Goal: Task Accomplishment & Management: Use online tool/utility

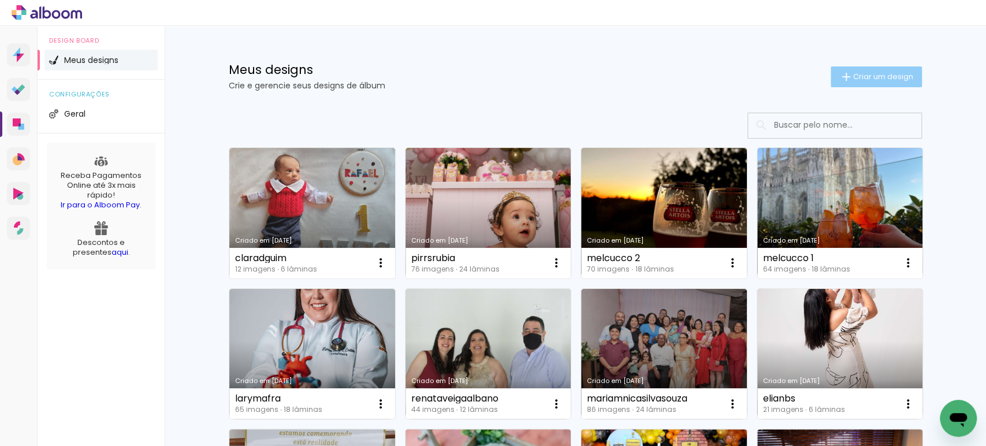
click at [863, 85] on paper-button "Criar um design" at bounding box center [876, 76] width 91 height 21
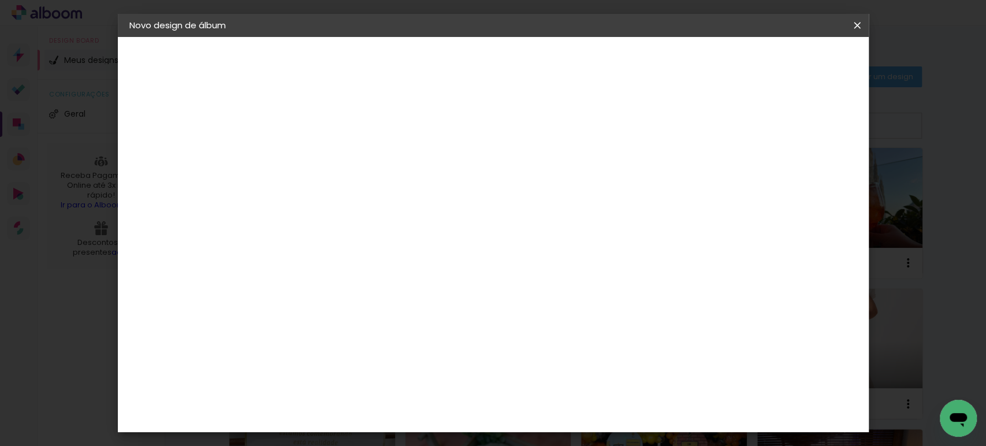
click at [318, 158] on input at bounding box center [318, 155] width 0 height 18
paste input "mannndds"
type input "mannndds"
type paper-input "mannndds"
click at [0, 0] on slot "Avançar" at bounding box center [0, 0] width 0 height 0
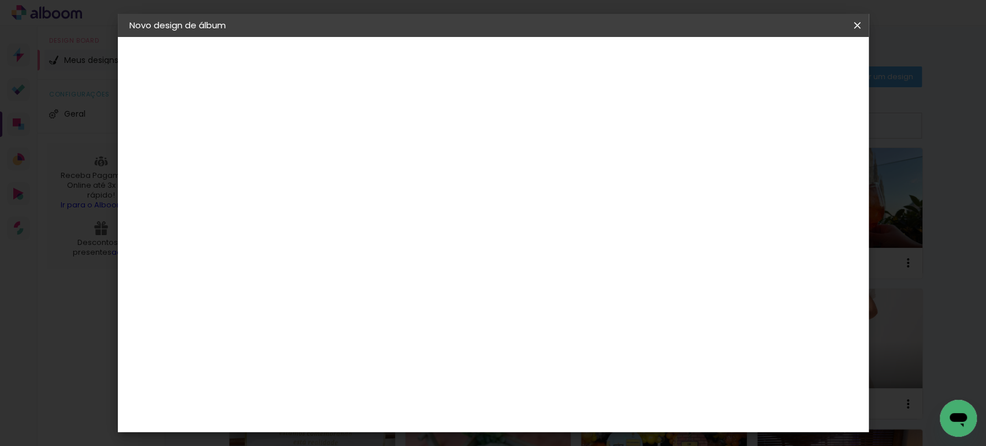
click at [0, 0] on slot "Tamanho Livre" at bounding box center [0, 0] width 0 height 0
click at [0, 0] on slot "Avançar" at bounding box center [0, 0] width 0 height 0
click at [285, 328] on input "30" at bounding box center [282, 327] width 30 height 17
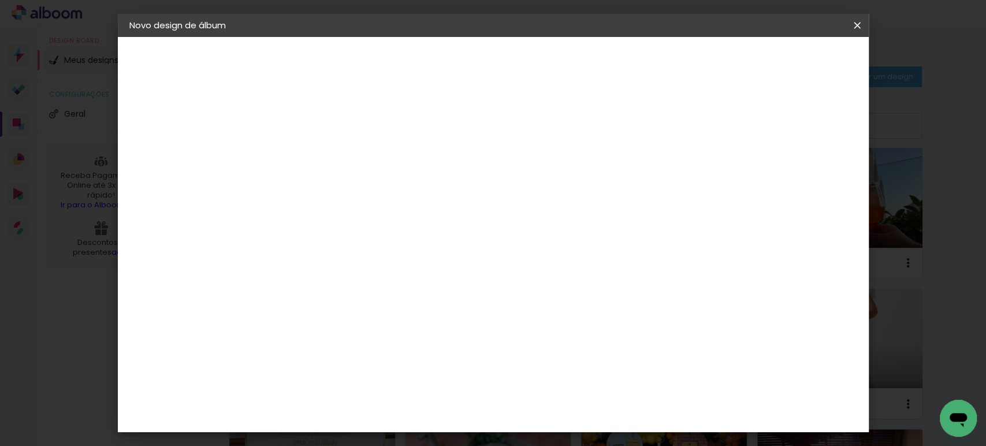
scroll to position [108, 0]
type input "25"
type paper-input "25"
click at [569, 333] on input "60" at bounding box center [557, 335] width 30 height 17
click at [568, 333] on input "60" at bounding box center [557, 335] width 30 height 17
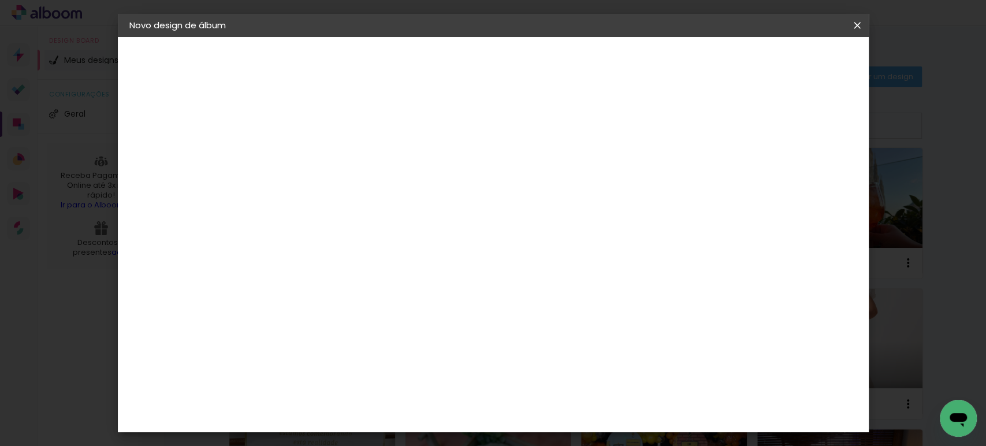
scroll to position [195, 0]
type input "69"
type paper-input "69"
drag, startPoint x: 804, startPoint y: 166, endPoint x: 793, endPoint y: 166, distance: 11.6
type input "17"
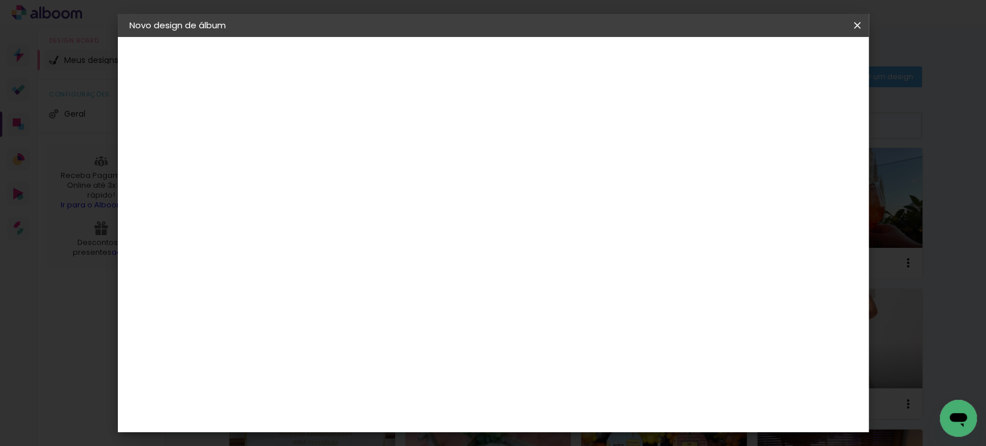
type paper-input "17"
click at [792, 166] on input "17" at bounding box center [781, 174] width 21 height 17
type input "16"
type paper-input "16"
click at [787, 179] on input "16" at bounding box center [781, 174] width 21 height 17
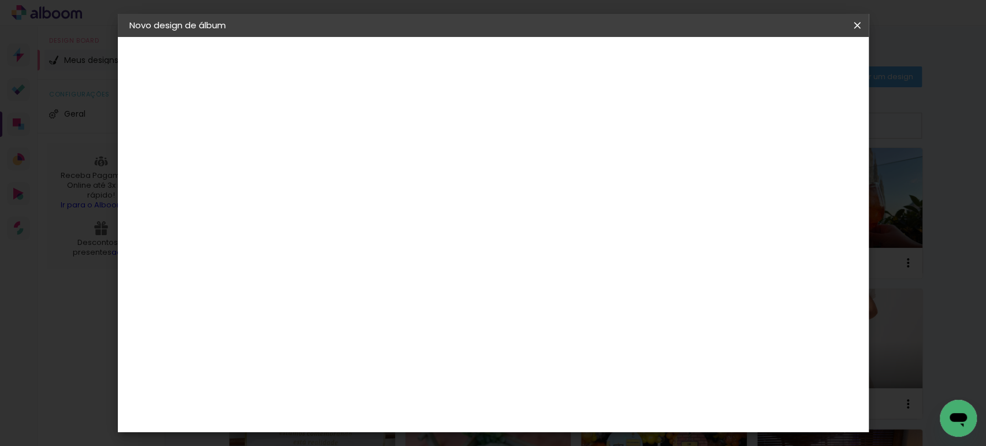
type input "15"
type paper-input "15"
click at [787, 179] on input "15" at bounding box center [783, 174] width 21 height 17
type input "1"
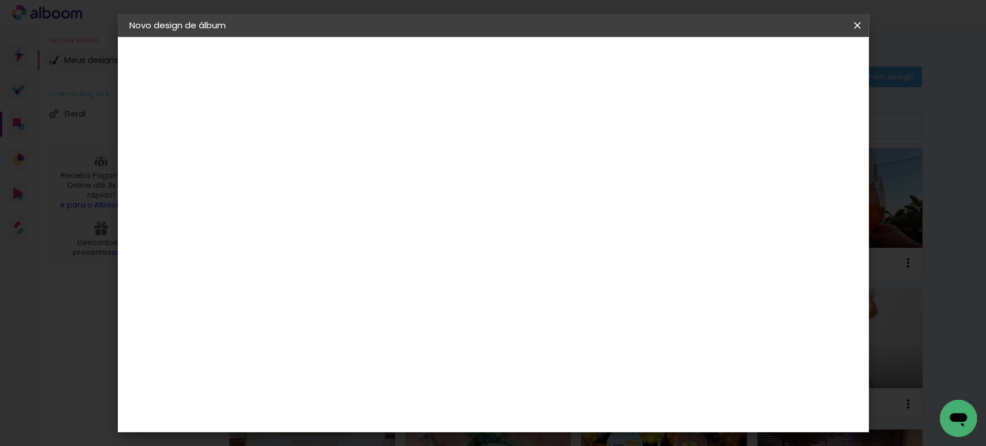
type paper-input "1"
click at [326, 136] on input "1" at bounding box center [311, 132] width 40 height 14
click at [784, 65] on span "Iniciar design" at bounding box center [757, 61] width 53 height 8
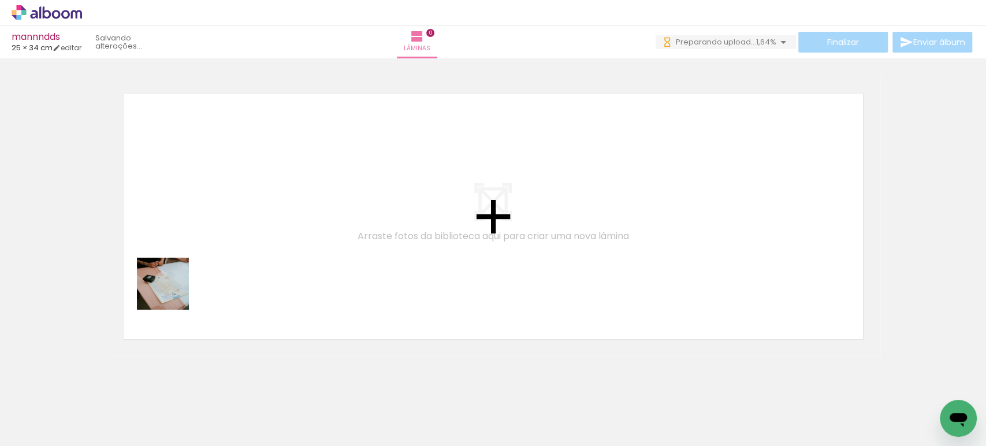
drag, startPoint x: 128, startPoint y: 410, endPoint x: 195, endPoint y: 349, distance: 91.2
click at [206, 219] on quentale-workspace at bounding box center [493, 223] width 986 height 446
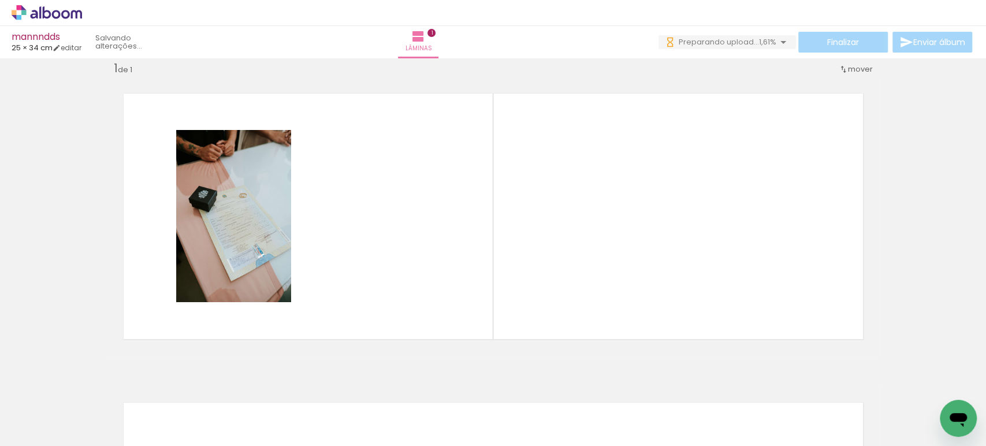
drag, startPoint x: 177, startPoint y: 408, endPoint x: 303, endPoint y: 207, distance: 238.0
click at [303, 207] on quentale-workspace at bounding box center [493, 223] width 986 height 446
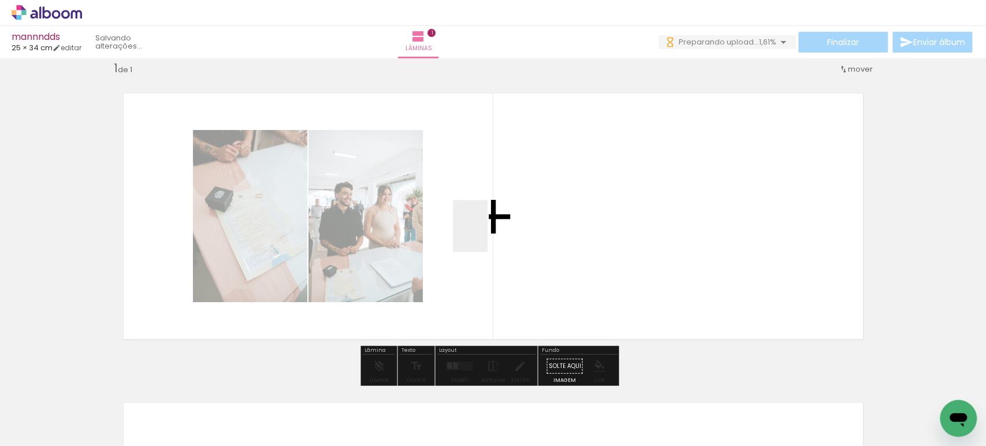
drag, startPoint x: 488, startPoint y: 235, endPoint x: 494, endPoint y: 226, distance: 10.3
click at [491, 230] on quentale-workspace at bounding box center [493, 223] width 986 height 446
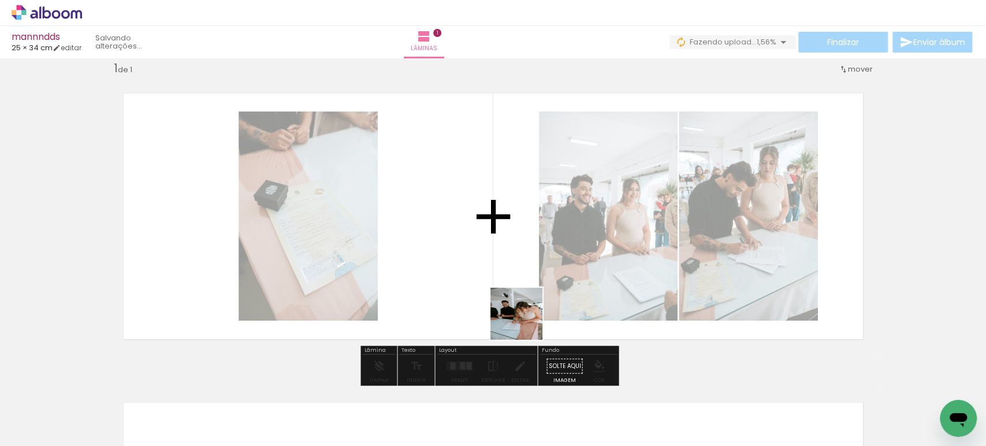
drag, startPoint x: 312, startPoint y: 410, endPoint x: 670, endPoint y: 225, distance: 402.8
click at [667, 227] on quentale-workspace at bounding box center [493, 223] width 986 height 446
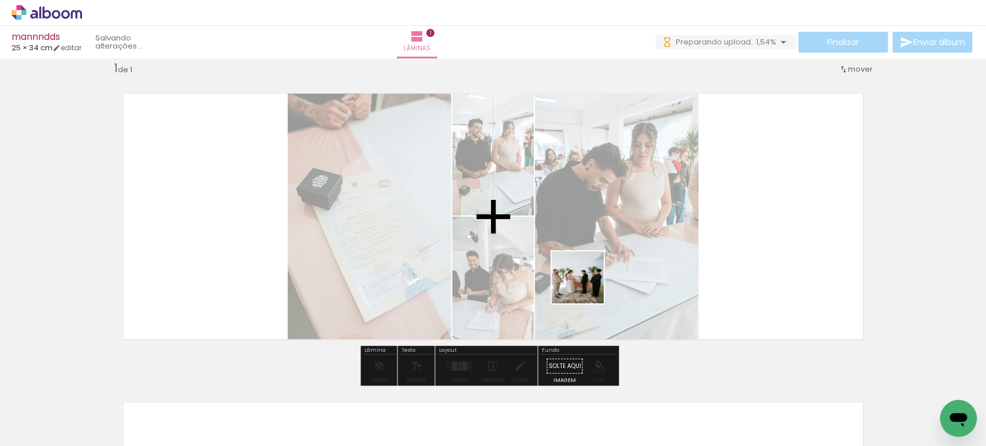
drag, startPoint x: 437, startPoint y: 378, endPoint x: 652, endPoint y: 244, distance: 253.5
click at [651, 247] on quentale-workspace at bounding box center [493, 223] width 986 height 446
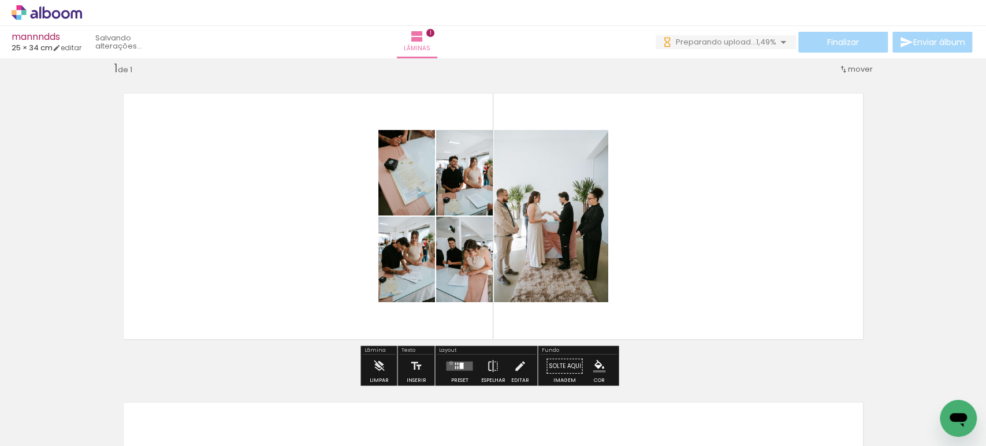
click at [448, 362] on quentale-layouter at bounding box center [459, 366] width 27 height 9
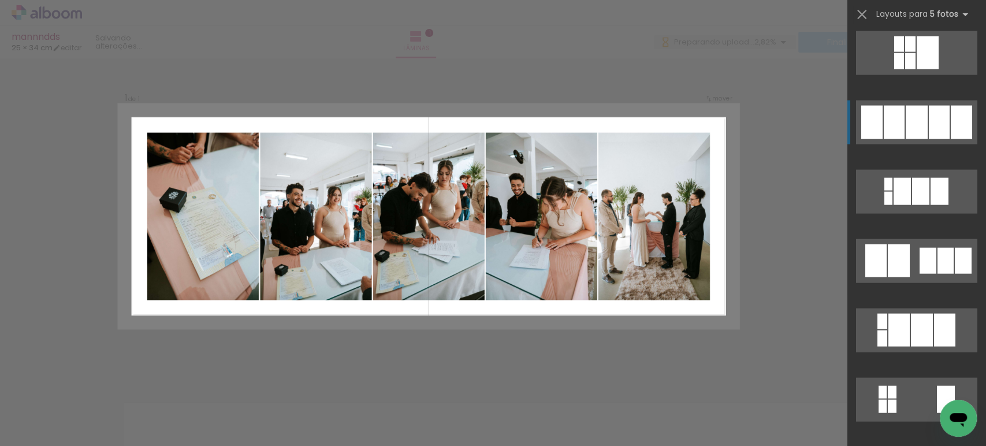
click at [898, 119] on div at bounding box center [894, 123] width 21 height 34
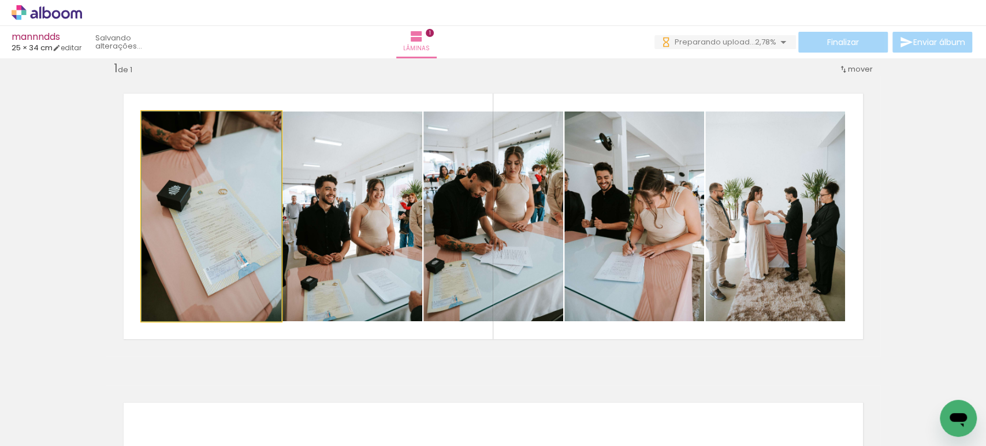
click at [185, 217] on quentale-photo at bounding box center [212, 217] width 140 height 210
click at [184, 253] on quentale-photo at bounding box center [212, 217] width 140 height 210
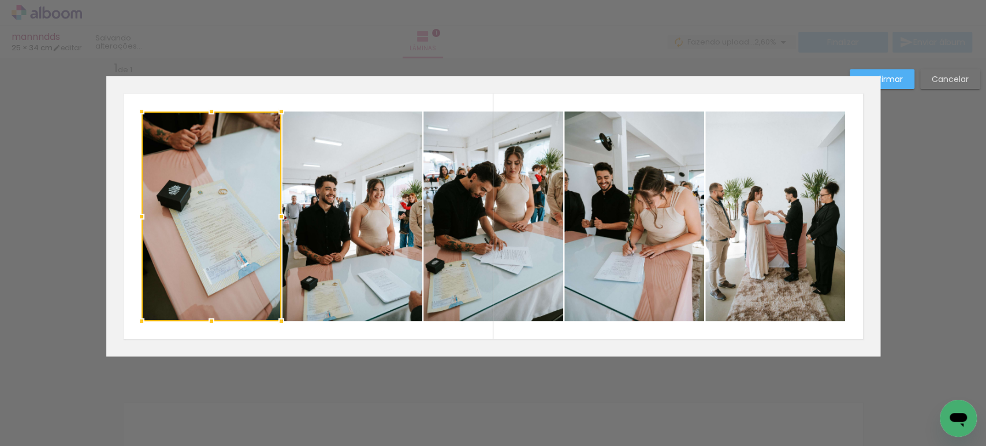
click at [184, 253] on div at bounding box center [212, 217] width 140 height 210
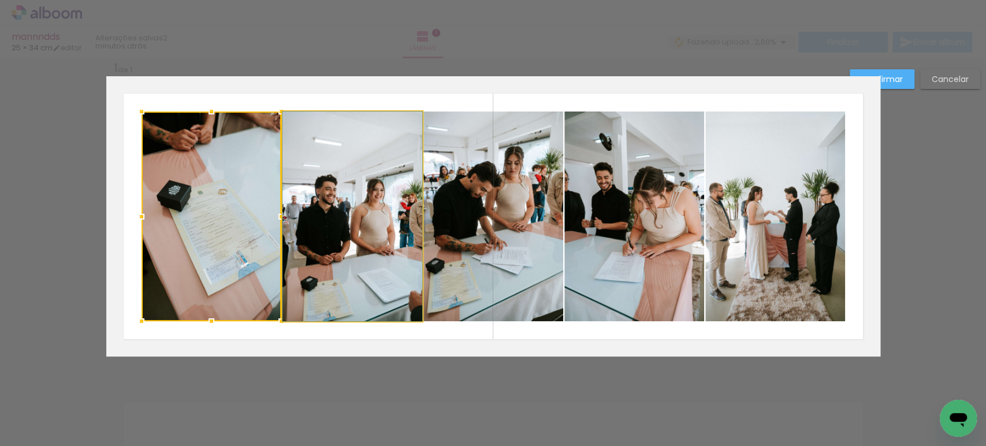
click at [326, 245] on quentale-photo at bounding box center [353, 217] width 140 height 210
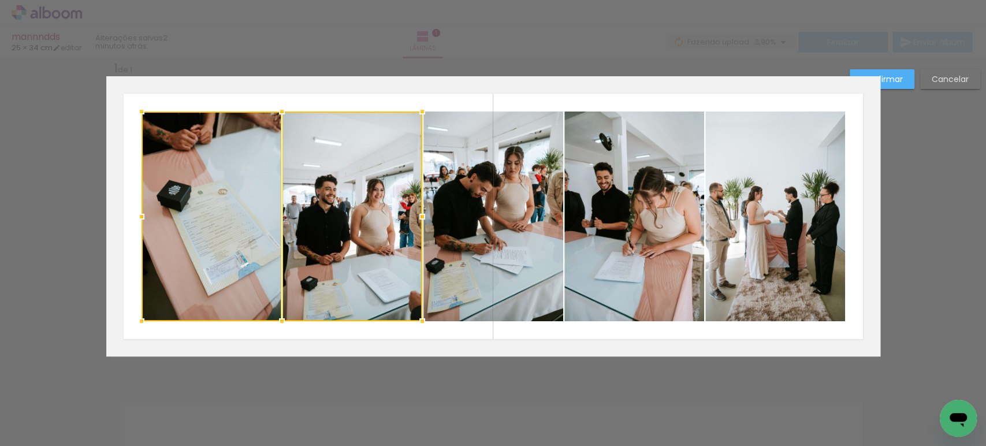
click at [548, 241] on quentale-photo at bounding box center [493, 217] width 140 height 210
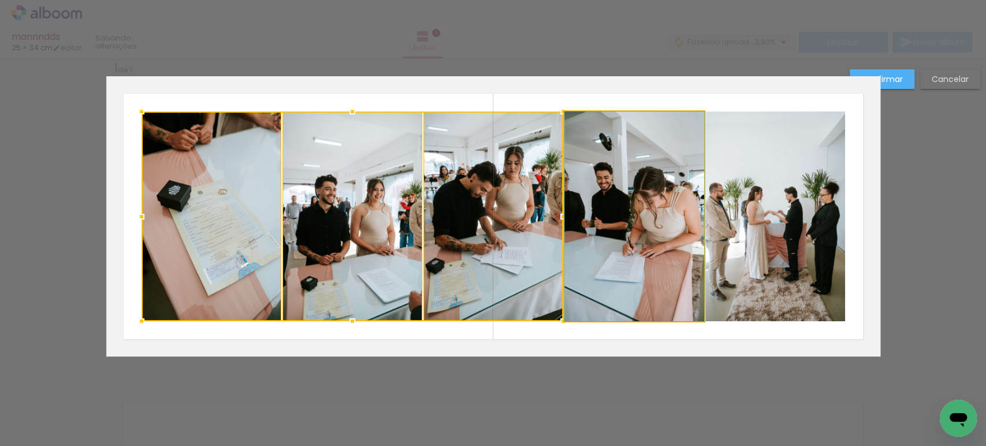
click at [676, 225] on quentale-photo at bounding box center [634, 217] width 140 height 210
click at [781, 221] on quentale-photo at bounding box center [775, 217] width 140 height 210
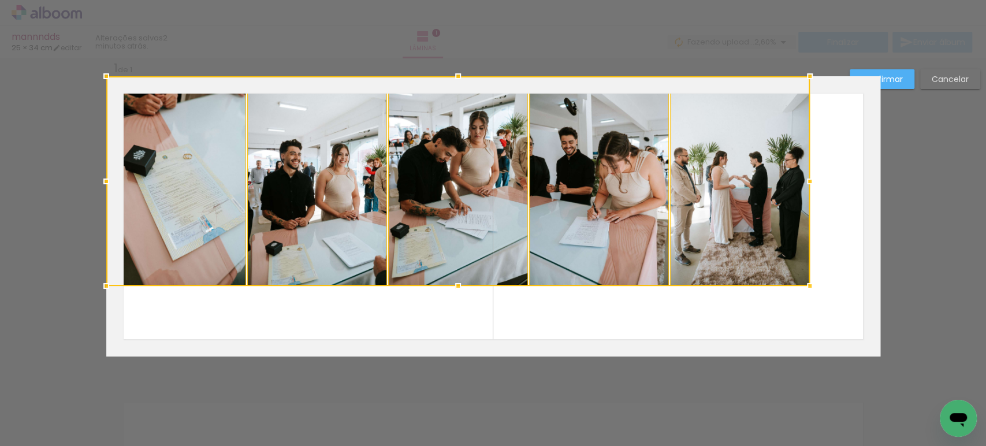
drag, startPoint x: 799, startPoint y: 238, endPoint x: 735, endPoint y: 184, distance: 83.6
click at [735, 184] on div at bounding box center [458, 181] width 704 height 210
click at [735, 184] on quentale-photo at bounding box center [740, 181] width 140 height 210
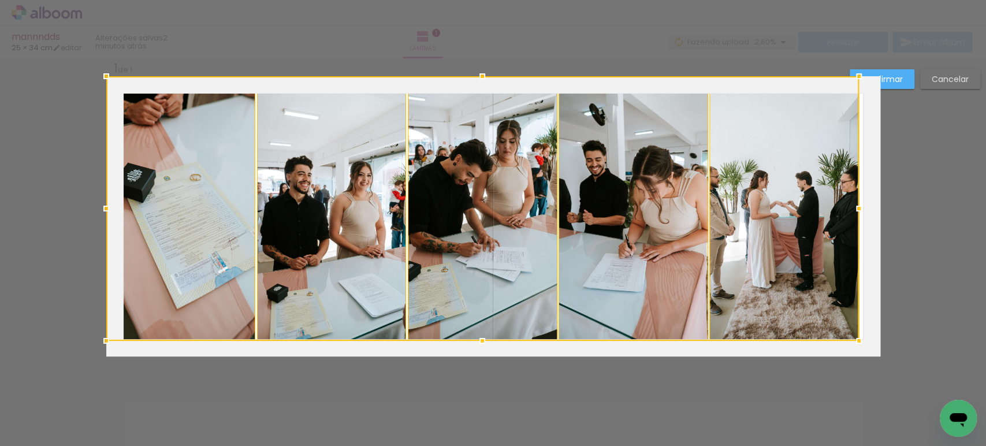
drag, startPoint x: 798, startPoint y: 282, endPoint x: 958, endPoint y: 446, distance: 229.6
click at [958, 445] on div "Inserir lâmina 1 de 1 Confirmar Cancelar" at bounding box center [493, 366] width 986 height 646
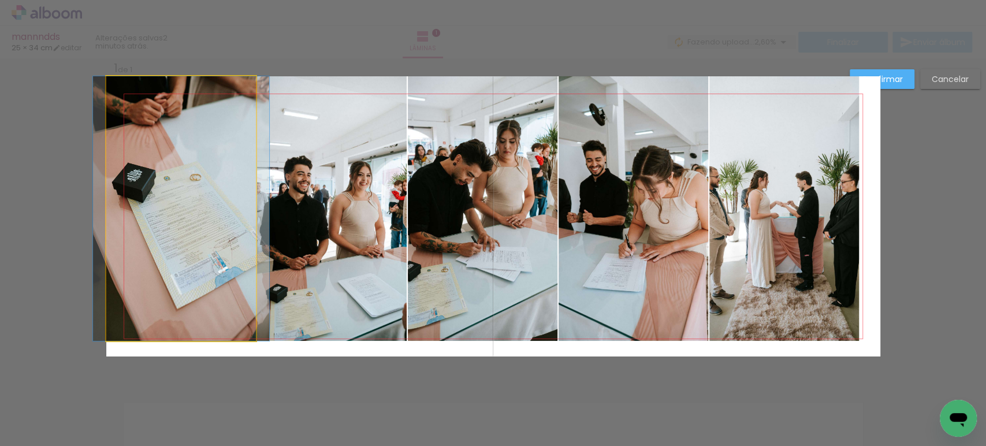
click at [206, 157] on quentale-photo at bounding box center [181, 208] width 150 height 265
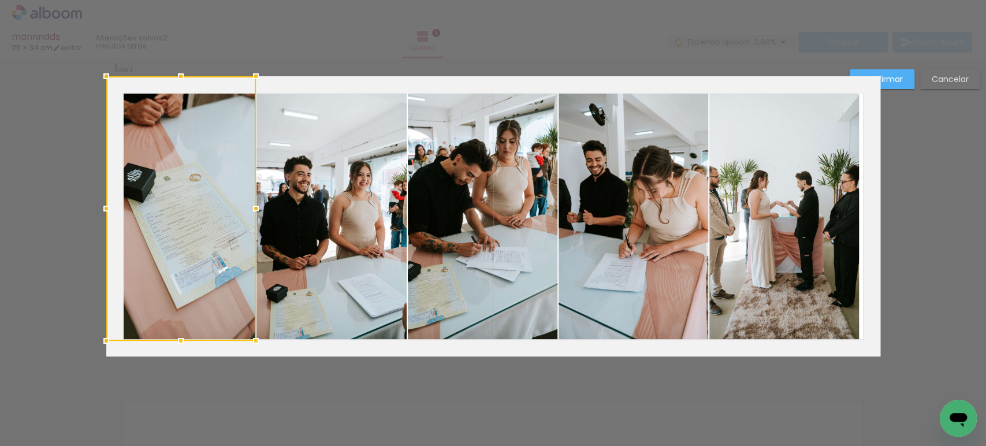
click at [296, 165] on quentale-photo at bounding box center [332, 208] width 150 height 265
click at [458, 172] on quentale-photo at bounding box center [483, 208] width 150 height 265
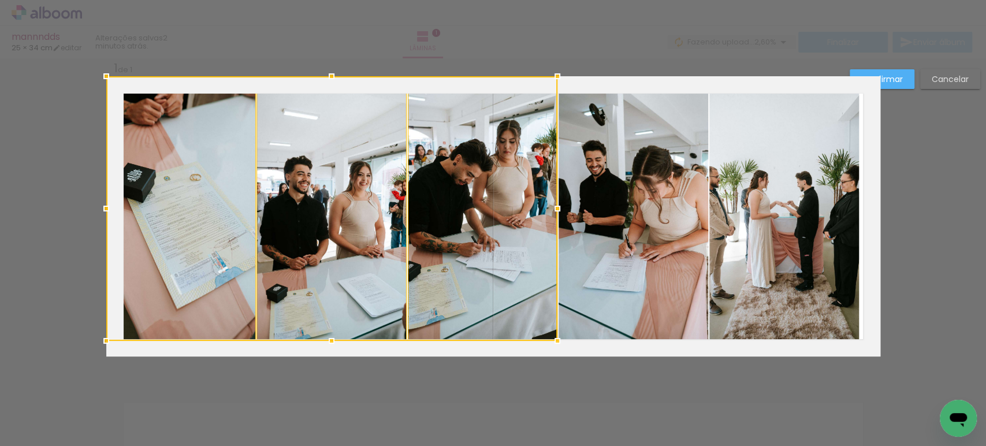
drag, startPoint x: 585, startPoint y: 178, endPoint x: 604, endPoint y: 178, distance: 19.1
click at [585, 178] on quentale-photo at bounding box center [634, 208] width 150 height 265
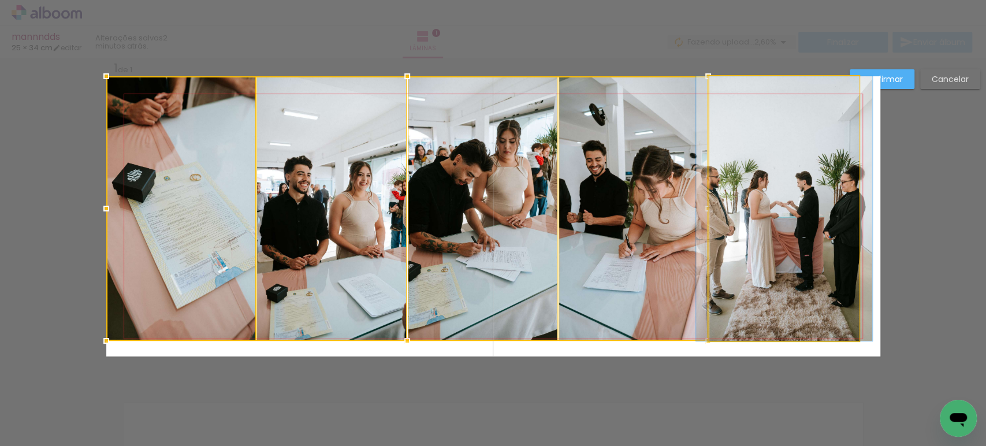
drag, startPoint x: 790, startPoint y: 196, endPoint x: 802, endPoint y: 231, distance: 37.3
click at [792, 196] on quentale-photo at bounding box center [784, 208] width 150 height 265
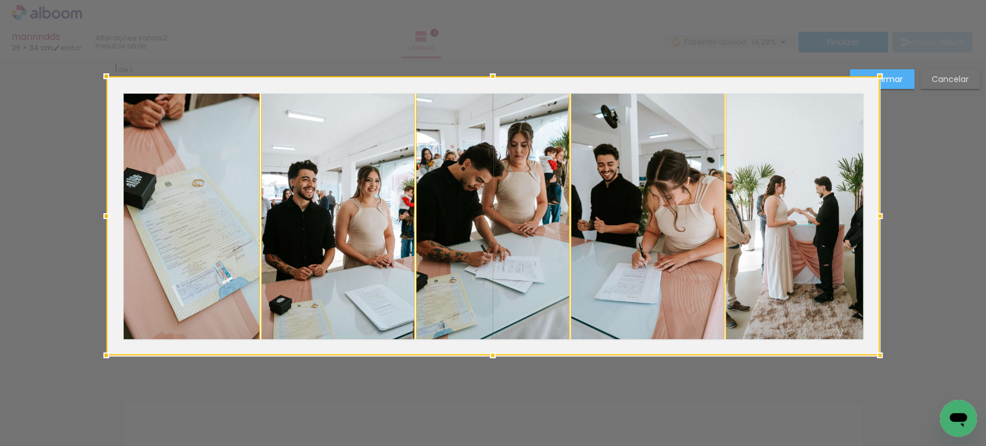
drag, startPoint x: 854, startPoint y: 338, endPoint x: 792, endPoint y: 262, distance: 98.5
click at [792, 262] on div at bounding box center [493, 215] width 774 height 279
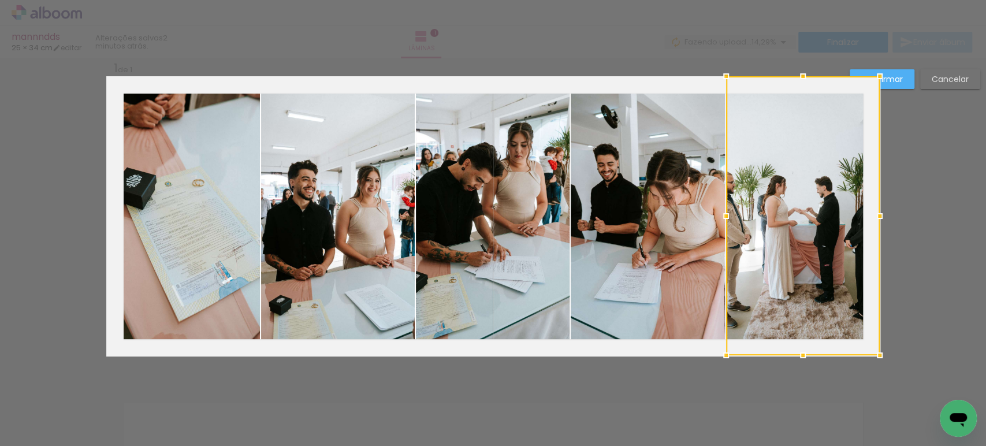
click at [0, 0] on slot "Confirmar" at bounding box center [0, 0] width 0 height 0
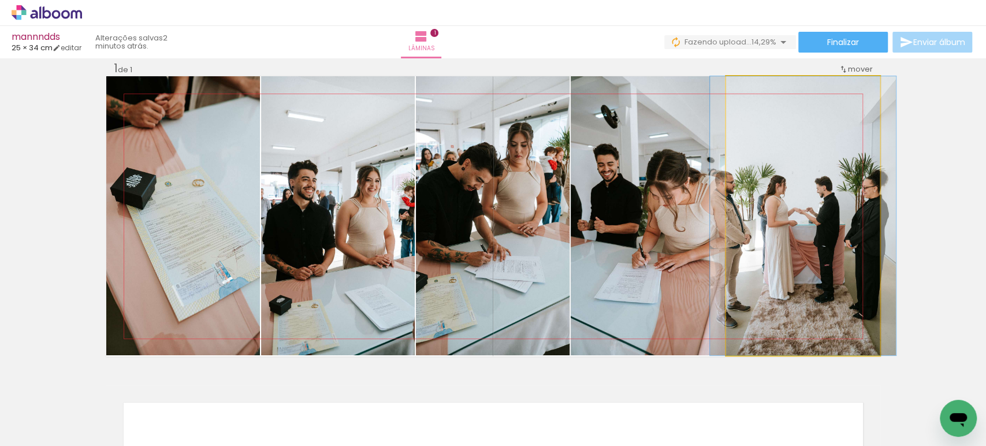
click at [767, 214] on quentale-photo at bounding box center [803, 215] width 154 height 279
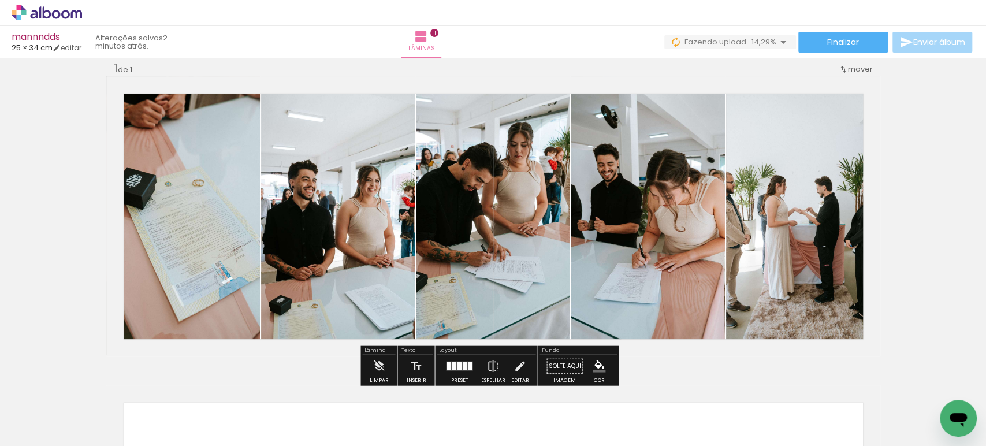
click at [776, 210] on quentale-photo at bounding box center [803, 215] width 154 height 279
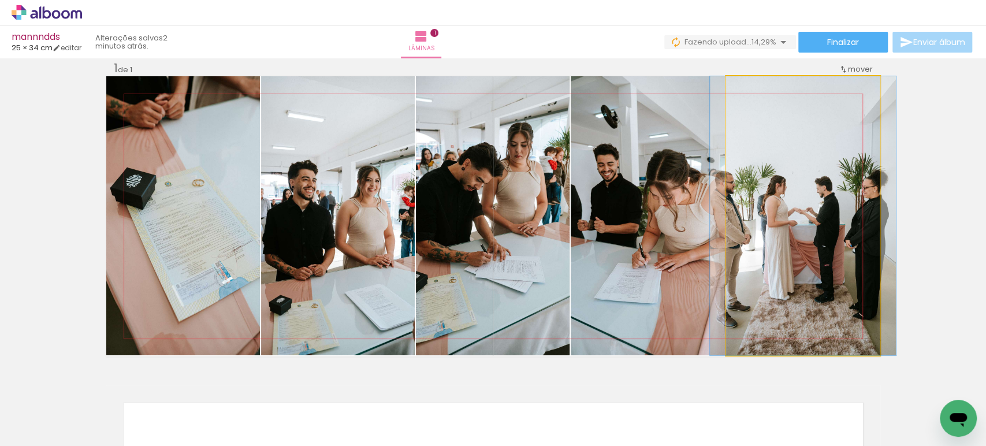
click at [776, 210] on quentale-photo at bounding box center [803, 215] width 154 height 279
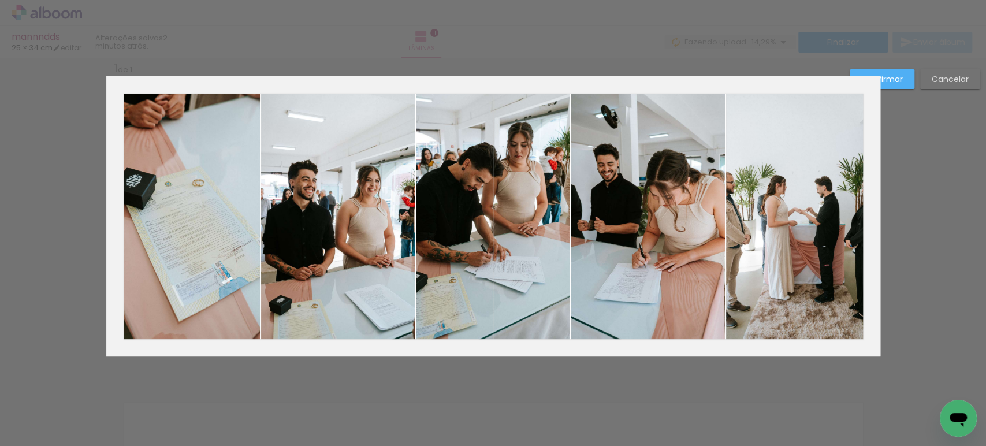
click at [776, 210] on quentale-photo at bounding box center [803, 215] width 154 height 279
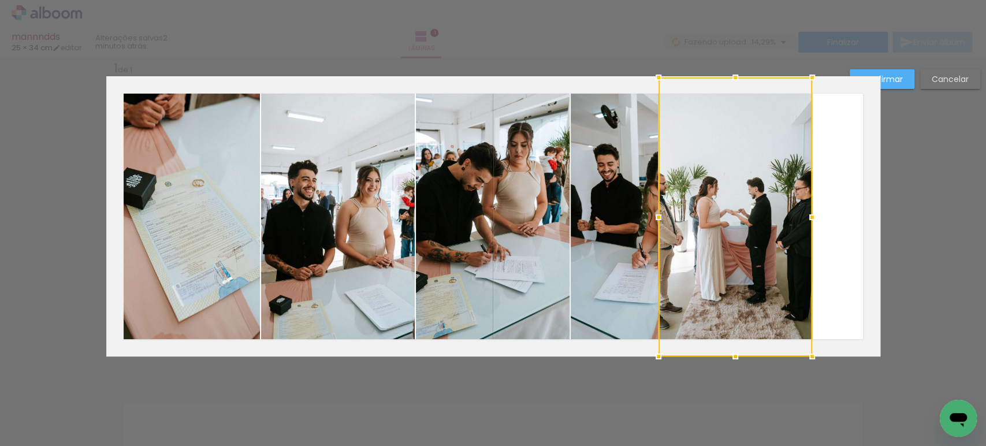
drag, startPoint x: 806, startPoint y: 195, endPoint x: 738, endPoint y: 414, distance: 228.8
click at [738, 414] on div "Inserir lâmina 1 de 1 Confirmar Cancelar" at bounding box center [493, 366] width 986 height 646
click at [0, 0] on slot "Confirmar" at bounding box center [0, 0] width 0 height 0
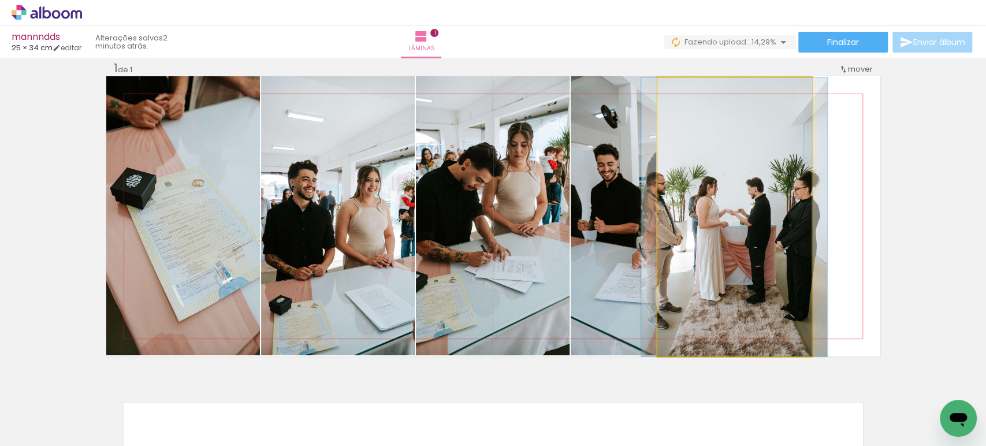
click at [760, 186] on quentale-photo at bounding box center [734, 216] width 154 height 279
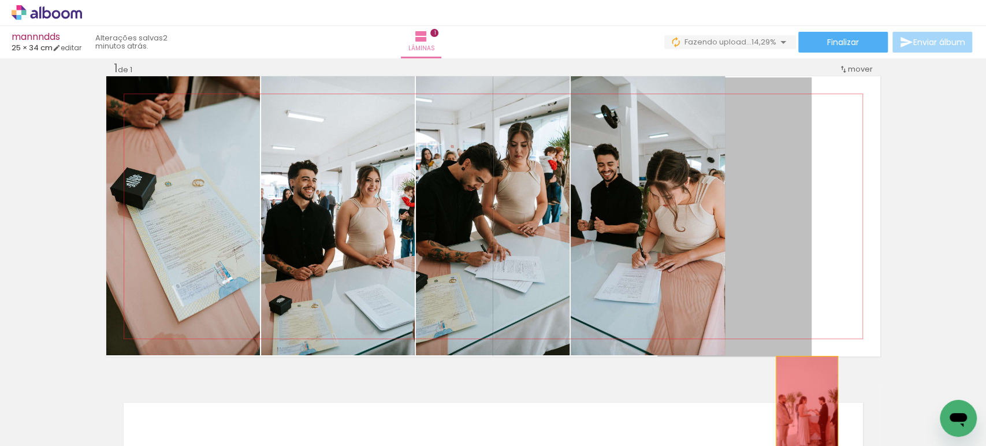
drag, startPoint x: 772, startPoint y: 185, endPoint x: 802, endPoint y: 413, distance: 229.0
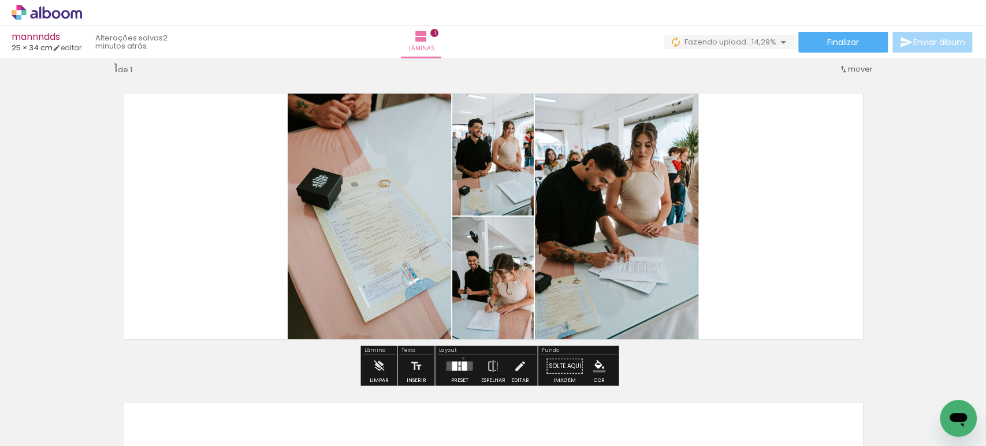
click at [460, 358] on div at bounding box center [459, 366] width 31 height 23
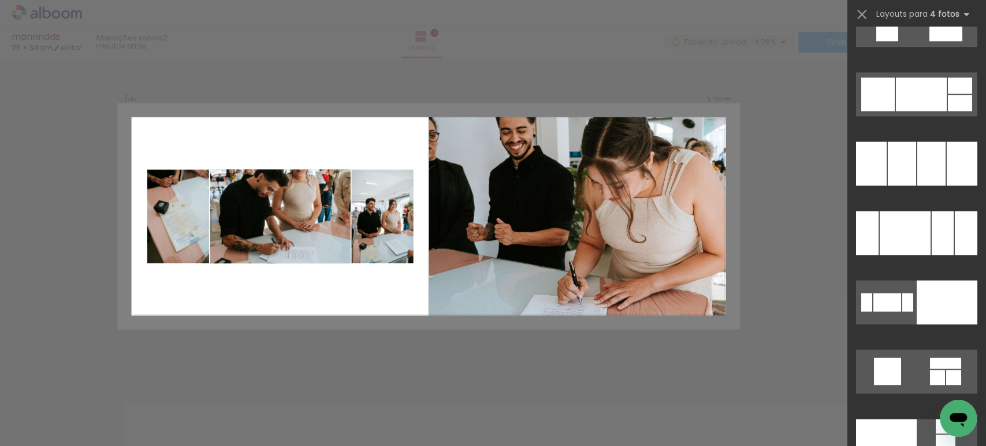
scroll to position [15909, 0]
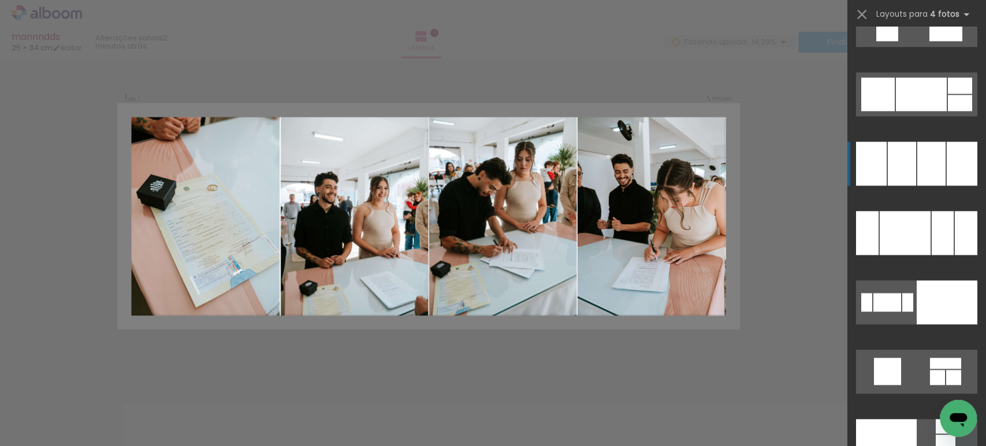
click at [896, 167] on div at bounding box center [902, 164] width 28 height 44
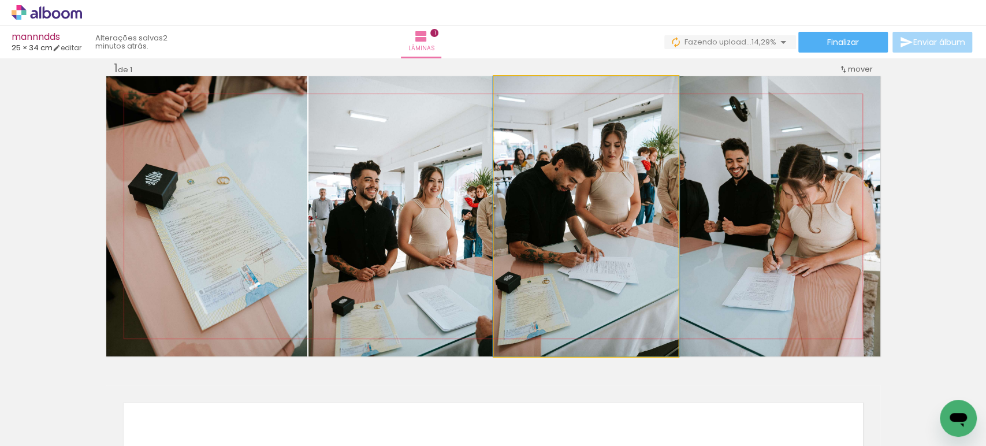
click at [588, 216] on quentale-photo at bounding box center [586, 216] width 184 height 280
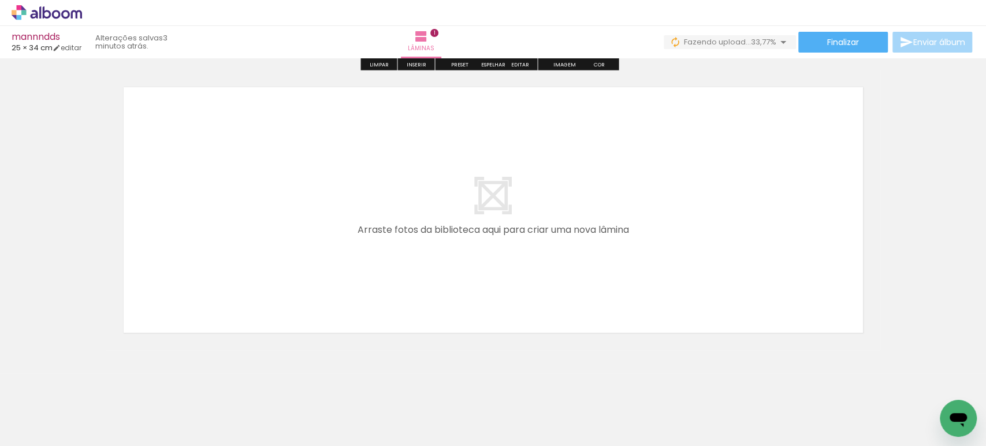
scroll to position [347, 0]
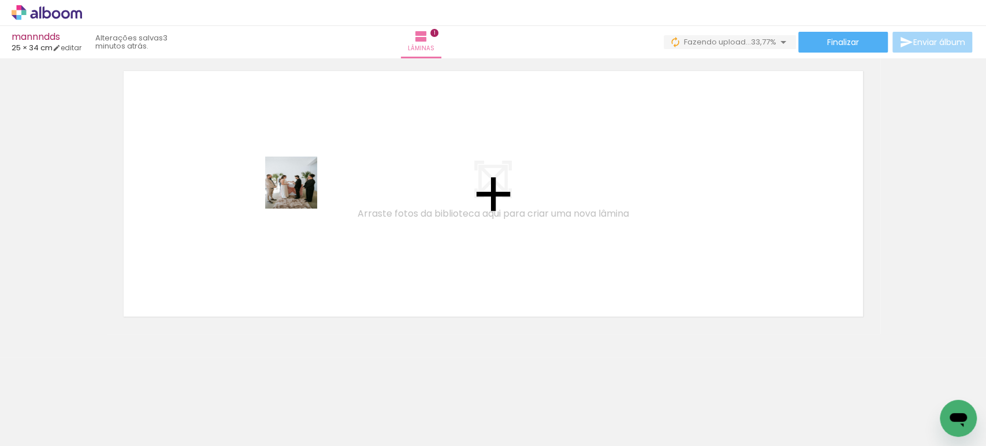
drag, startPoint x: 369, startPoint y: 422, endPoint x: 340, endPoint y: 253, distance: 171.2
click at [291, 167] on quentale-workspace at bounding box center [493, 223] width 986 height 446
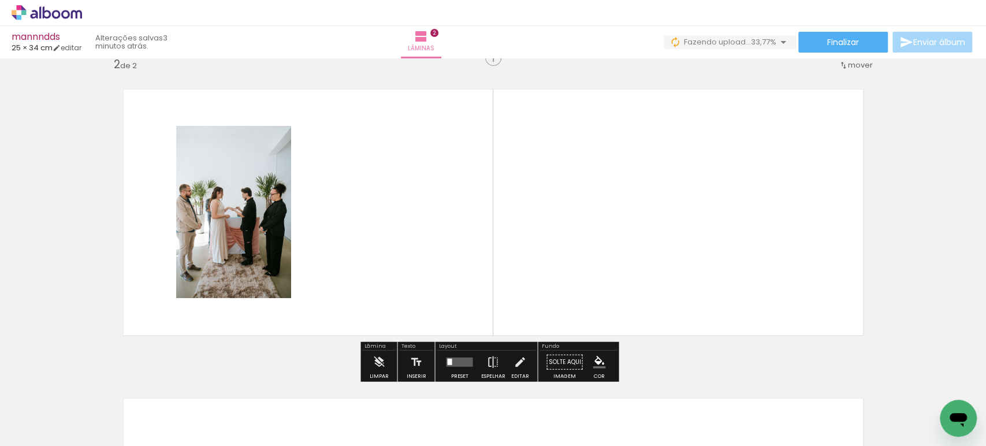
scroll to position [325, 0]
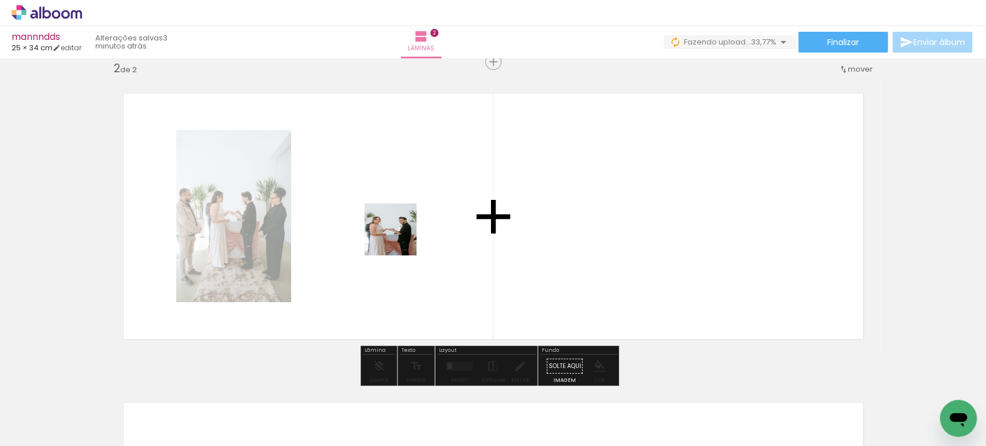
drag, startPoint x: 441, startPoint y: 413, endPoint x: 399, endPoint y: 235, distance: 183.4
click at [399, 235] on quentale-workspace at bounding box center [493, 223] width 986 height 446
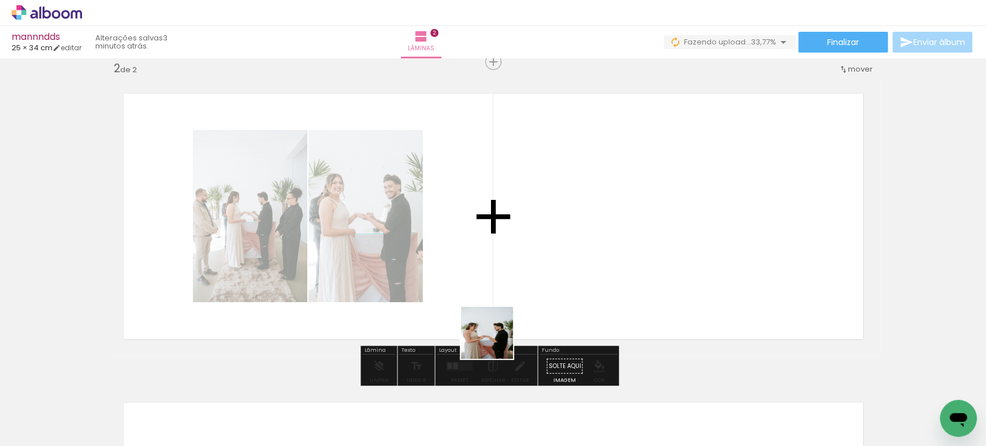
drag, startPoint x: 504, startPoint y: 410, endPoint x: 493, endPoint y: 272, distance: 139.0
click at [483, 241] on quentale-workspace at bounding box center [493, 223] width 986 height 446
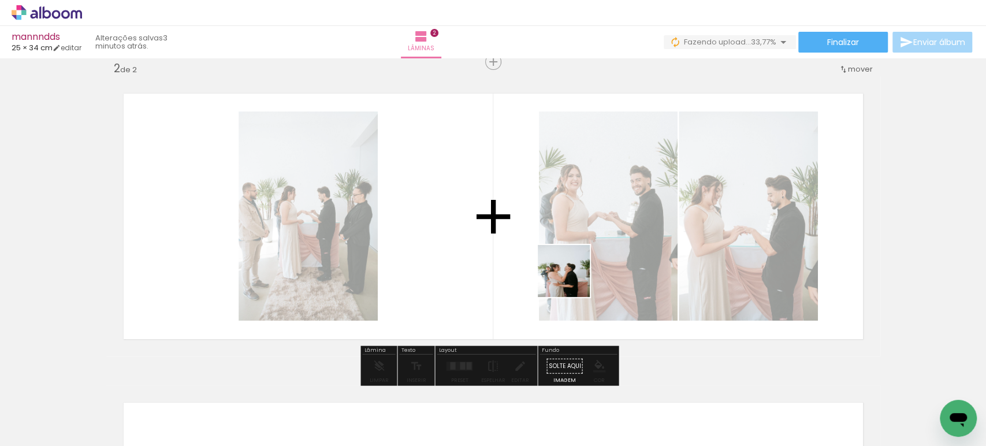
drag, startPoint x: 575, startPoint y: 424, endPoint x: 573, endPoint y: 248, distance: 175.6
click at [573, 251] on quentale-workspace at bounding box center [493, 223] width 986 height 446
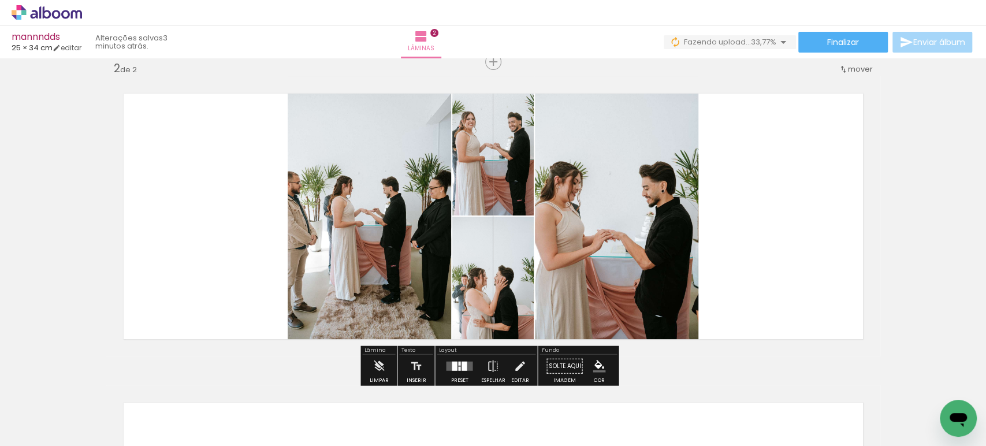
click at [452, 363] on div at bounding box center [454, 366] width 5 height 9
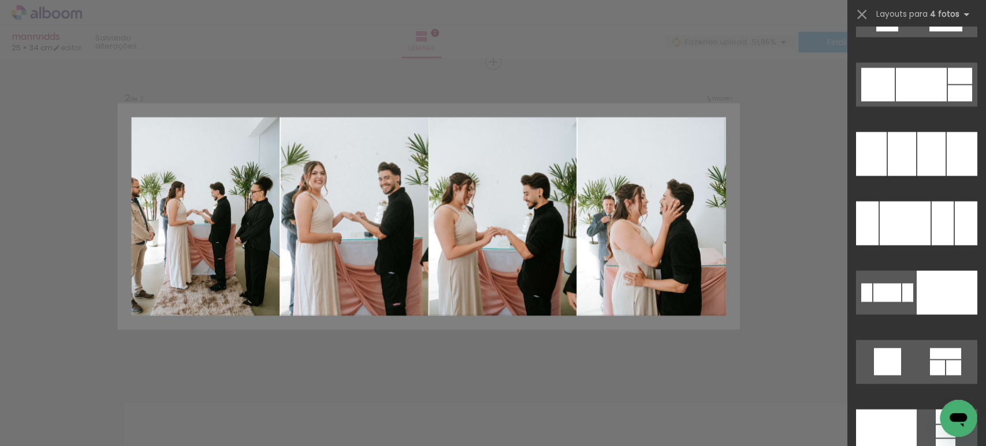
scroll to position [15918, 0]
click at [917, 160] on div at bounding box center [931, 154] width 28 height 44
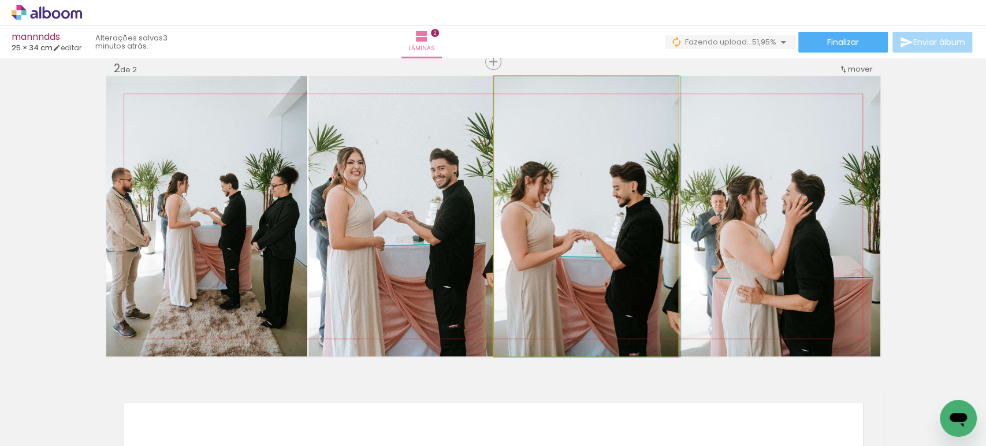
drag, startPoint x: 583, startPoint y: 251, endPoint x: 592, endPoint y: 233, distance: 19.9
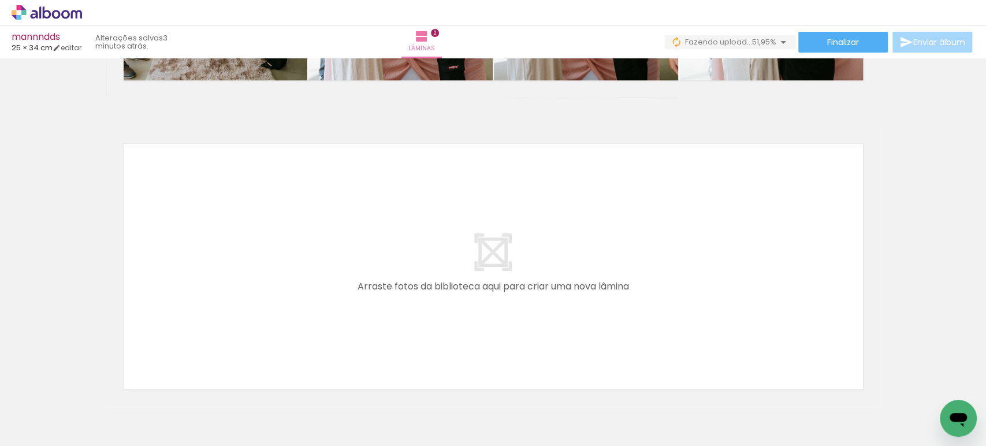
scroll to position [0, 328]
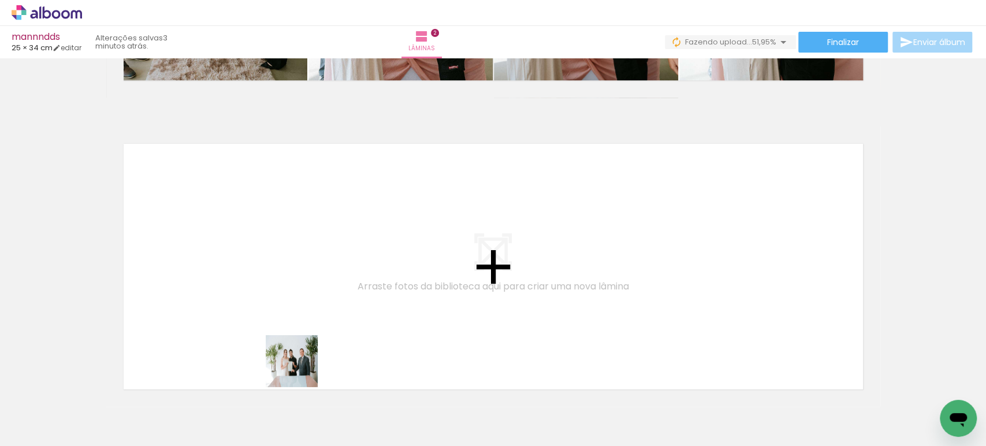
drag, startPoint x: 298, startPoint y: 406, endPoint x: 282, endPoint y: 263, distance: 143.6
click at [282, 263] on quentale-workspace at bounding box center [493, 223] width 986 height 446
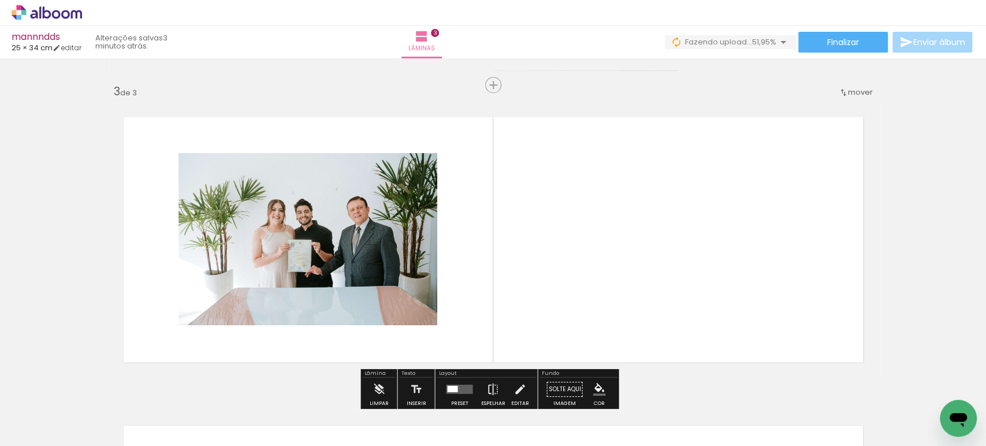
scroll to position [633, 0]
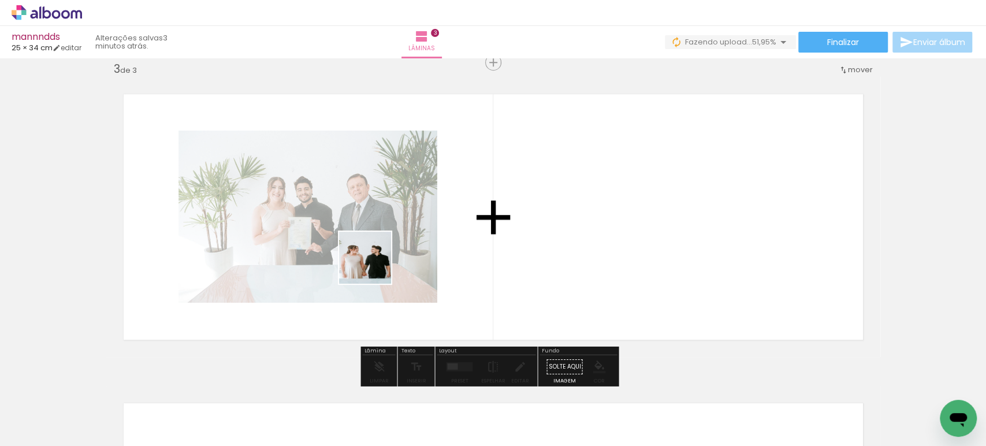
drag, startPoint x: 367, startPoint y: 387, endPoint x: 375, endPoint y: 259, distance: 128.5
click at [374, 262] on quentale-workspace at bounding box center [493, 223] width 986 height 446
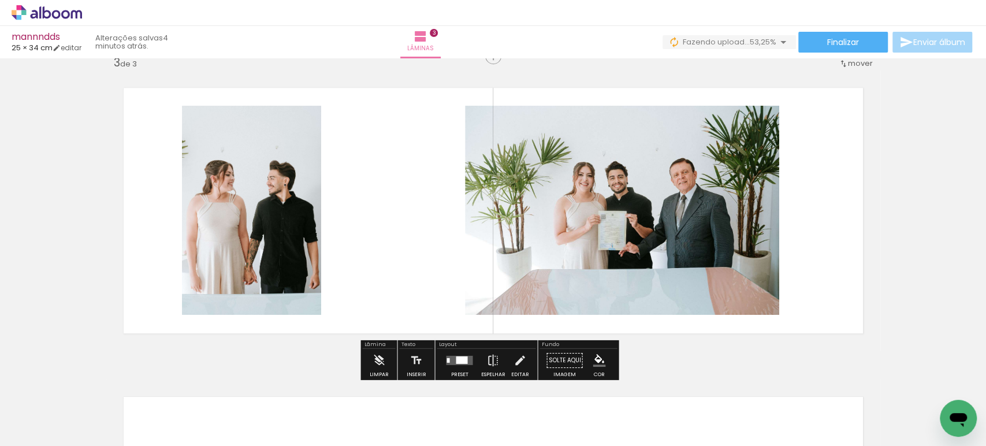
scroll to position [641, 0]
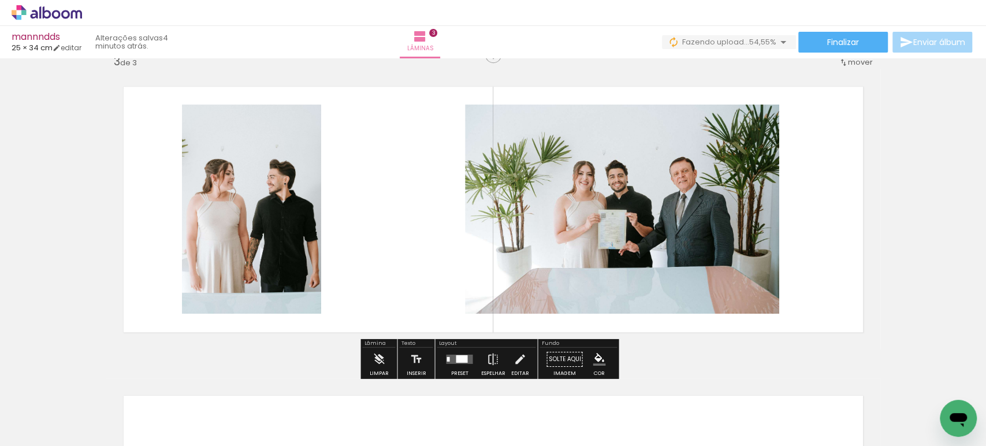
click at [448, 359] on quentale-layouter at bounding box center [459, 359] width 27 height 9
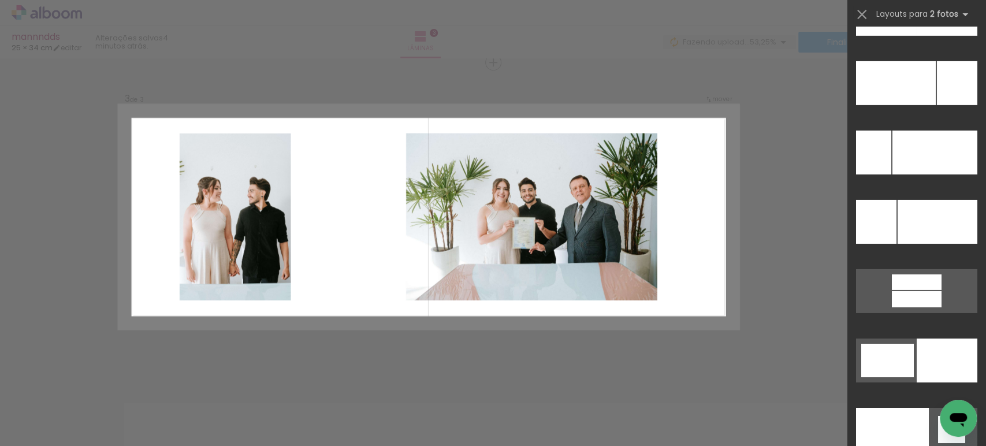
scroll to position [5442, 0]
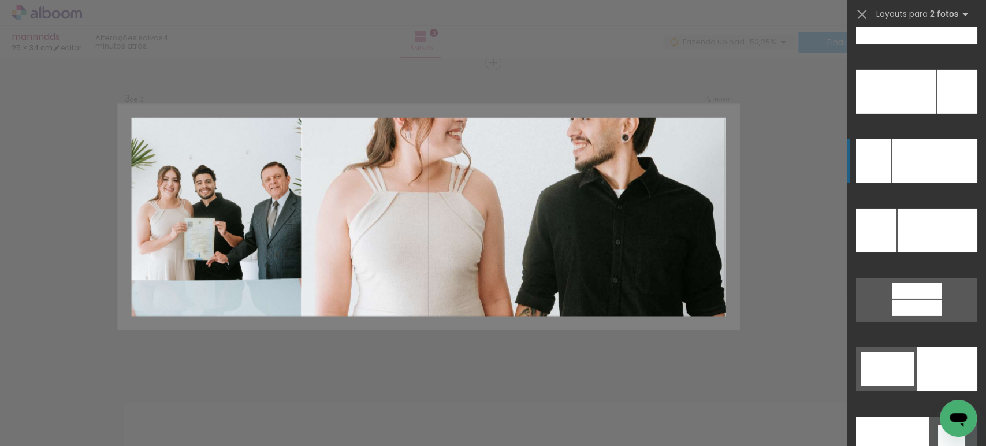
click at [906, 159] on div at bounding box center [935, 161] width 85 height 44
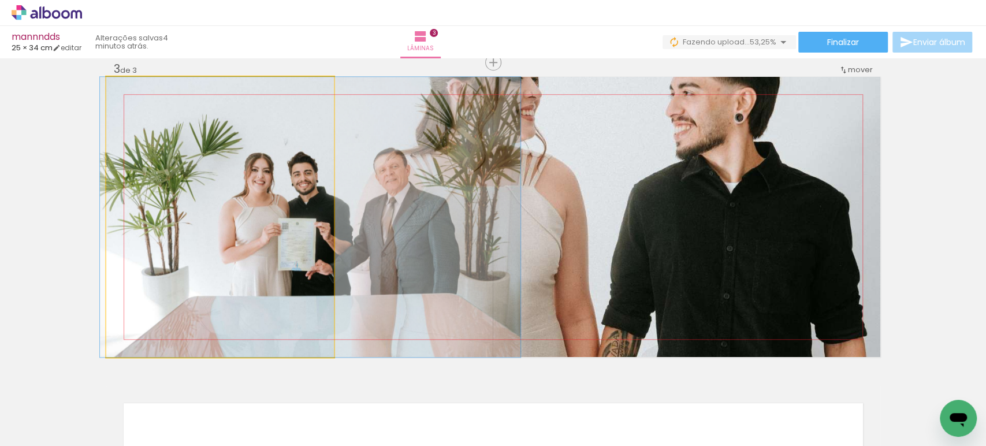
drag, startPoint x: 142, startPoint y: 211, endPoint x: 501, endPoint y: 235, distance: 359.6
click at [0, 0] on slot at bounding box center [0, 0] width 0 height 0
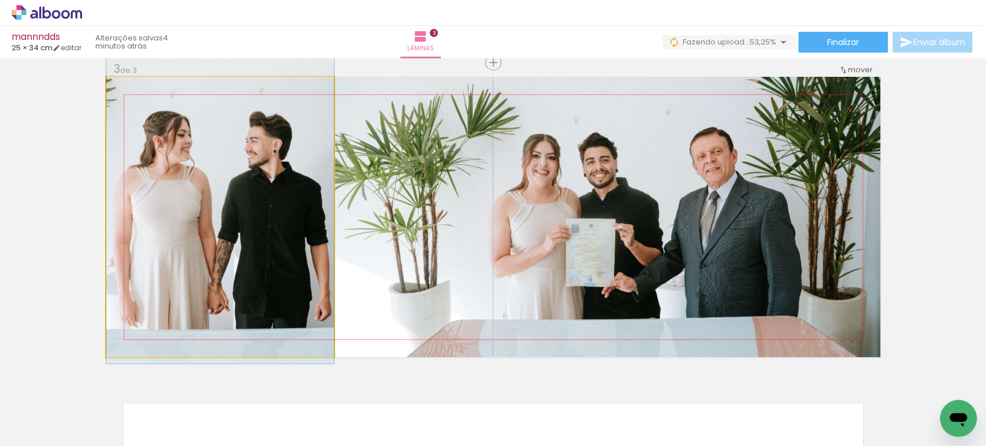
drag, startPoint x: 291, startPoint y: 213, endPoint x: 314, endPoint y: 188, distance: 33.5
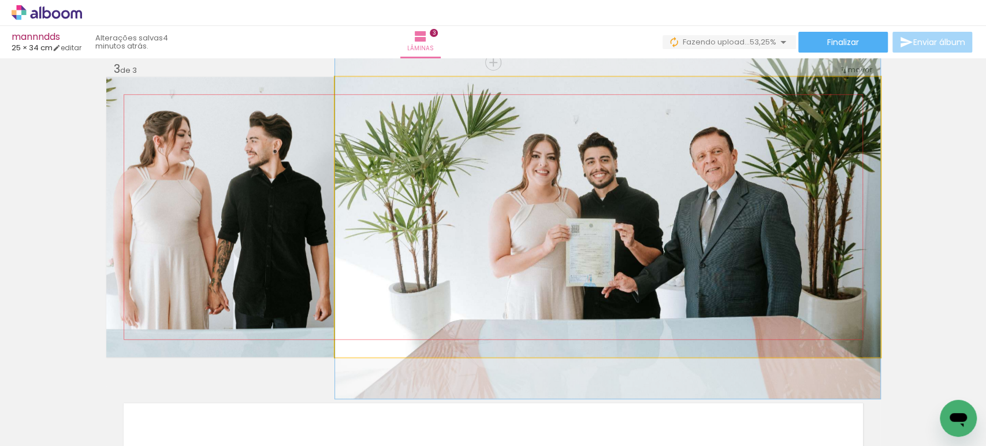
click at [427, 193] on quentale-photo at bounding box center [607, 217] width 545 height 280
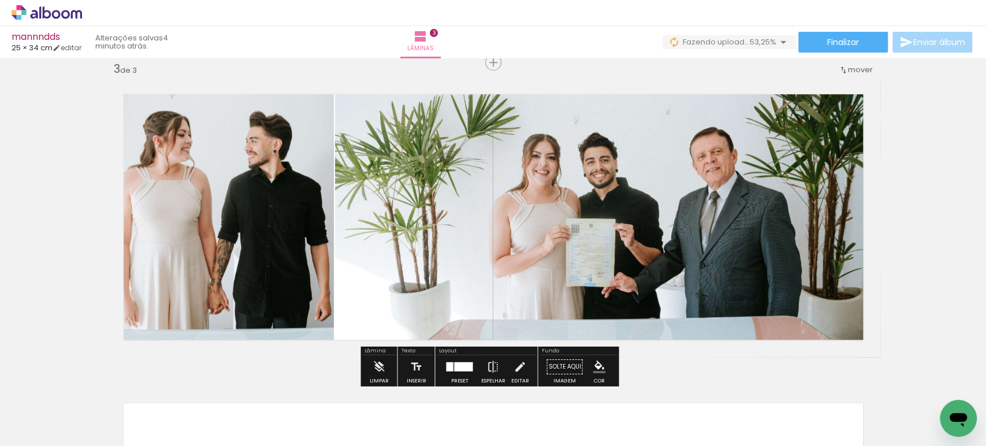
scroll to position [0, 460]
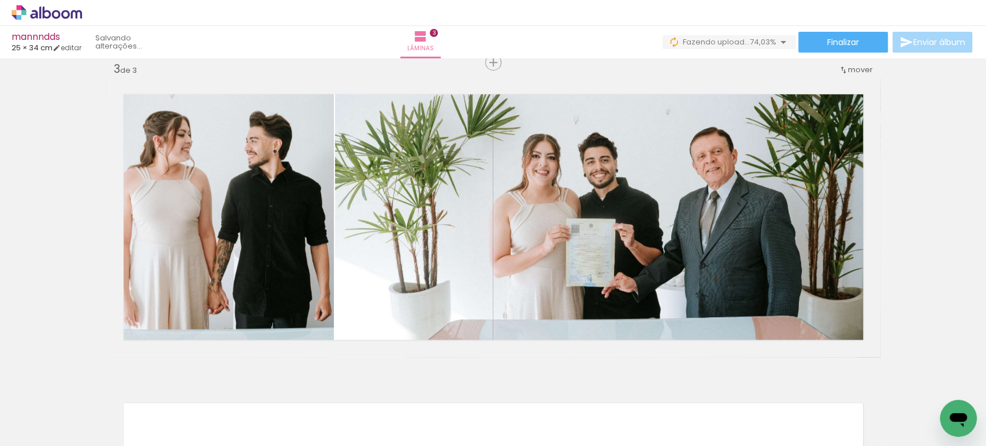
click at [371, 414] on div at bounding box center [367, 406] width 38 height 57
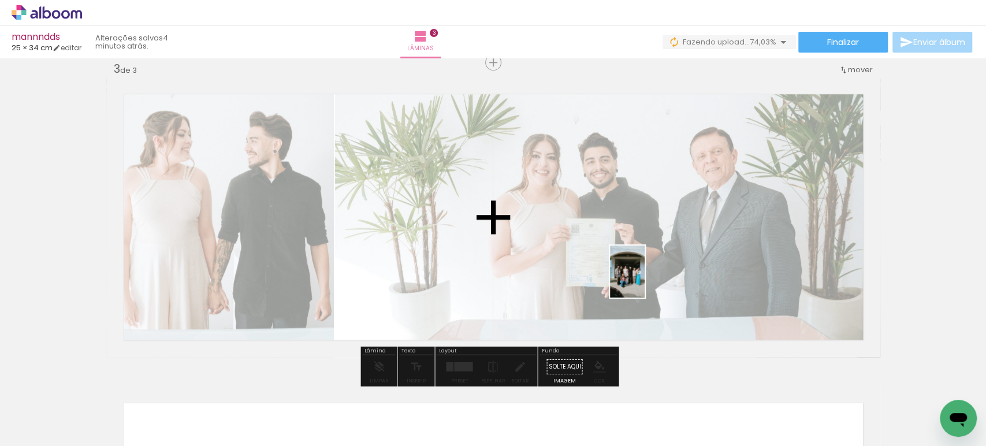
drag, startPoint x: 367, startPoint y: 418, endPoint x: 645, endPoint y: 280, distance: 310.6
click at [645, 280] on quentale-workspace at bounding box center [493, 223] width 986 height 446
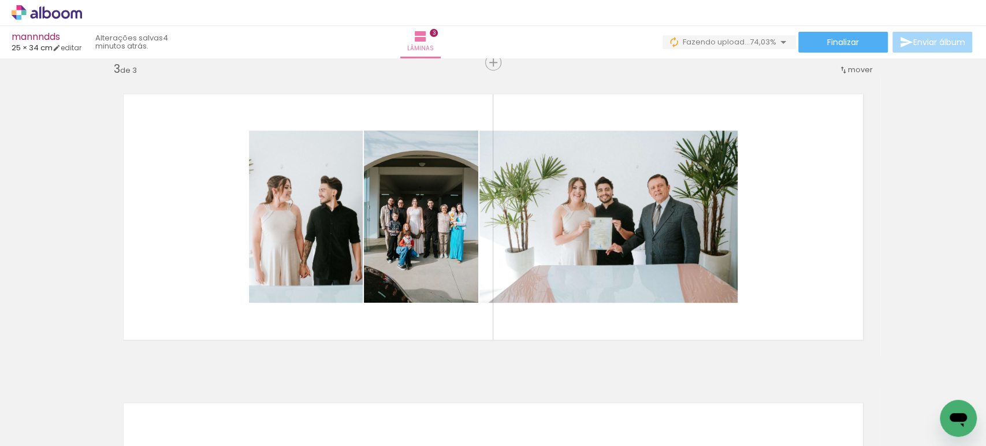
click at [445, 417] on div at bounding box center [431, 407] width 57 height 38
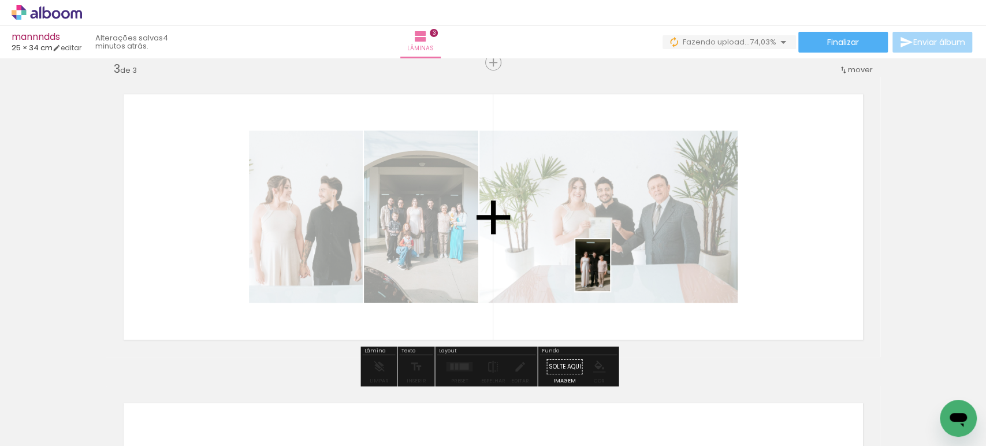
drag, startPoint x: 502, startPoint y: 414, endPoint x: 614, endPoint y: 272, distance: 181.1
click at [613, 272] on quentale-workspace at bounding box center [493, 223] width 986 height 446
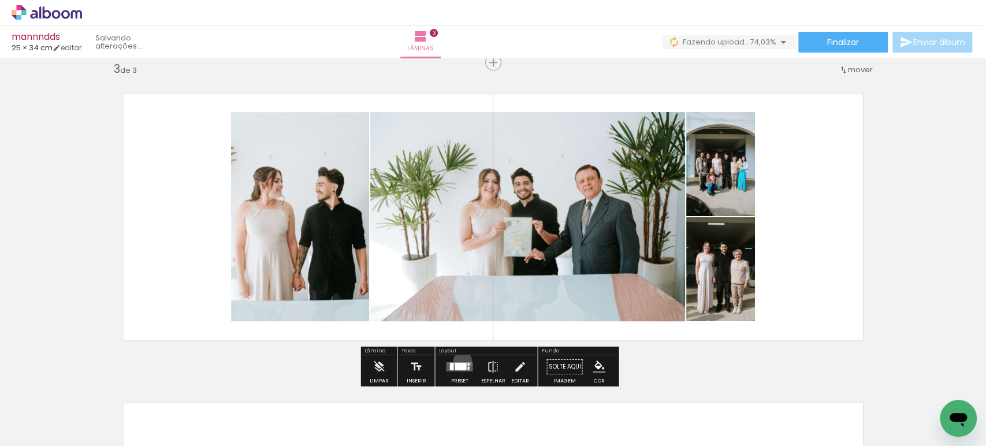
click at [460, 360] on div at bounding box center [459, 366] width 31 height 23
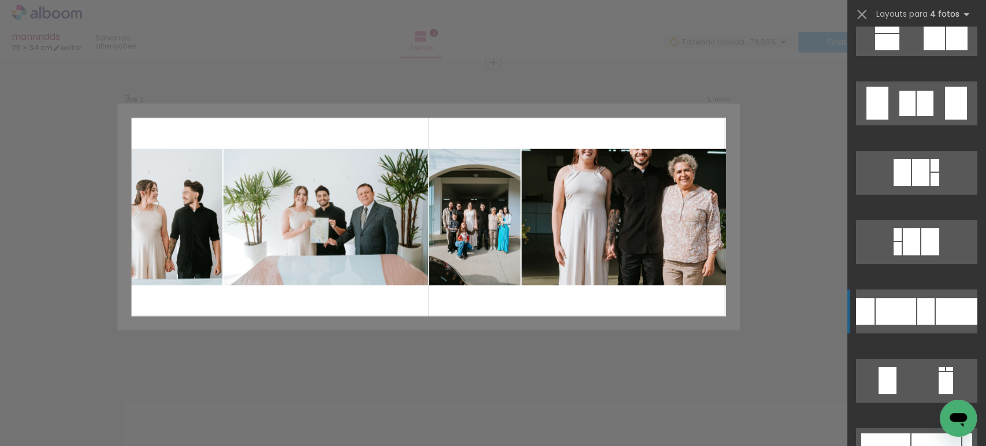
scroll to position [8828, 0]
click at [878, 299] on div at bounding box center [896, 311] width 40 height 27
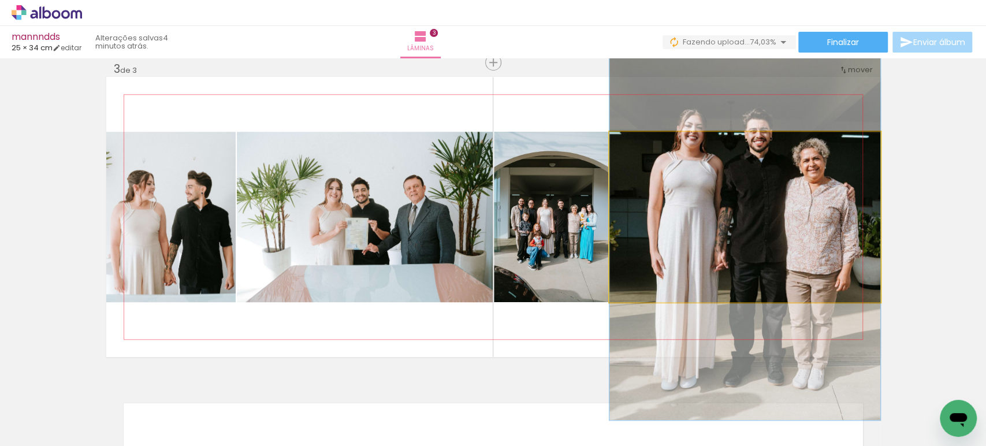
click at [715, 228] on quentale-photo at bounding box center [745, 217] width 271 height 170
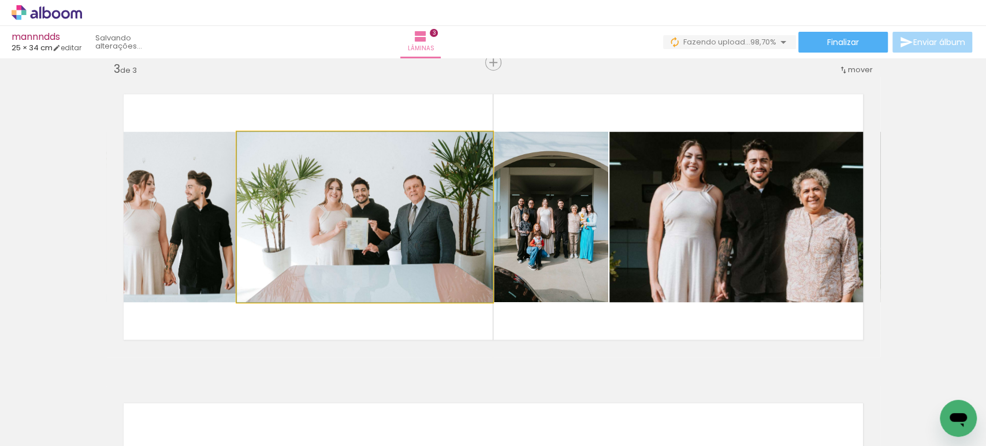
click at [295, 234] on quentale-photo at bounding box center [365, 217] width 256 height 170
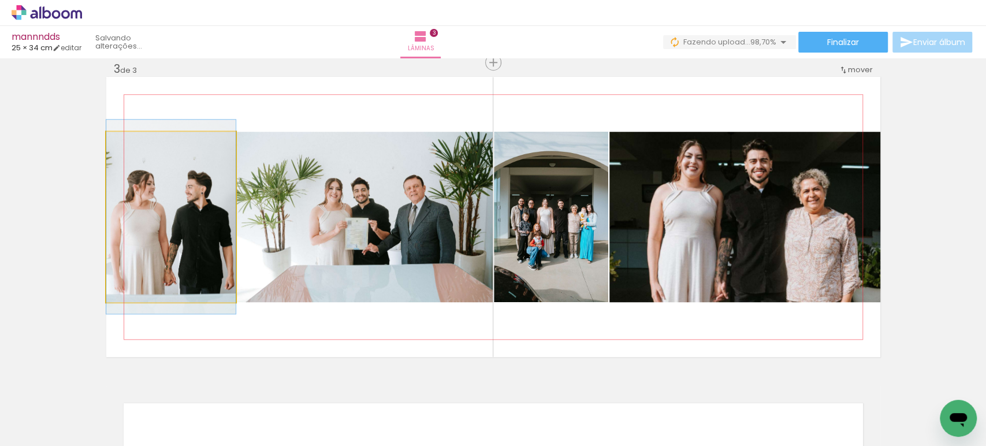
click at [189, 221] on quentale-photo at bounding box center [170, 217] width 129 height 170
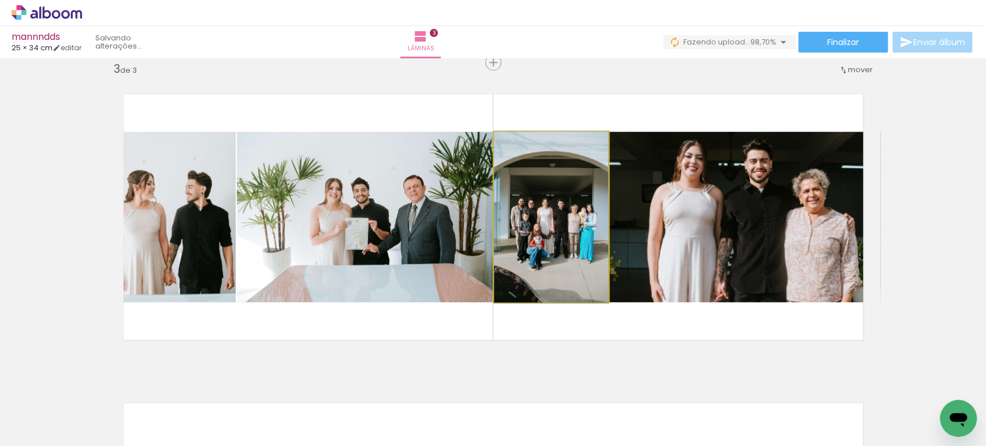
click at [582, 220] on quentale-photo at bounding box center [551, 217] width 114 height 170
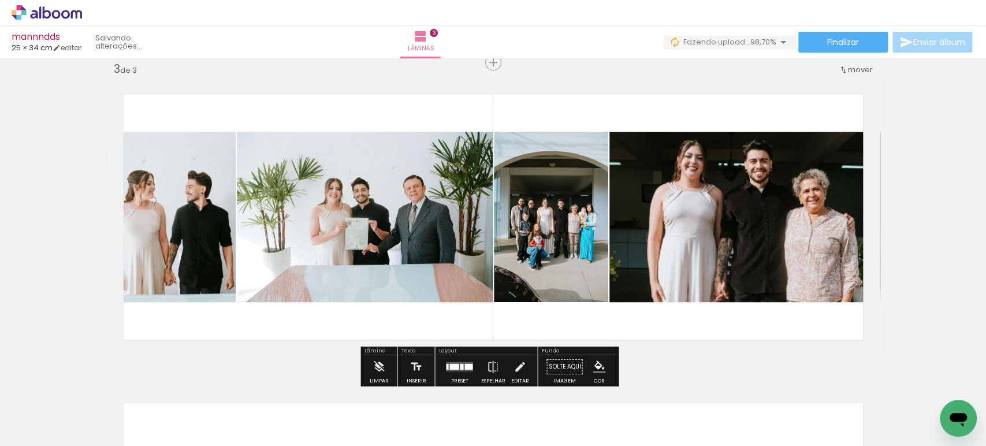
click at [700, 220] on quentale-photo at bounding box center [745, 217] width 271 height 170
click at [454, 361] on div at bounding box center [459, 366] width 31 height 23
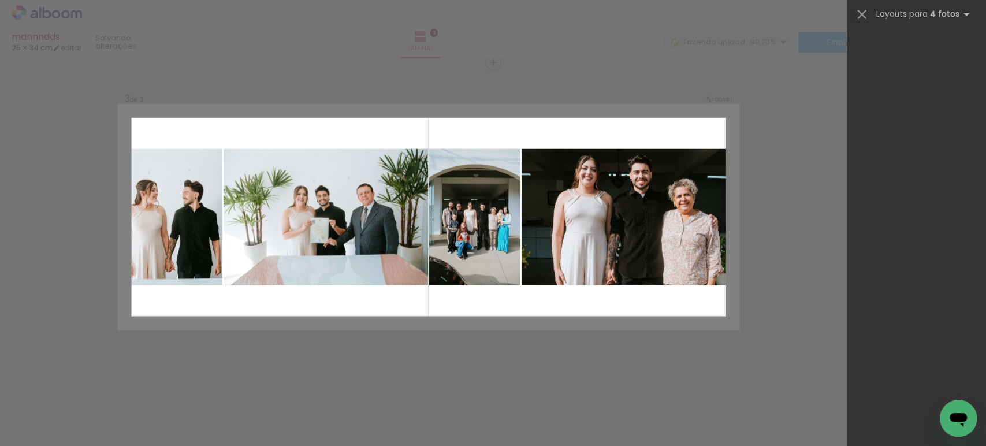
scroll to position [0, 0]
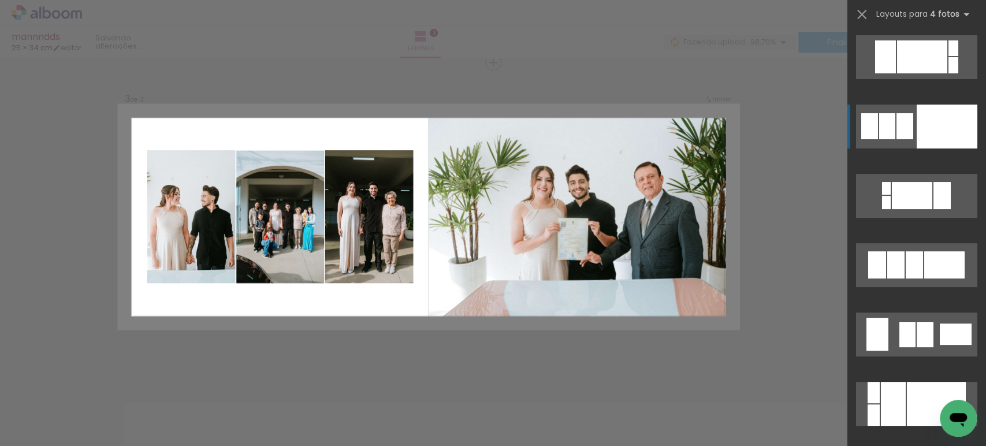
click at [889, 128] on div at bounding box center [887, 126] width 16 height 26
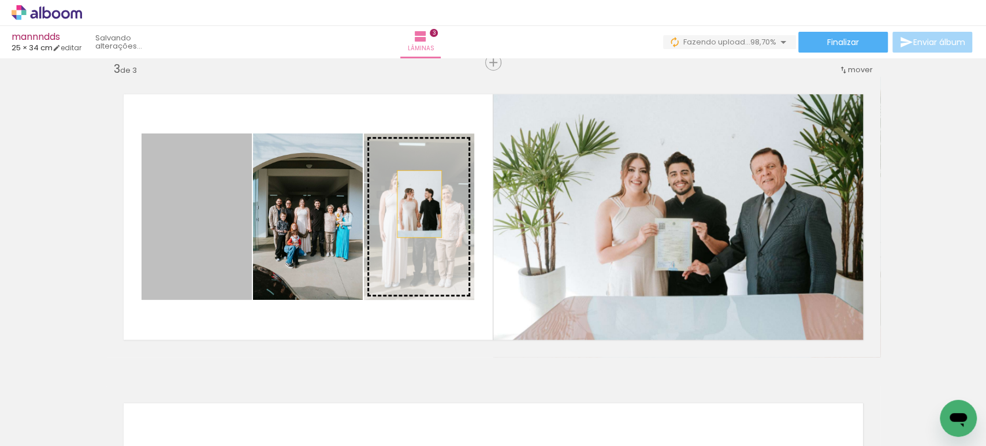
drag, startPoint x: 180, startPoint y: 207, endPoint x: 415, endPoint y: 203, distance: 234.6
click at [0, 0] on slot at bounding box center [0, 0] width 0 height 0
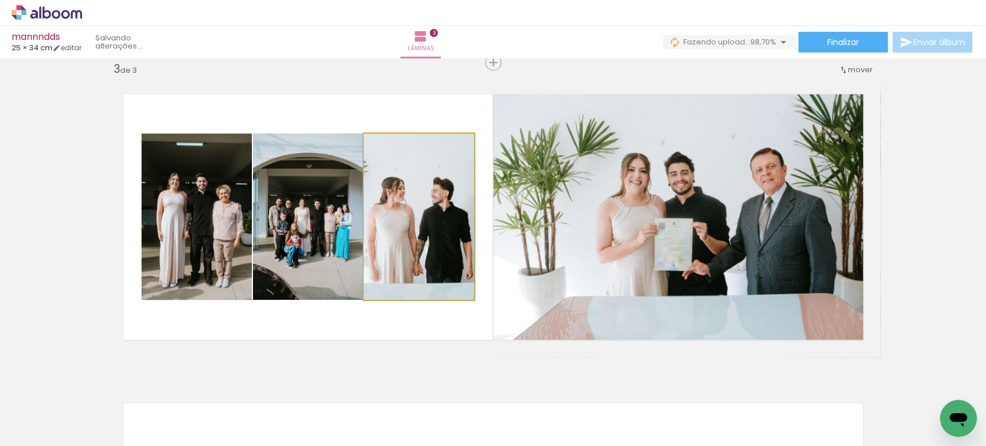
click at [437, 201] on quentale-photo at bounding box center [419, 216] width 110 height 166
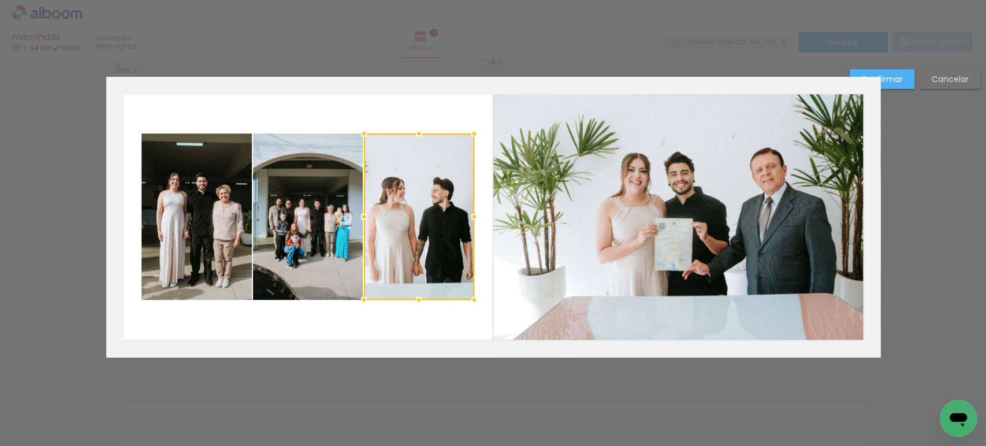
click at [437, 201] on div at bounding box center [419, 216] width 110 height 166
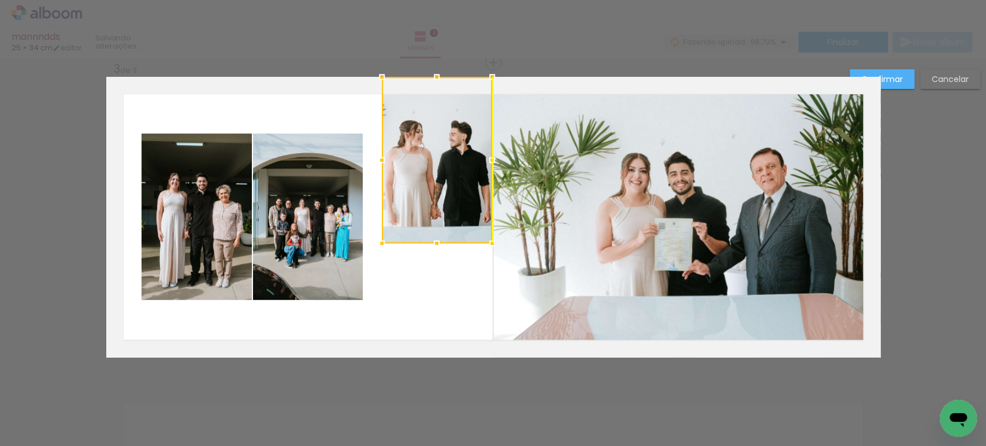
drag, startPoint x: 430, startPoint y: 208, endPoint x: 449, endPoint y: 142, distance: 69.3
click at [449, 142] on div at bounding box center [437, 160] width 110 height 166
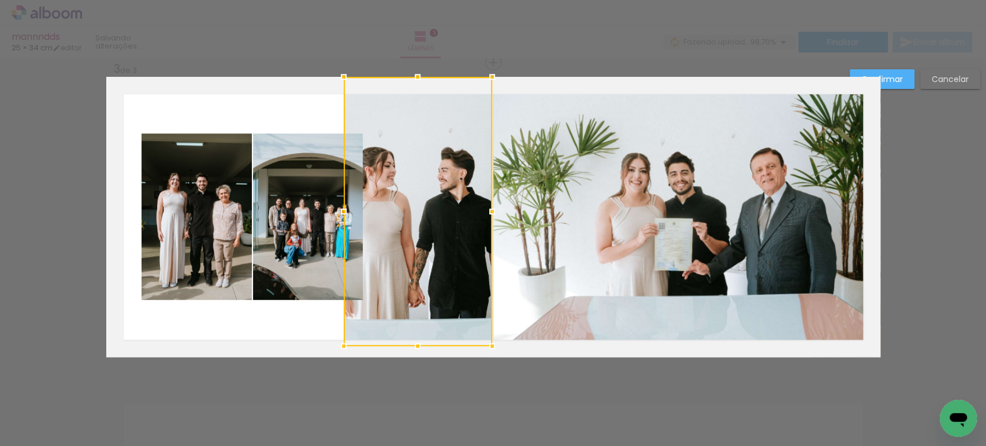
drag, startPoint x: 378, startPoint y: 244, endPoint x: 339, endPoint y: 411, distance: 172.1
click at [339, 411] on div "Inserir lâmina 1 de 3 Inserir lâmina 2 de 3 Inserir lâmina 3 de 3 Confirmar Can…" at bounding box center [493, 57] width 986 height 1264
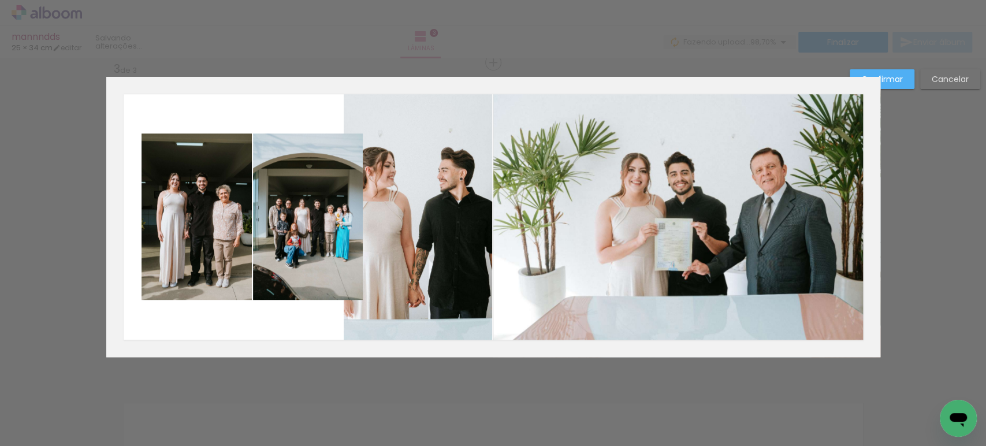
click at [229, 199] on quentale-photo at bounding box center [197, 216] width 110 height 166
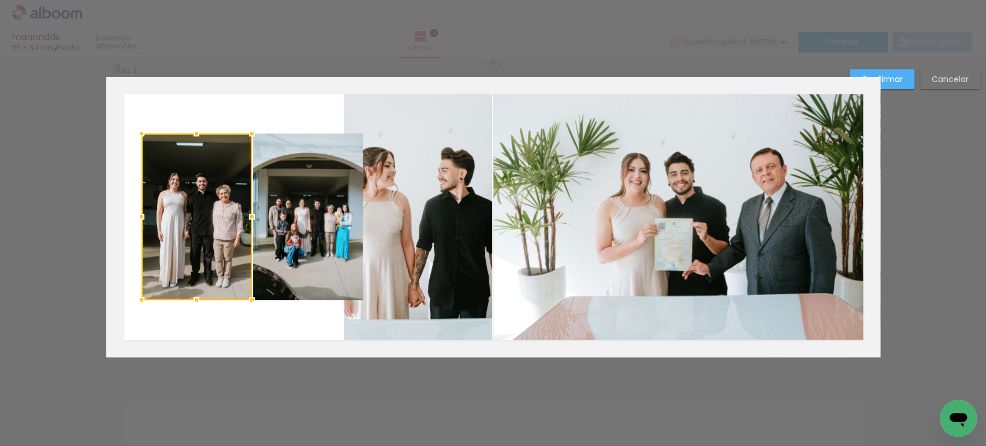
click at [229, 199] on div at bounding box center [197, 216] width 110 height 166
click at [275, 199] on quentale-photo at bounding box center [308, 216] width 110 height 166
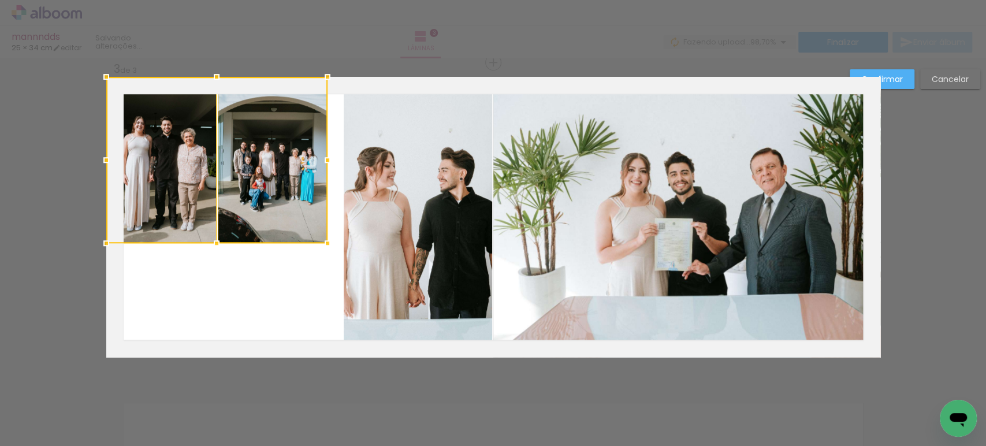
drag, startPoint x: 277, startPoint y: 222, endPoint x: 211, endPoint y: 147, distance: 99.9
click at [211, 147] on div at bounding box center [216, 160] width 221 height 166
click at [221, 143] on div at bounding box center [216, 160] width 221 height 166
click at [271, 179] on quentale-photo at bounding box center [273, 160] width 110 height 166
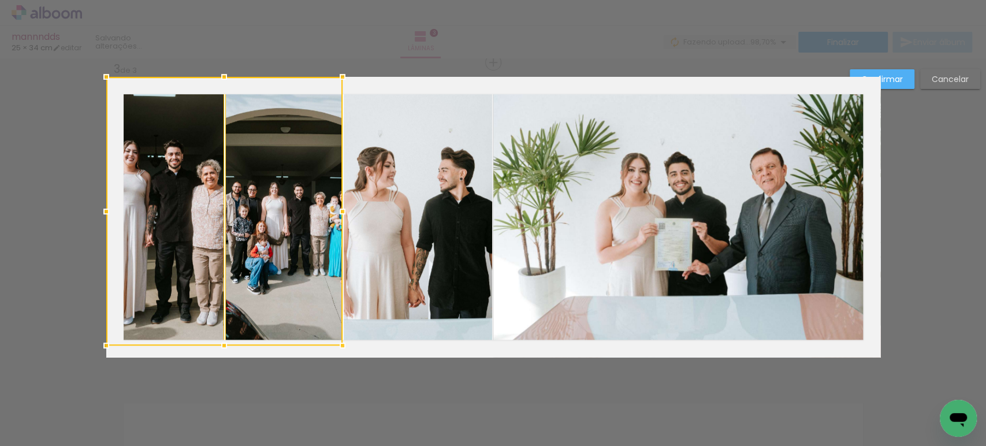
drag, startPoint x: 314, startPoint y: 235, endPoint x: 360, endPoint y: 388, distance: 159.2
click at [360, 388] on div "Inserir lâmina 1 de 3 Inserir lâmina 2 de 3 Inserir lâmina 3 de 3 Confirmar Can…" at bounding box center [493, 57] width 986 height 1264
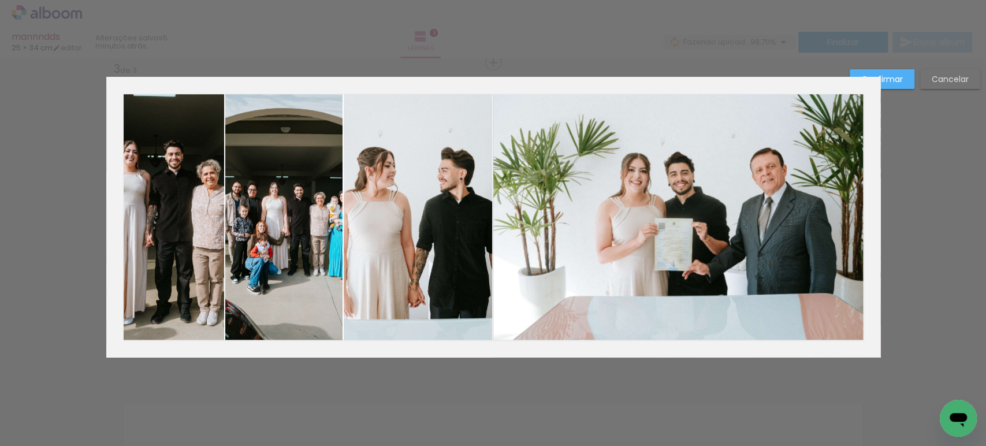
click at [184, 210] on quentale-photo at bounding box center [165, 211] width 118 height 269
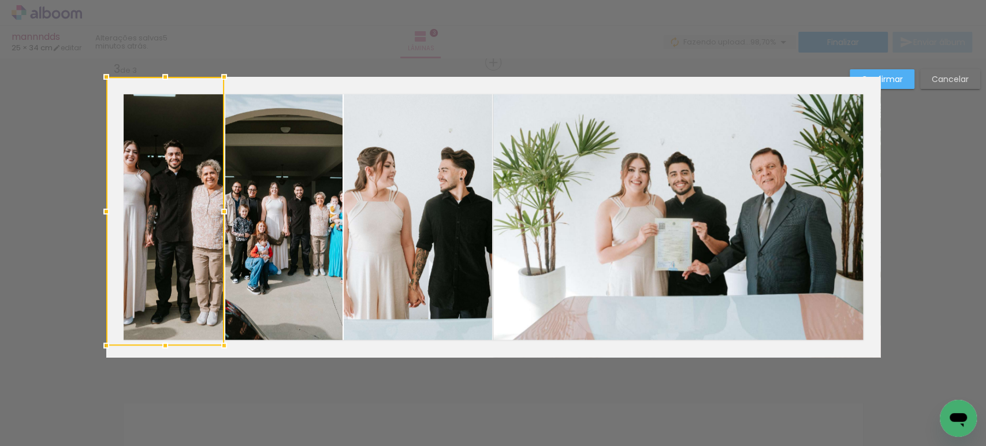
click at [274, 205] on quentale-photo at bounding box center [283, 211] width 117 height 269
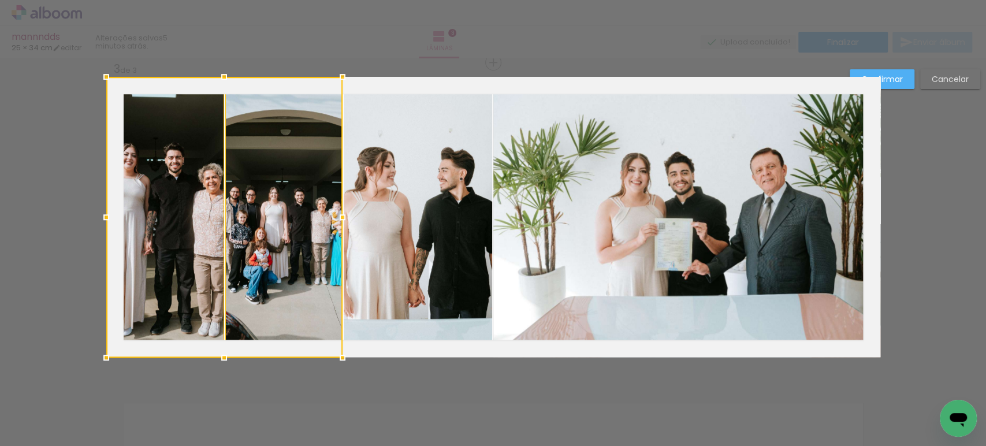
drag, startPoint x: 226, startPoint y: 346, endPoint x: 255, endPoint y: 327, distance: 34.6
click at [255, 327] on div at bounding box center [224, 217] width 236 height 281
click at [274, 211] on div at bounding box center [283, 217] width 117 height 281
click at [902, 78] on paper-button "Confirmar" at bounding box center [882, 79] width 65 height 20
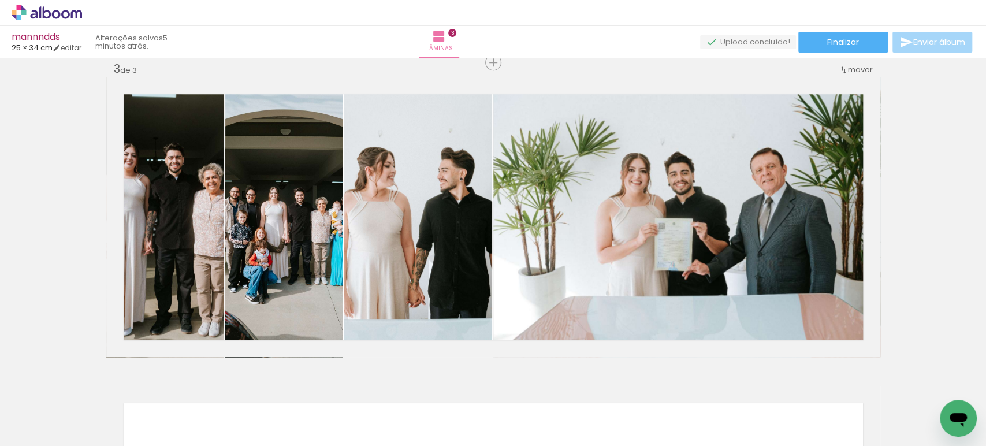
scroll to position [0, 681]
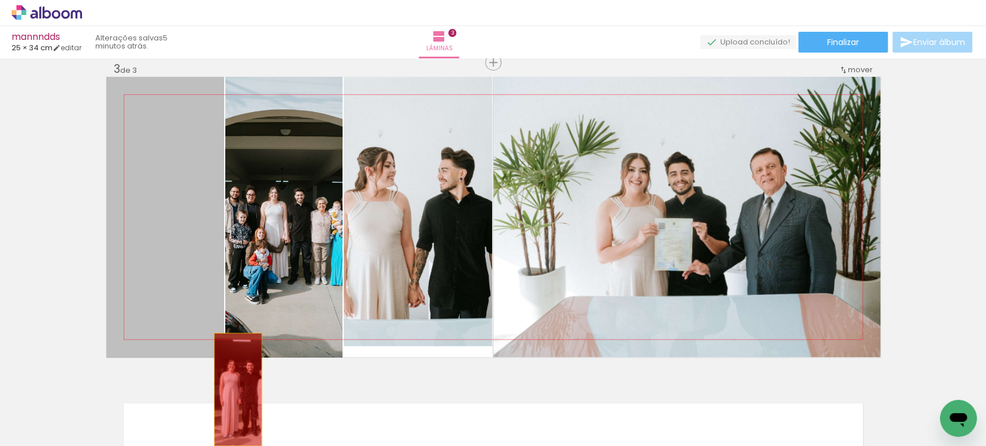
drag, startPoint x: 192, startPoint y: 202, endPoint x: 233, endPoint y: 389, distance: 191.1
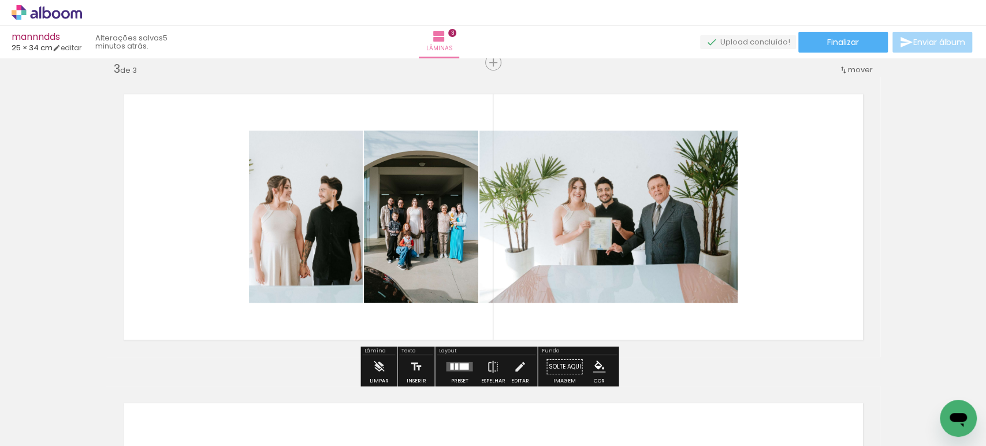
click at [455, 365] on div at bounding box center [456, 366] width 3 height 6
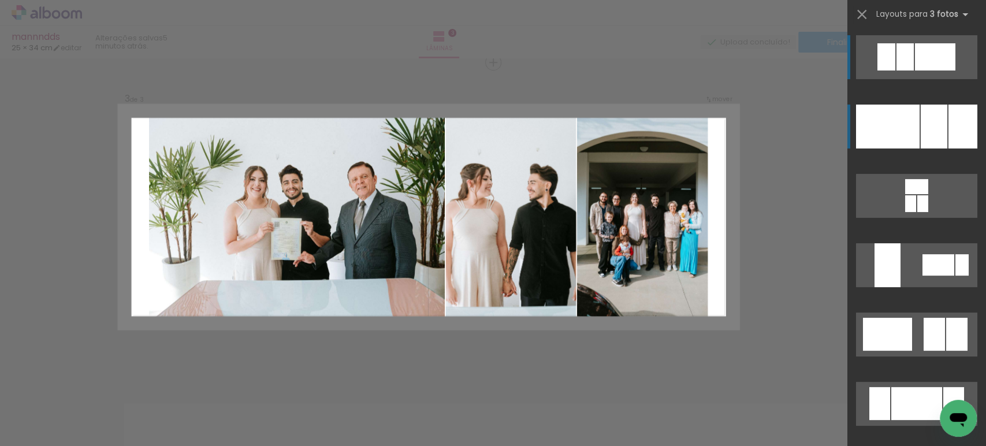
click at [892, 127] on div at bounding box center [888, 127] width 64 height 44
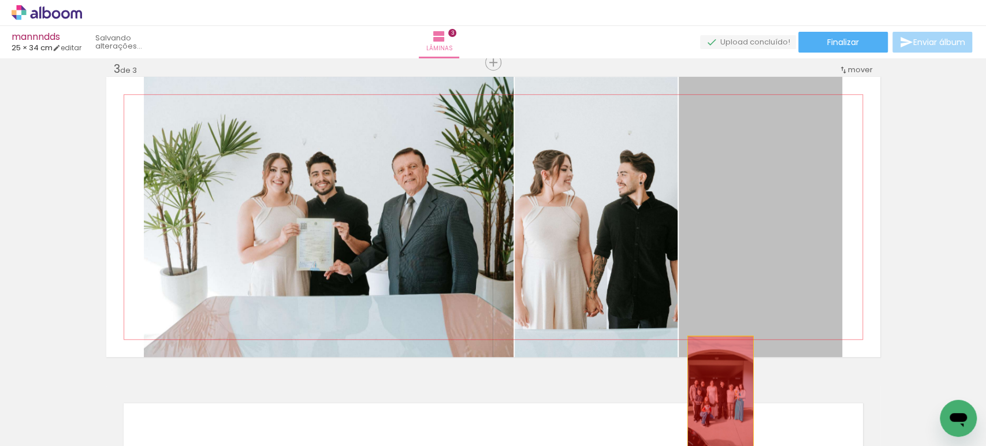
drag, startPoint x: 759, startPoint y: 247, endPoint x: 712, endPoint y: 396, distance: 157.0
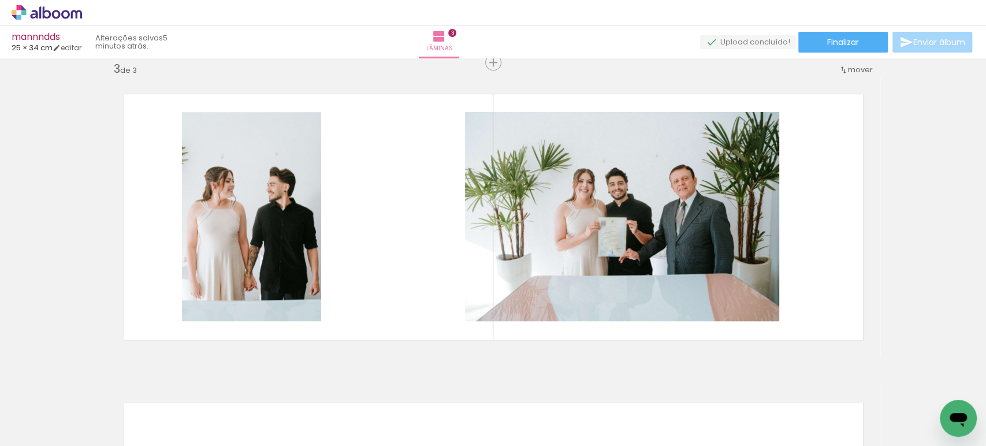
scroll to position [0, 301]
drag, startPoint x: 462, startPoint y: 406, endPoint x: 604, endPoint y: 278, distance: 191.5
click at [591, 285] on quentale-workspace at bounding box center [493, 223] width 986 height 446
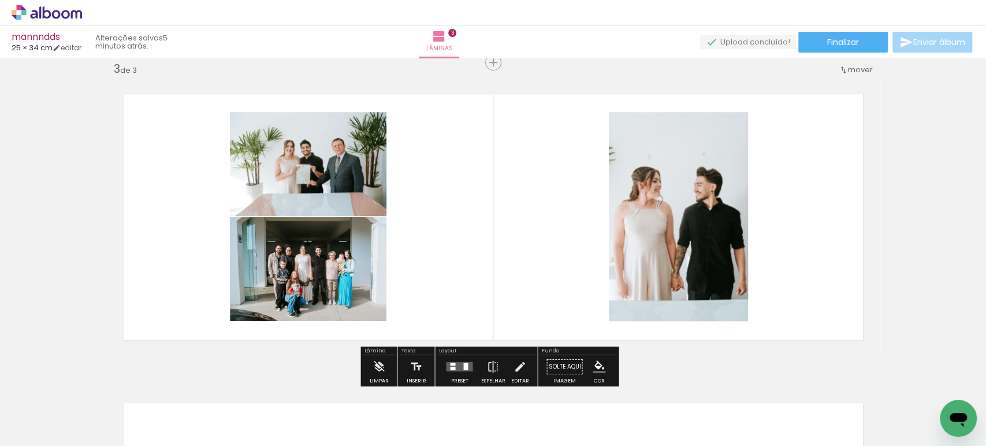
click at [467, 362] on quentale-layouter at bounding box center [459, 366] width 27 height 9
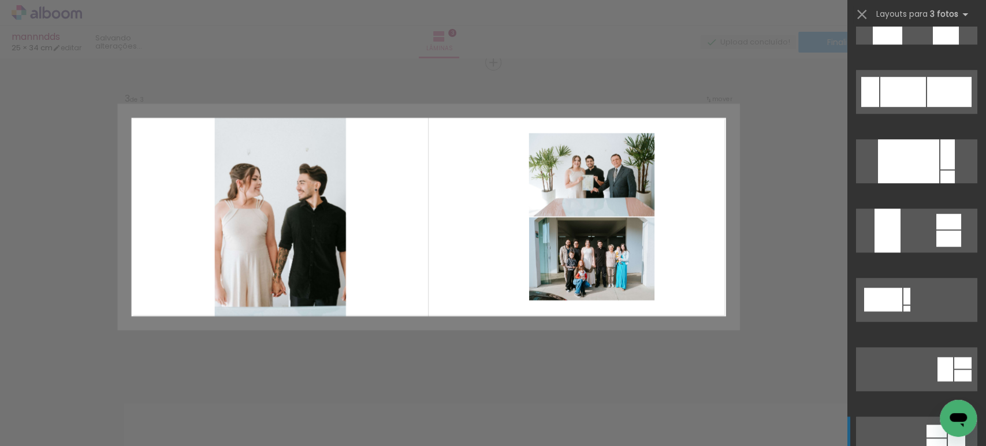
scroll to position [449, 0]
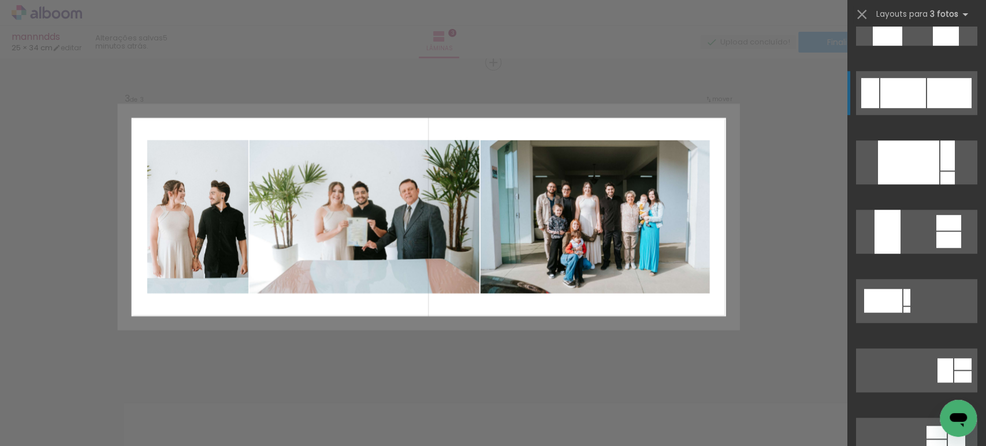
click at [920, 96] on div at bounding box center [903, 93] width 46 height 30
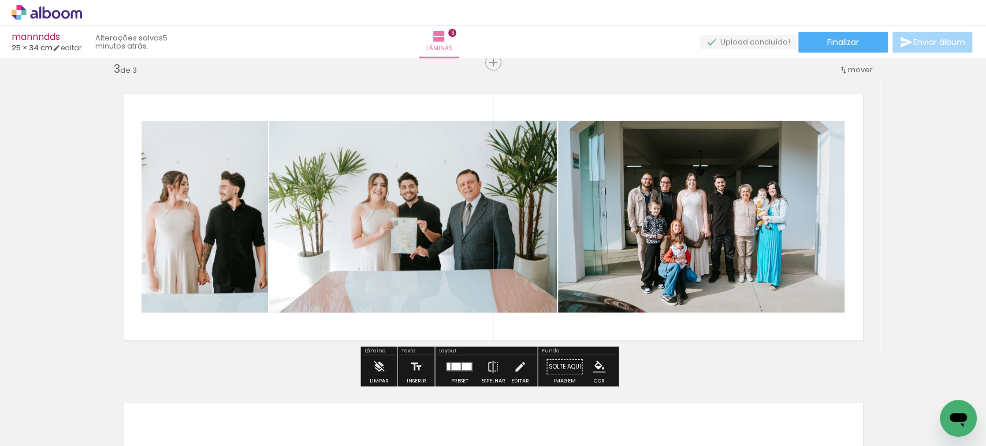
click at [229, 213] on quentale-photo at bounding box center [205, 217] width 127 height 192
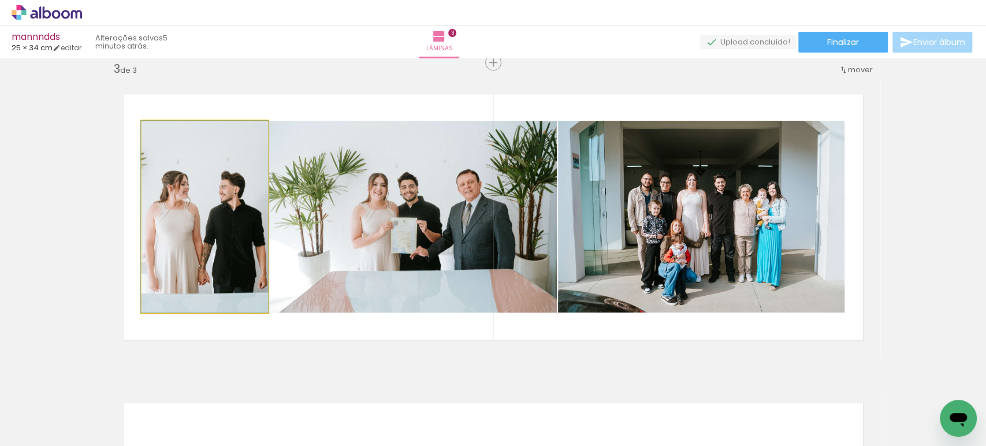
click at [229, 213] on quentale-photo at bounding box center [205, 217] width 127 height 192
click at [0, 0] on div at bounding box center [0, 0] width 0 height 0
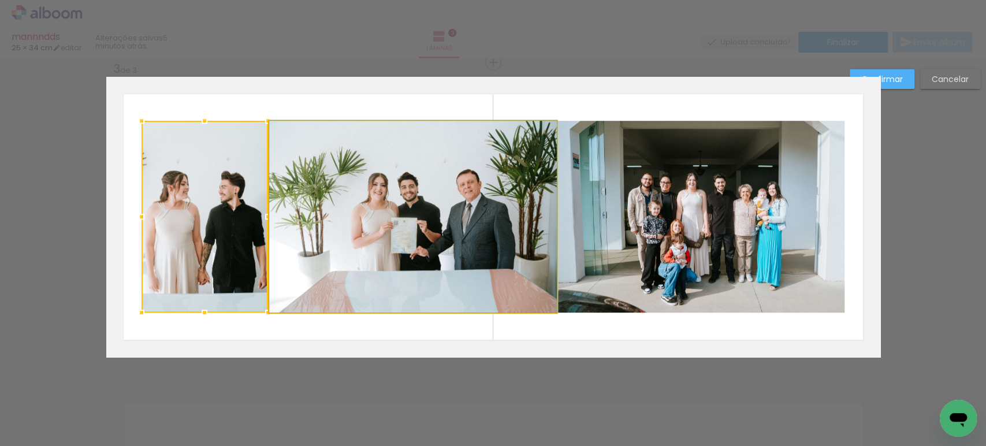
click at [352, 205] on quentale-photo at bounding box center [413, 217] width 288 height 192
click at [640, 208] on quentale-photo at bounding box center [701, 217] width 287 height 192
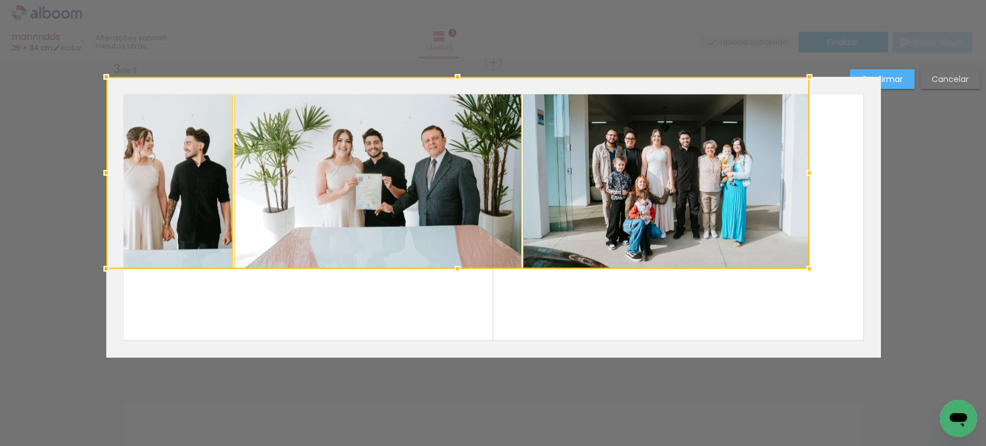
drag, startPoint x: 677, startPoint y: 222, endPoint x: 608, endPoint y: 152, distance: 98.5
click at [608, 152] on div at bounding box center [457, 173] width 703 height 192
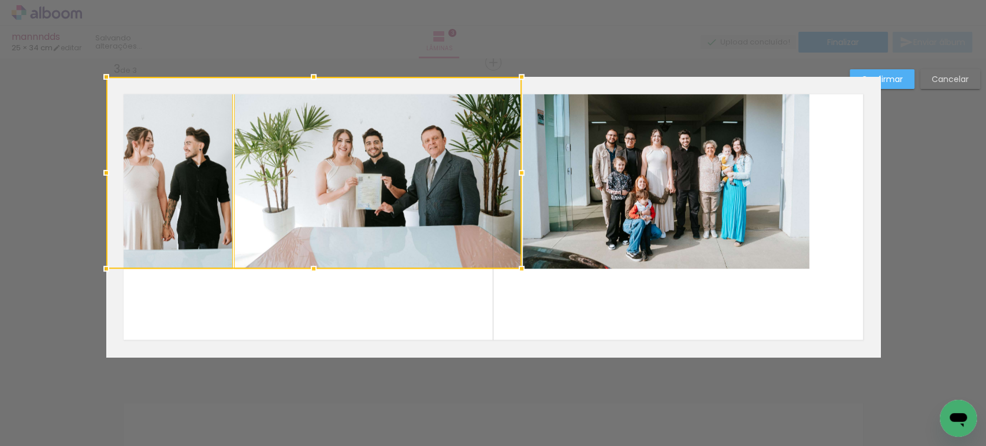
click at [608, 152] on quentale-photo at bounding box center [666, 173] width 287 height 192
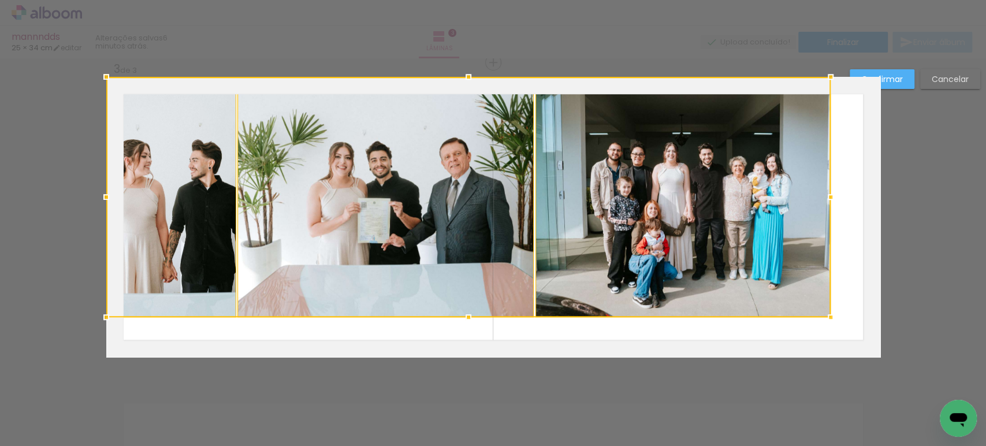
drag, startPoint x: 808, startPoint y: 270, endPoint x: 865, endPoint y: 428, distance: 168.3
click at [909, 445] on html "link( href="../../bower_components/polymer/polymer.html" rel="import" ) picture…" at bounding box center [493, 223] width 986 height 446
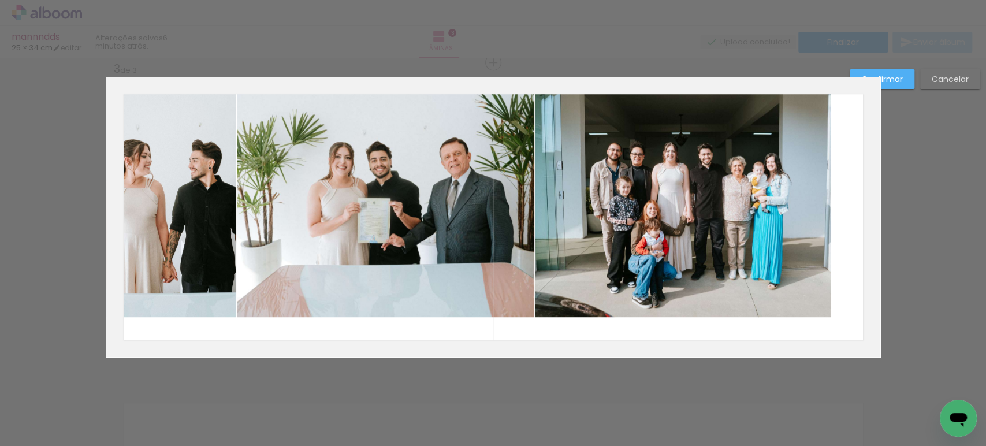
click at [164, 167] on quentale-photo at bounding box center [171, 197] width 131 height 240
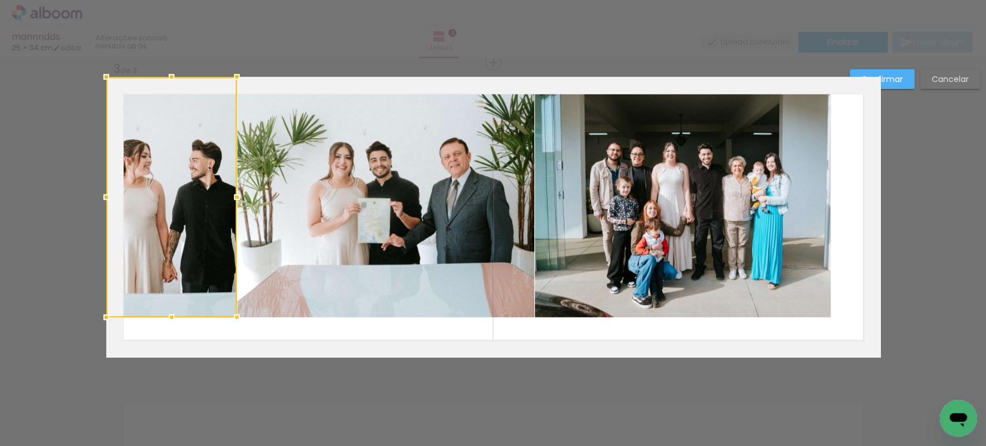
click at [354, 187] on quentale-photo at bounding box center [385, 197] width 296 height 240
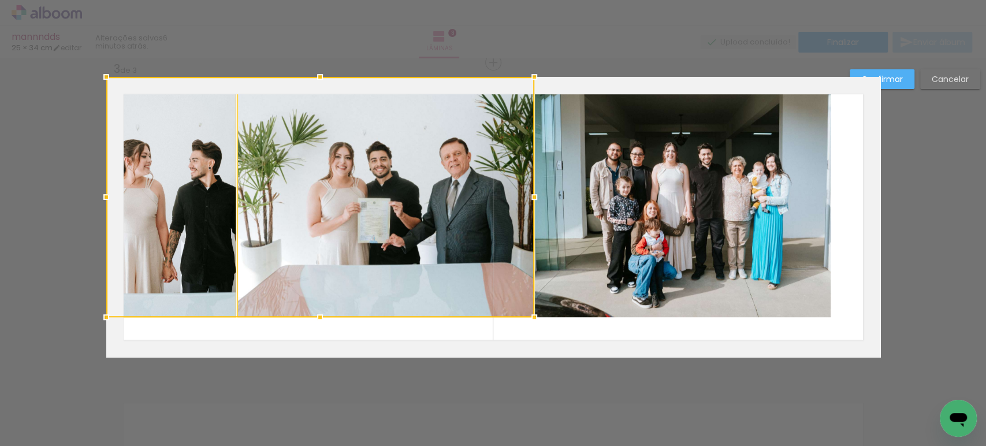
click at [649, 195] on quentale-photo at bounding box center [682, 197] width 295 height 240
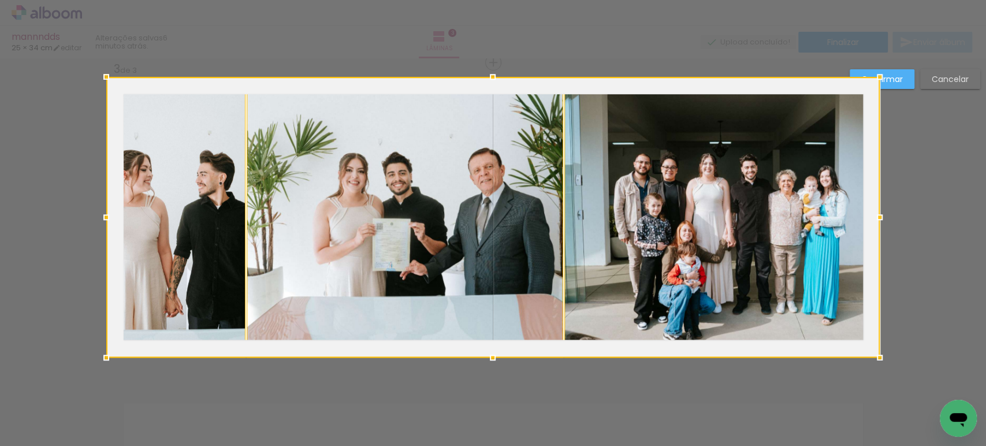
drag, startPoint x: 824, startPoint y: 321, endPoint x: 837, endPoint y: 261, distance: 60.7
click at [837, 261] on div at bounding box center [493, 217] width 774 height 281
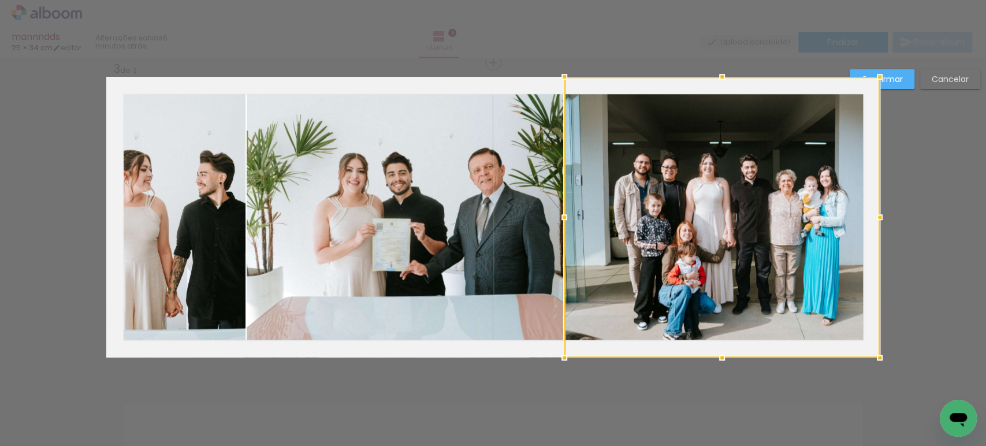
click at [0, 0] on slot "Confirmar" at bounding box center [0, 0] width 0 height 0
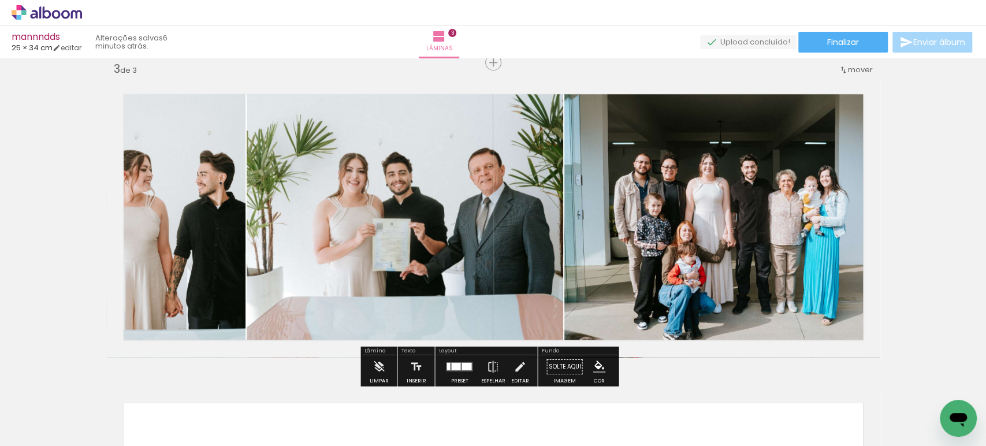
click at [564, 214] on quentale-photo at bounding box center [721, 217] width 315 height 281
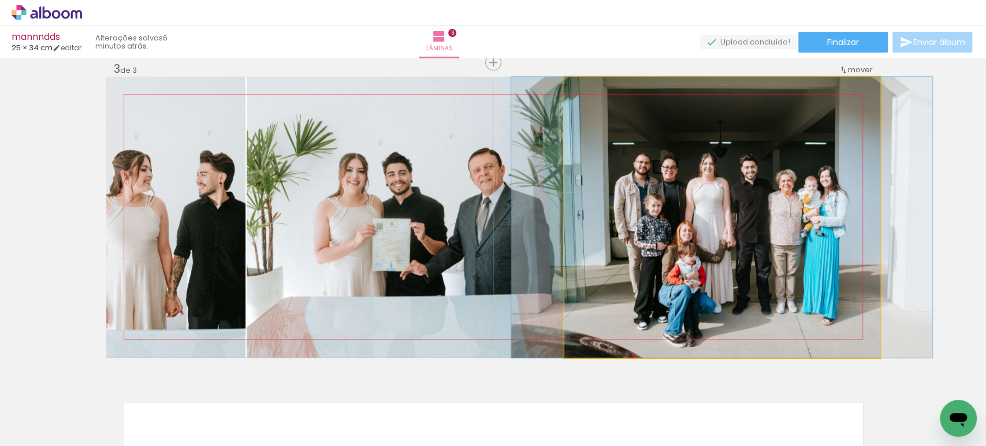
click at [564, 214] on quentale-photo at bounding box center [721, 217] width 315 height 281
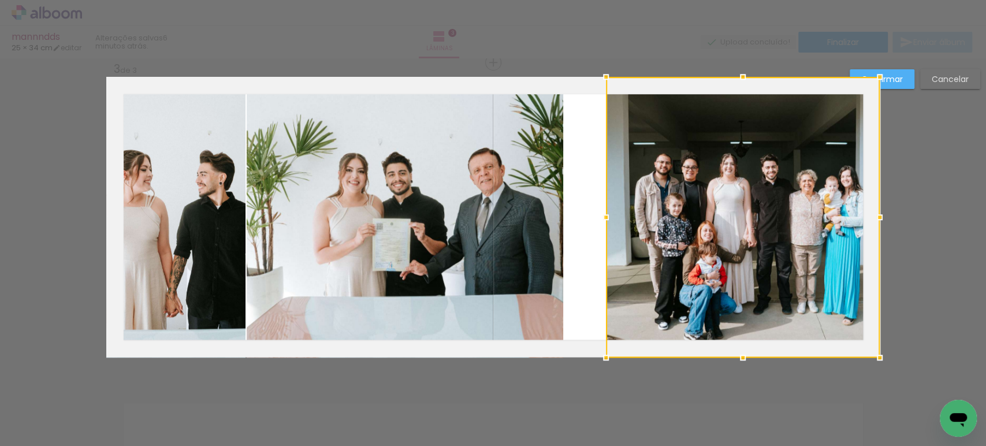
drag, startPoint x: 558, startPoint y: 213, endPoint x: 596, endPoint y: 211, distance: 38.2
click at [596, 211] on div at bounding box center [605, 217] width 23 height 23
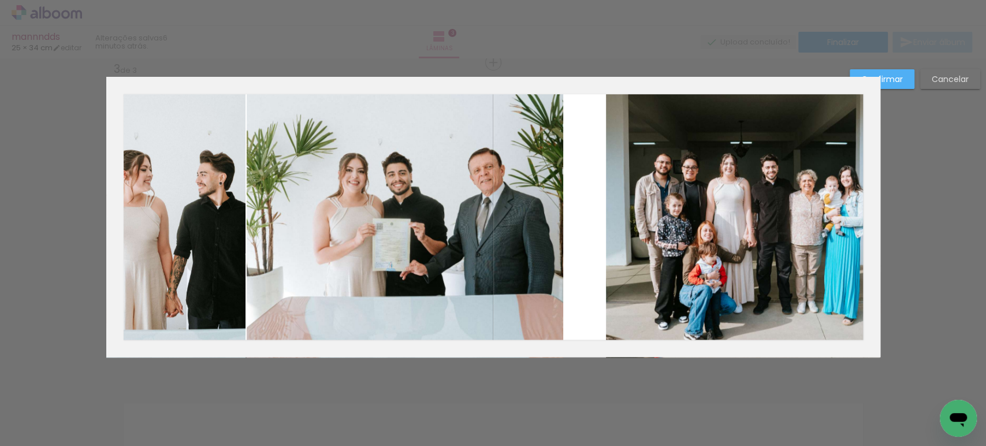
click at [394, 201] on quentale-photo at bounding box center [405, 217] width 317 height 281
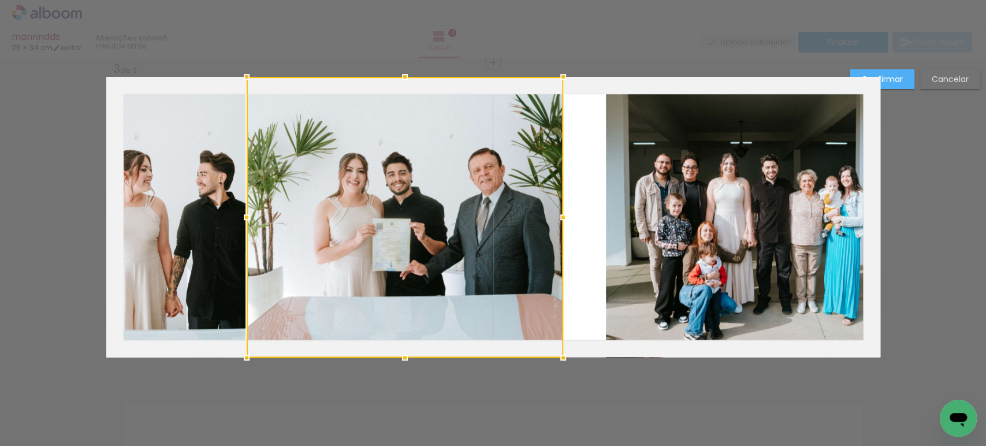
click at [180, 193] on quentale-photo at bounding box center [175, 217] width 139 height 281
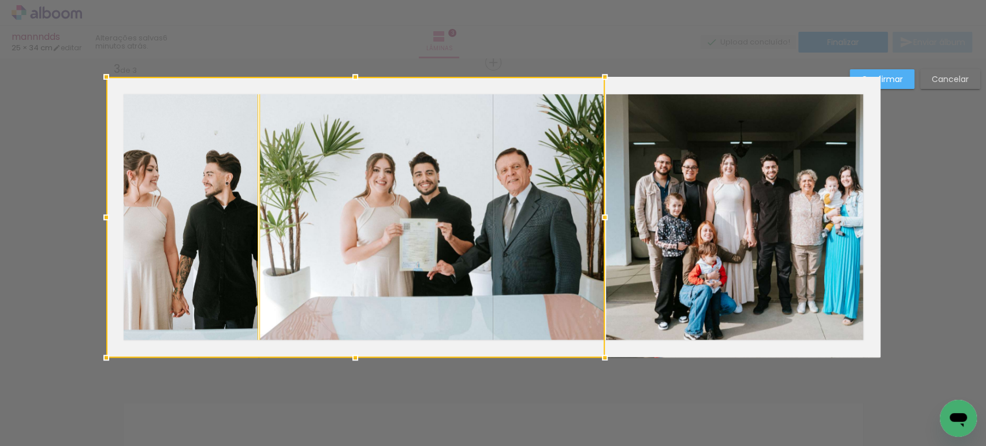
drag, startPoint x: 554, startPoint y: 216, endPoint x: 596, endPoint y: 214, distance: 41.6
click at [596, 214] on div at bounding box center [604, 217] width 23 height 23
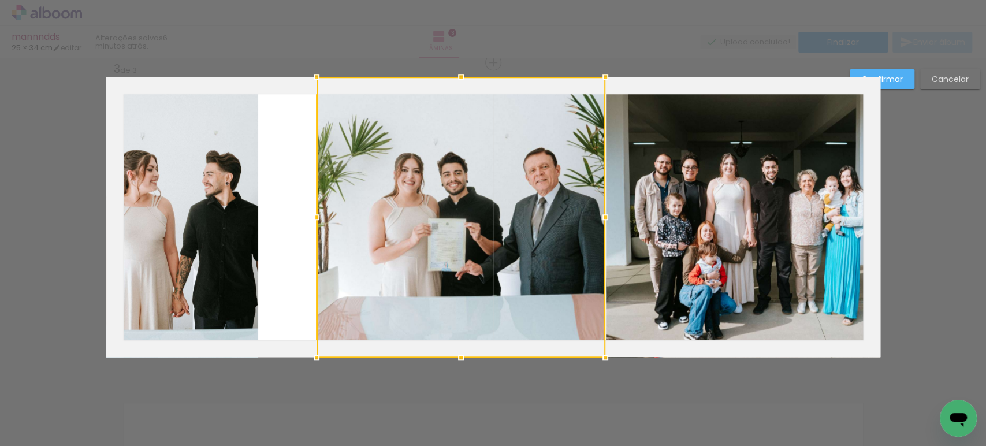
drag, startPoint x: 247, startPoint y: 214, endPoint x: 304, endPoint y: 212, distance: 57.2
click at [305, 212] on div at bounding box center [316, 217] width 23 height 23
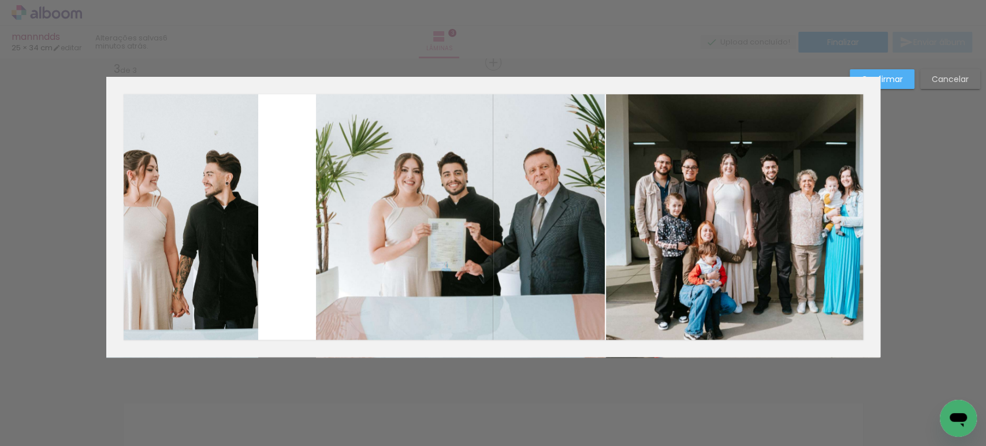
click at [213, 194] on quentale-photo at bounding box center [182, 217] width 152 height 281
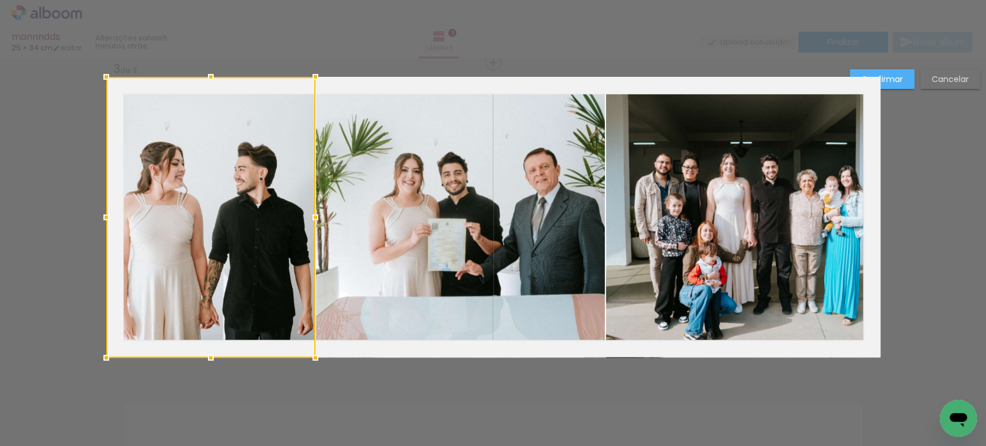
drag, startPoint x: 244, startPoint y: 212, endPoint x: 301, endPoint y: 216, distance: 57.3
click at [304, 216] on div at bounding box center [315, 217] width 23 height 23
click at [0, 0] on slot "Confirmar" at bounding box center [0, 0] width 0 height 0
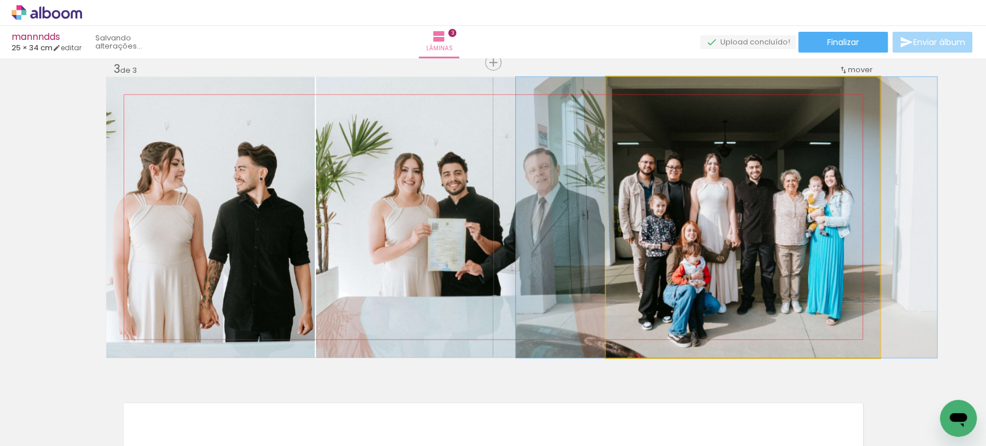
drag, startPoint x: 817, startPoint y: 176, endPoint x: 804, endPoint y: 176, distance: 13.3
drag, startPoint x: 777, startPoint y: 210, endPoint x: 776, endPoint y: 189, distance: 21.4
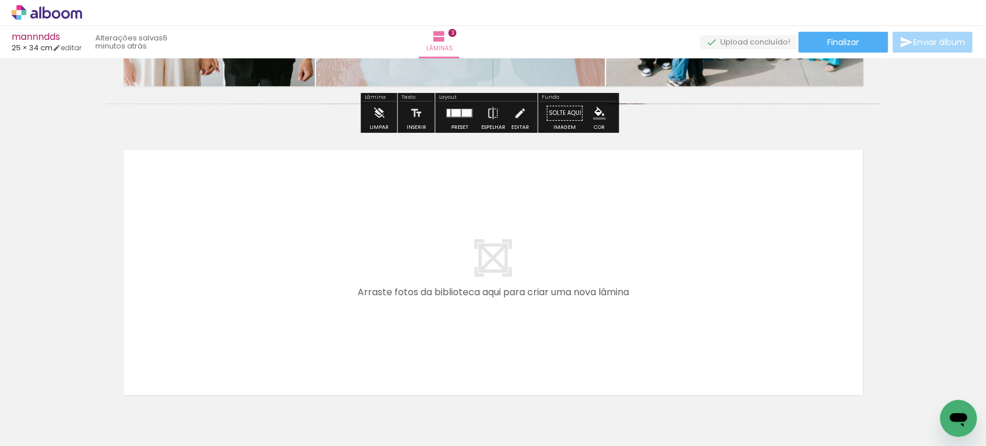
scroll to position [0, 571]
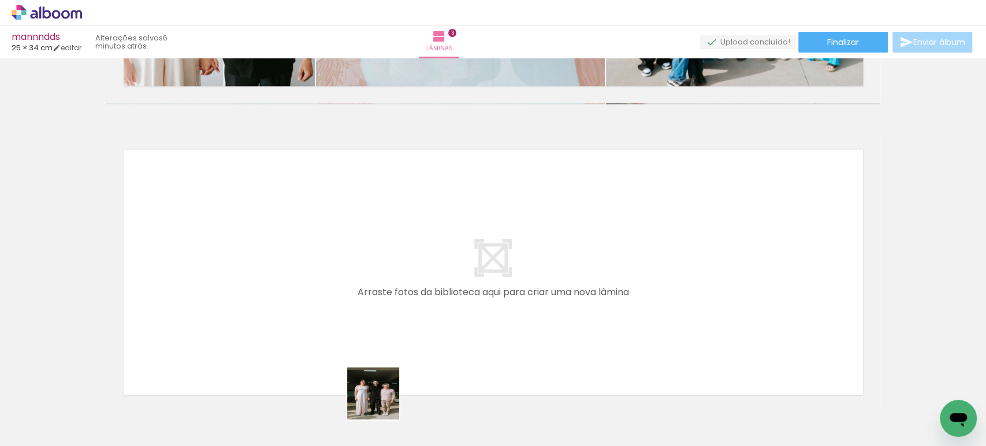
drag, startPoint x: 382, startPoint y: 415, endPoint x: 371, endPoint y: 283, distance: 132.2
click at [371, 283] on quentale-workspace at bounding box center [493, 223] width 986 height 446
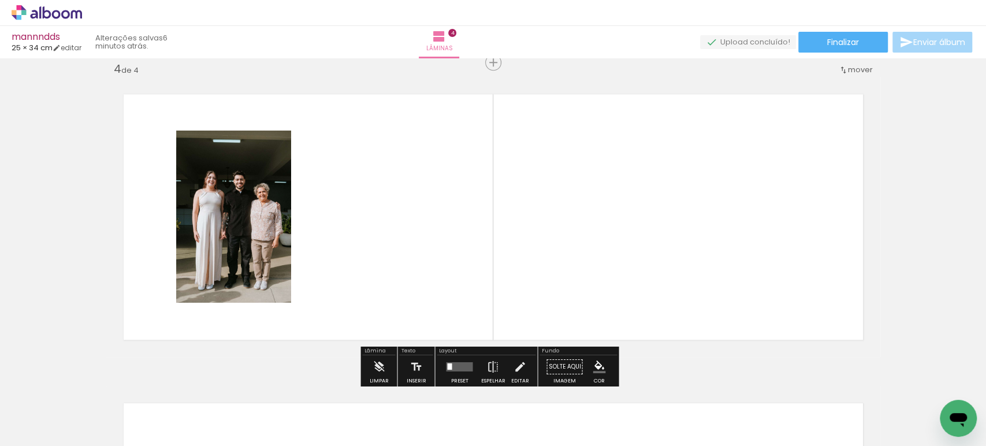
scroll to position [943, 0]
drag, startPoint x: 454, startPoint y: 410, endPoint x: 429, endPoint y: 252, distance: 160.2
click at [430, 255] on quentale-workspace at bounding box center [493, 223] width 986 height 446
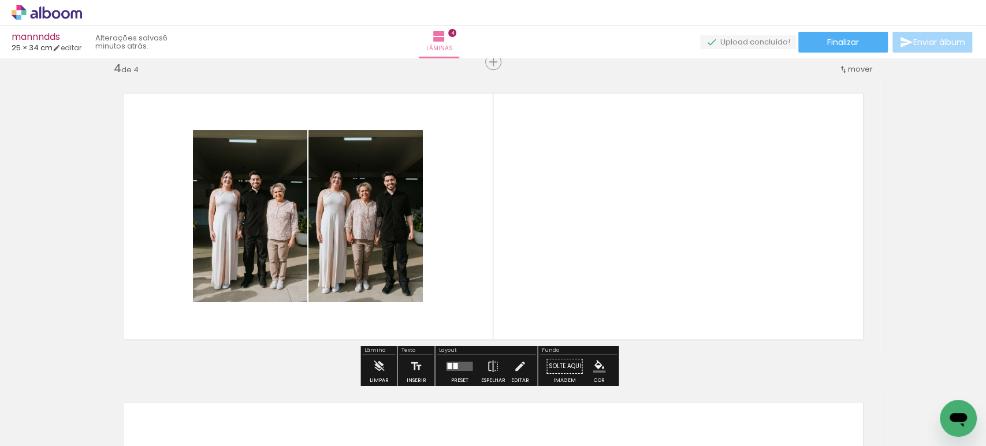
scroll to position [0, 748]
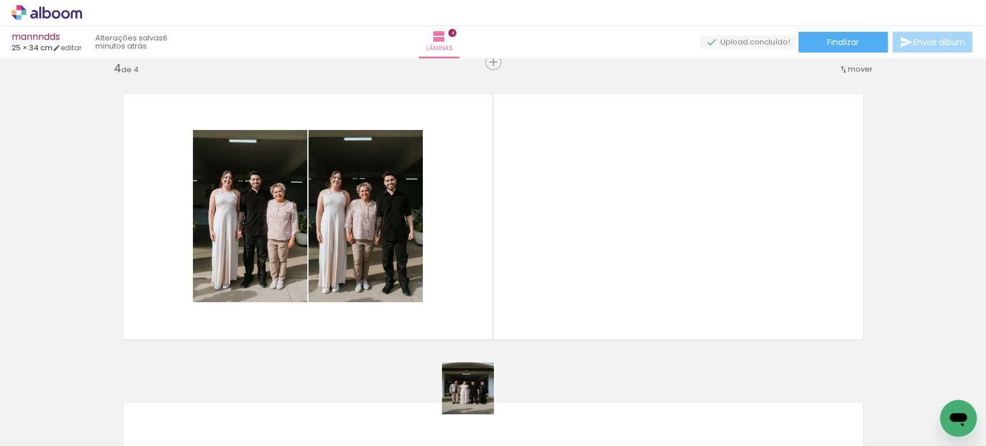
drag, startPoint x: 475, startPoint y: 410, endPoint x: 490, endPoint y: 267, distance: 143.5
click at [489, 272] on quentale-workspace at bounding box center [493, 223] width 986 height 446
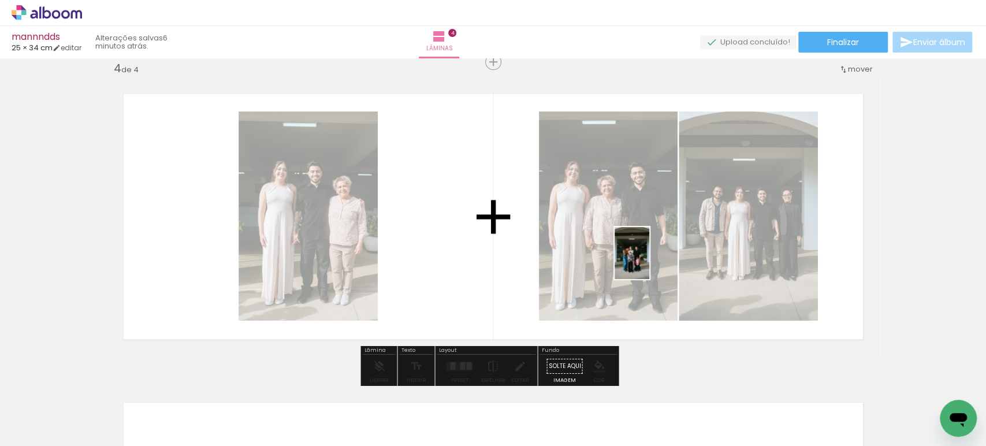
drag, startPoint x: 601, startPoint y: 410, endPoint x: 649, endPoint y: 262, distance: 156.2
click at [649, 262] on quentale-workspace at bounding box center [493, 223] width 986 height 446
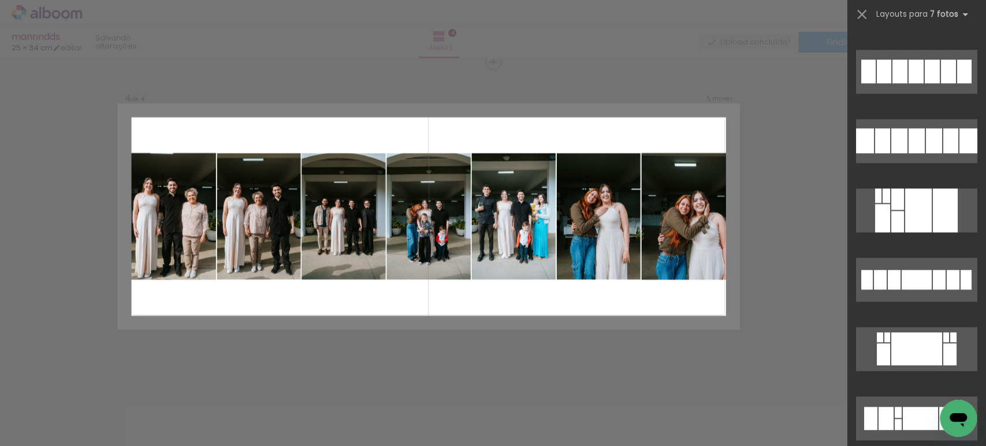
scroll to position [818, 0]
click at [894, 147] on div at bounding box center [899, 140] width 16 height 25
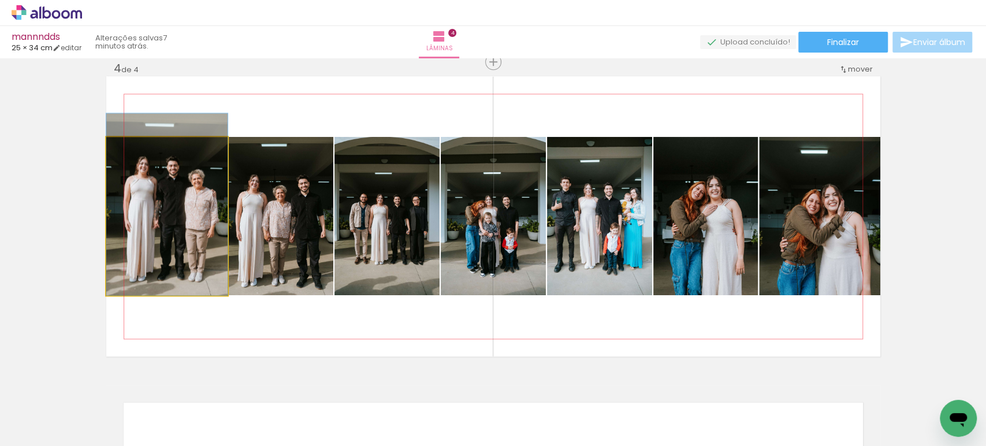
drag, startPoint x: 185, startPoint y: 236, endPoint x: 200, endPoint y: 213, distance: 27.4
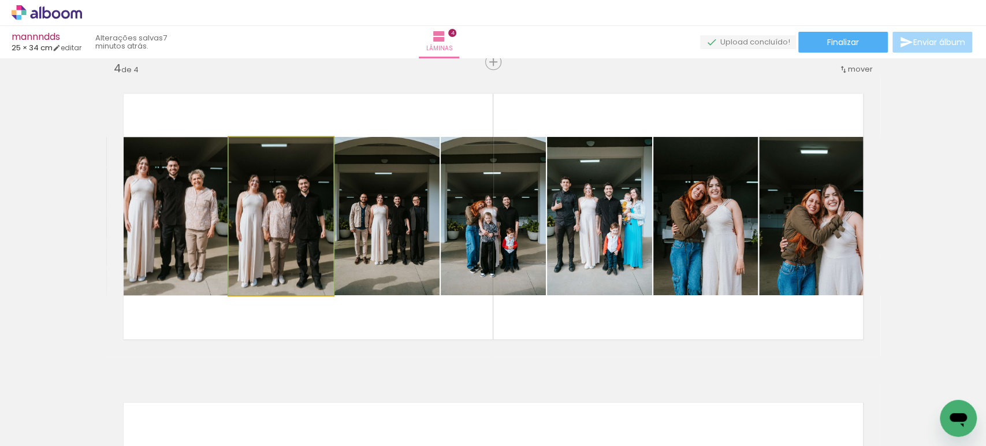
drag, startPoint x: 255, startPoint y: 215, endPoint x: 277, endPoint y: 210, distance: 23.1
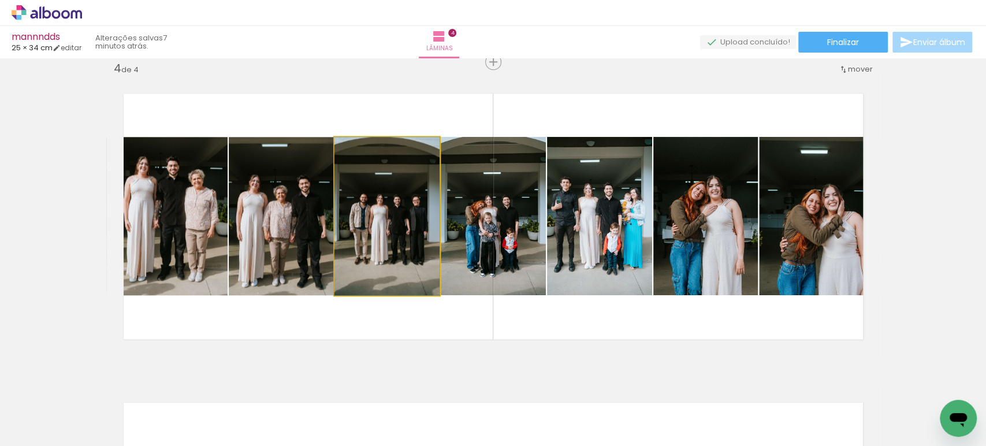
click at [360, 209] on quentale-photo at bounding box center [387, 216] width 105 height 158
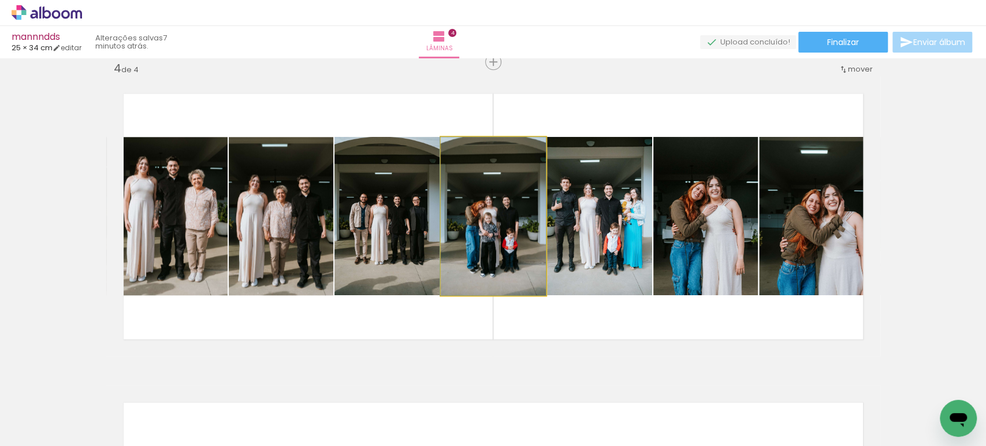
click at [509, 208] on quentale-photo at bounding box center [493, 216] width 105 height 158
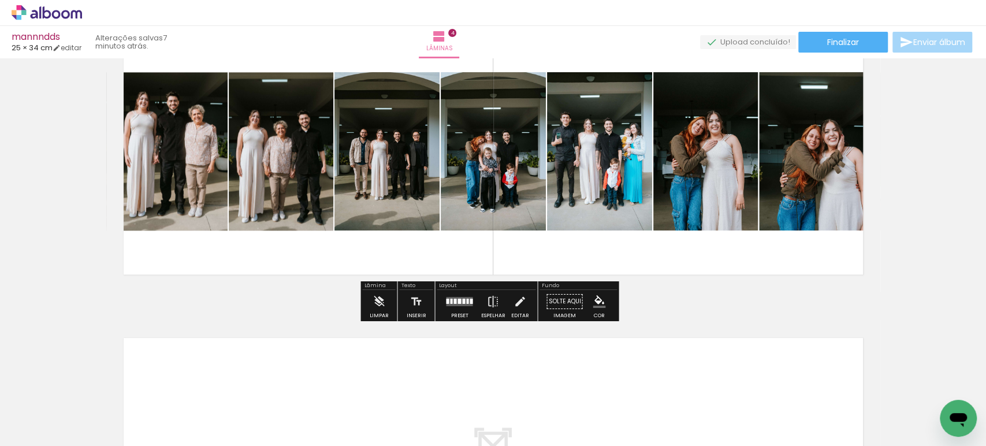
scroll to position [1007, 0]
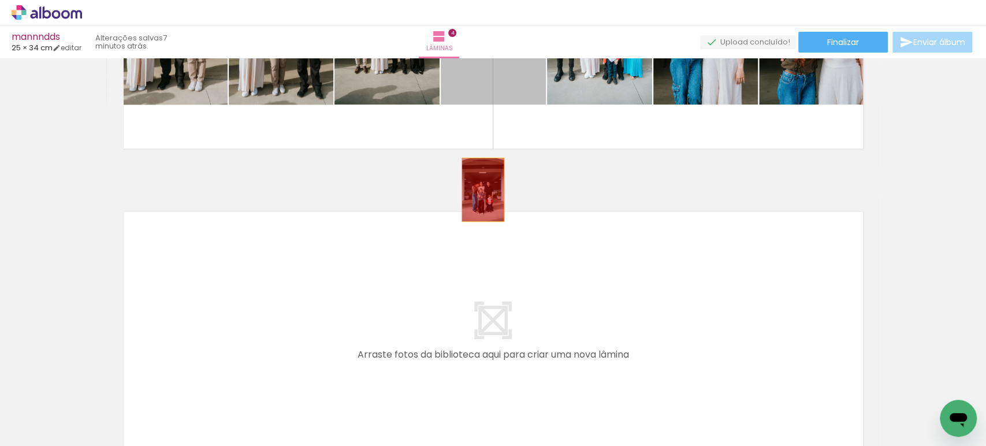
drag, startPoint x: 495, startPoint y: 103, endPoint x: 522, endPoint y: 129, distance: 37.6
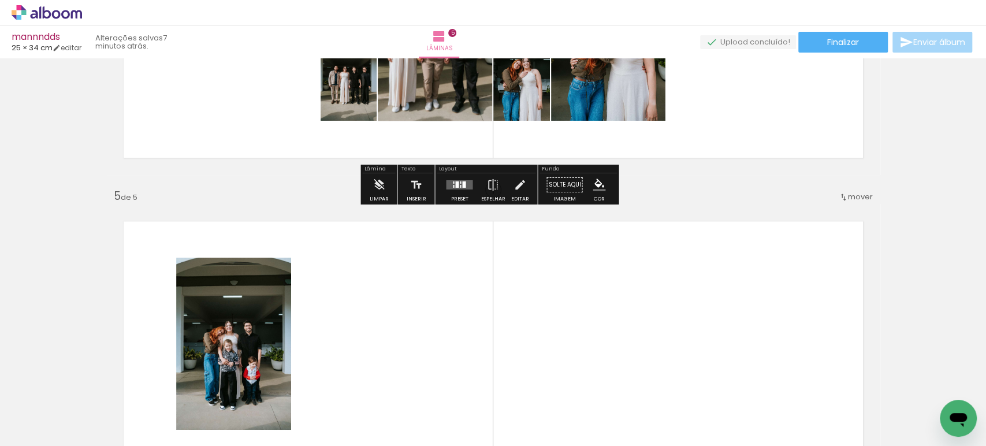
scroll to position [1124, 0]
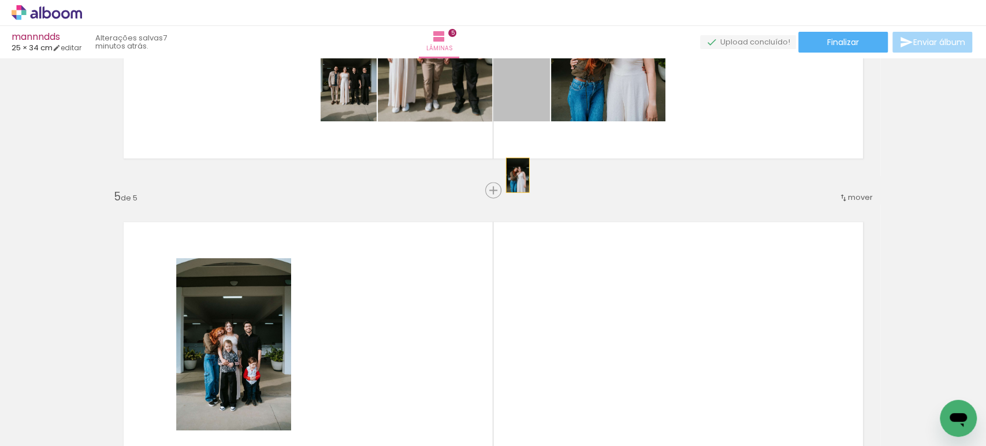
drag, startPoint x: 536, startPoint y: 105, endPoint x: 533, endPoint y: 187, distance: 81.5
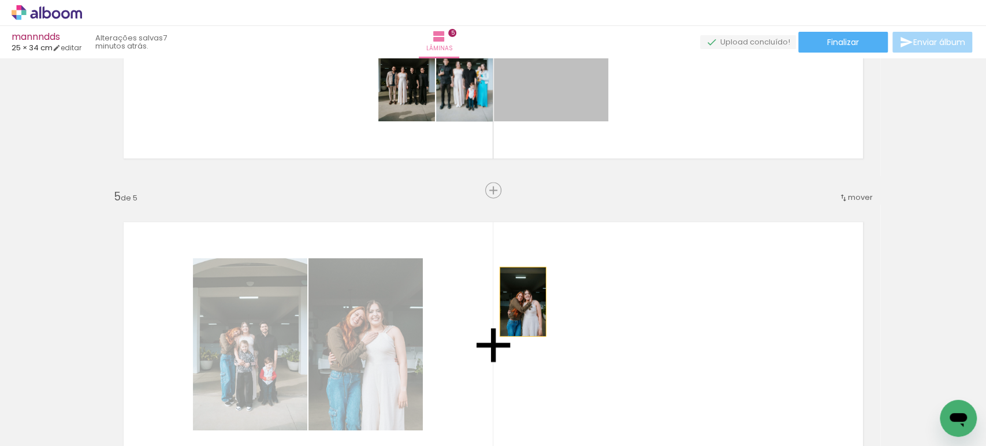
drag, startPoint x: 555, startPoint y: 92, endPoint x: 518, endPoint y: 302, distance: 213.5
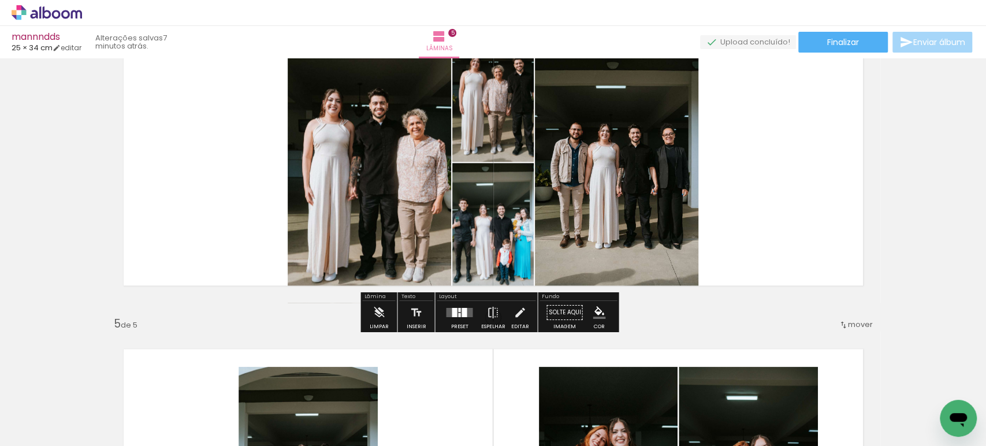
scroll to position [996, 0]
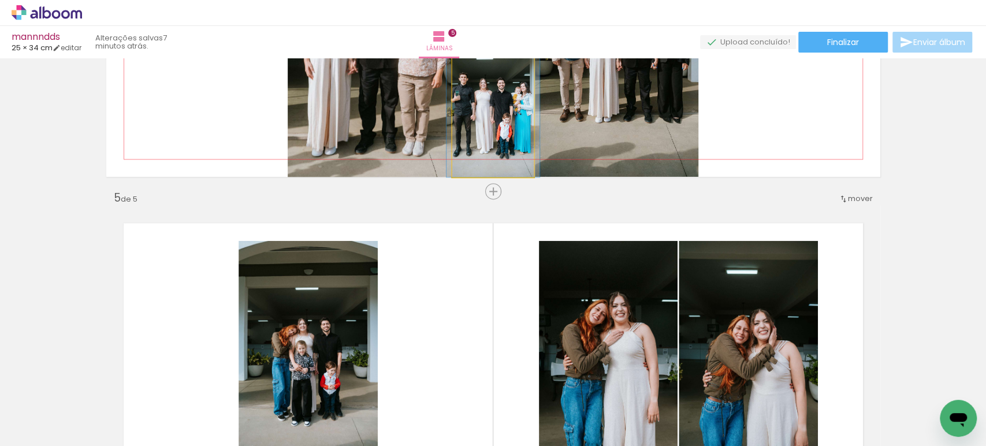
drag, startPoint x: 499, startPoint y: 120, endPoint x: 496, endPoint y: 274, distance: 154.3
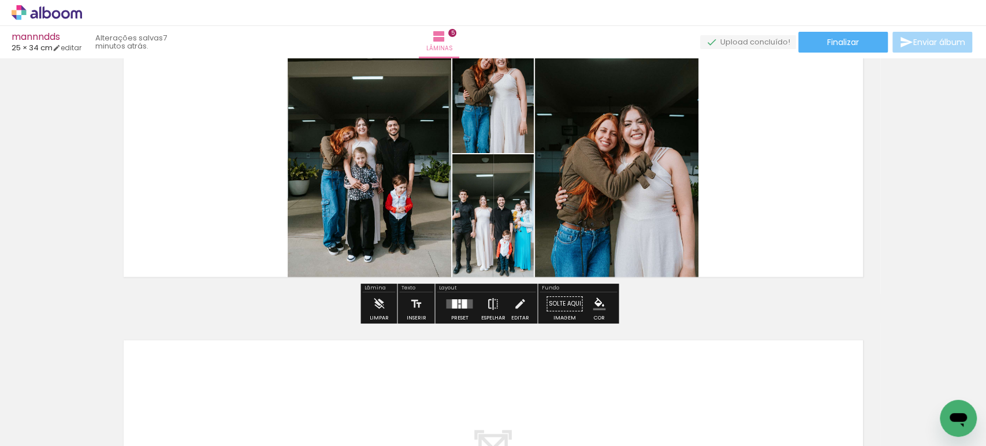
scroll to position [1316, 0]
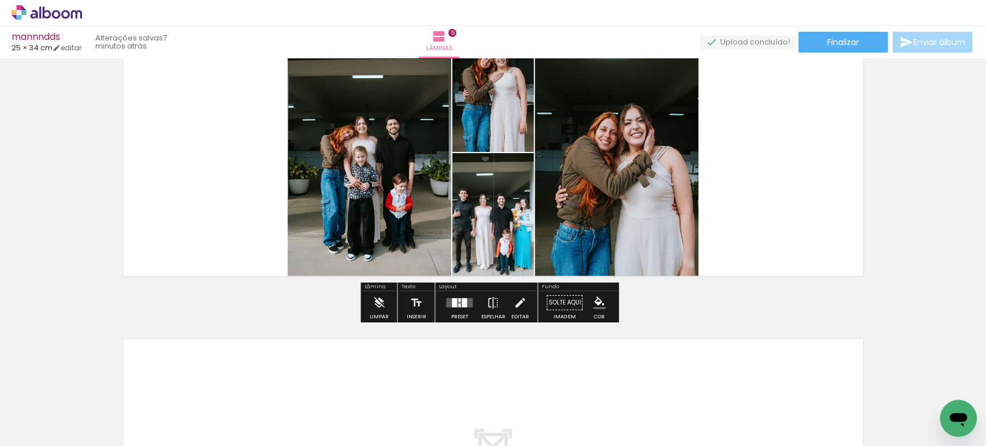
drag, startPoint x: 465, startPoint y: 299, endPoint x: 476, endPoint y: 298, distance: 11.0
click at [463, 299] on quentale-layouter at bounding box center [459, 302] width 27 height 9
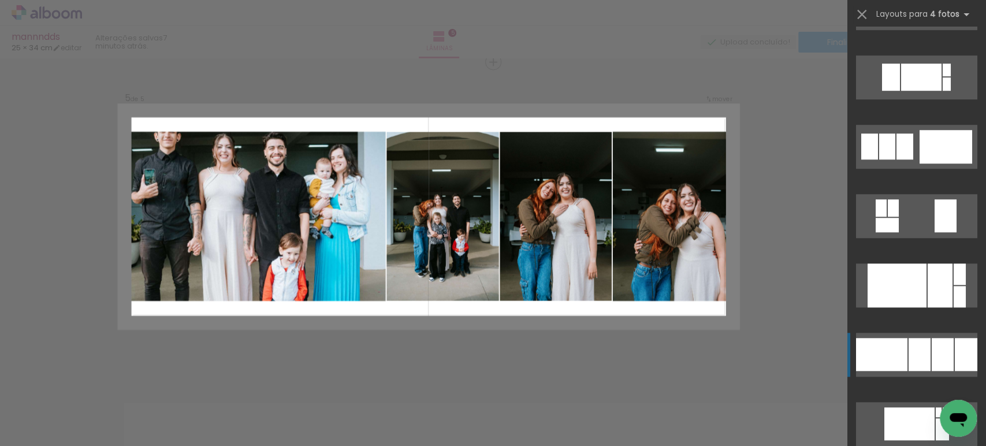
scroll to position [6428, 0]
click at [897, 362] on div at bounding box center [881, 353] width 51 height 33
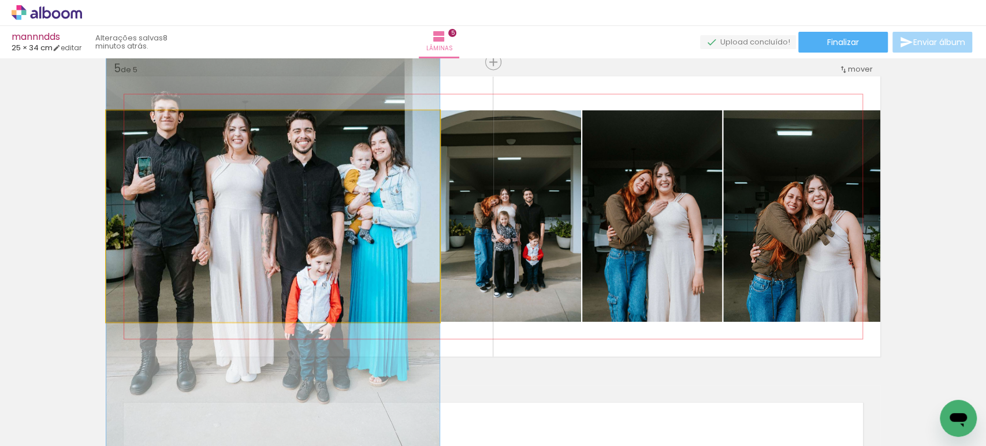
click at [324, 321] on quentale-photo at bounding box center [272, 215] width 333 height 211
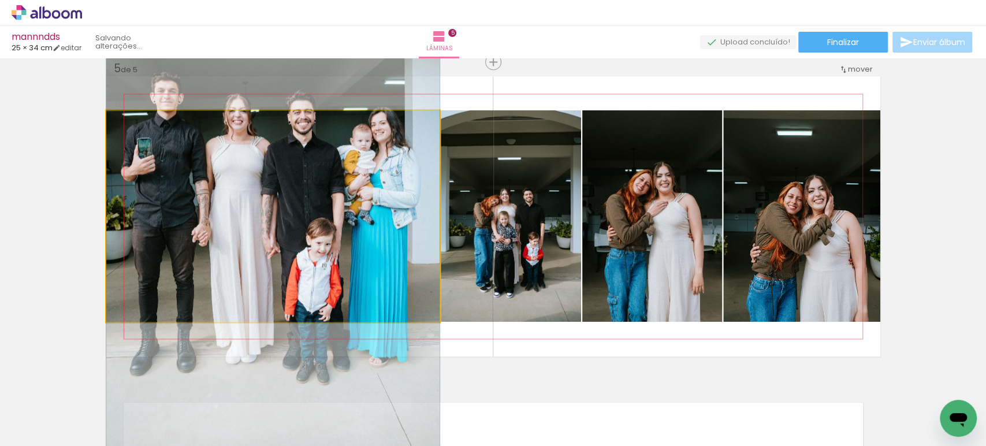
drag, startPoint x: 338, startPoint y: 291, endPoint x: 343, endPoint y: 272, distance: 19.8
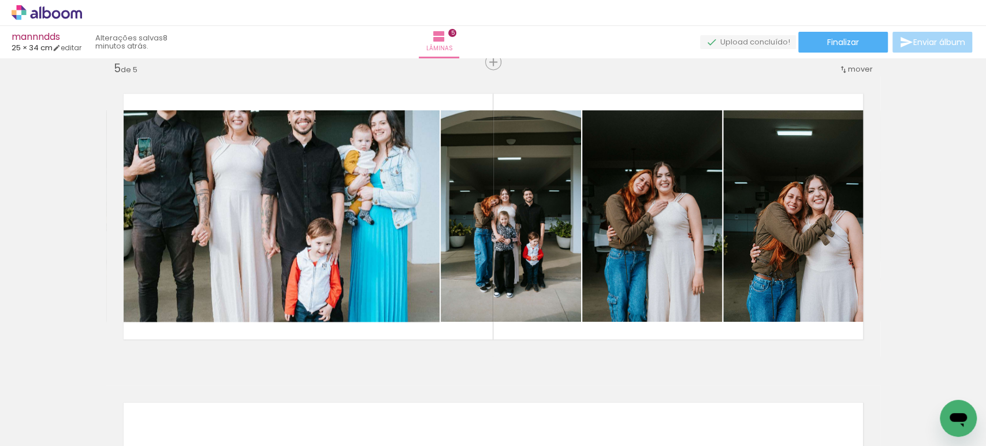
scroll to position [0, 1049]
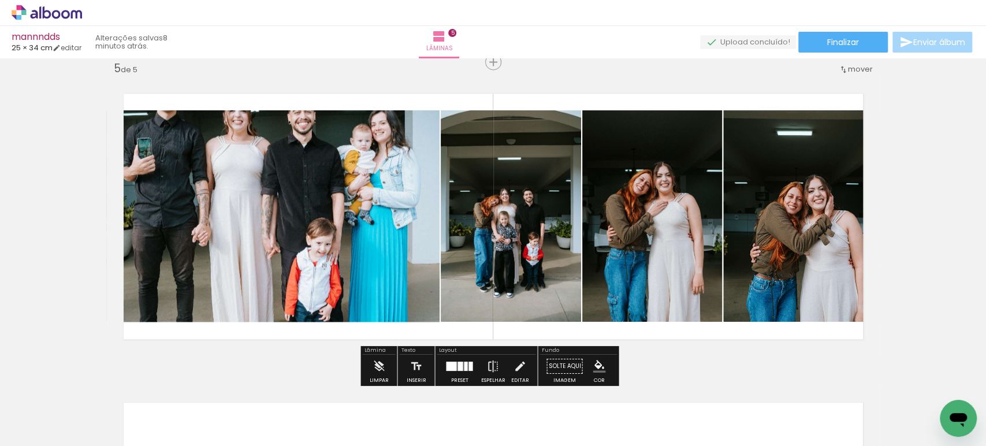
click at [458, 362] on div at bounding box center [460, 366] width 5 height 9
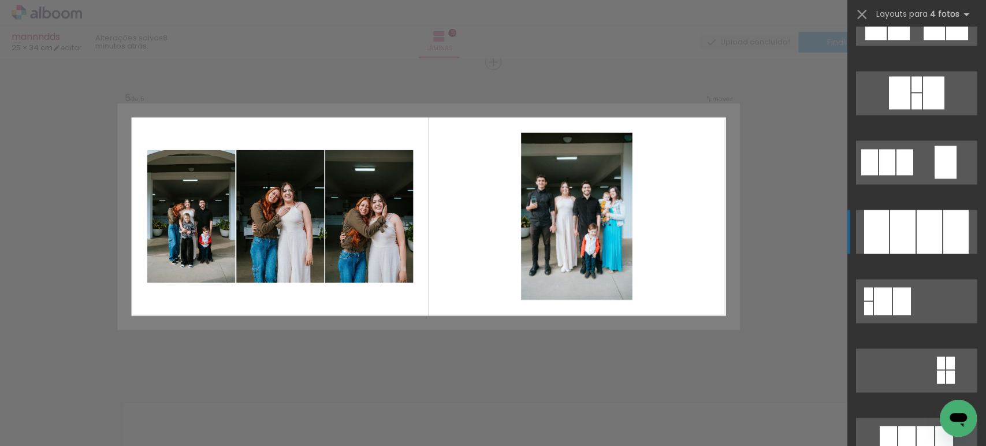
scroll to position [1074, 0]
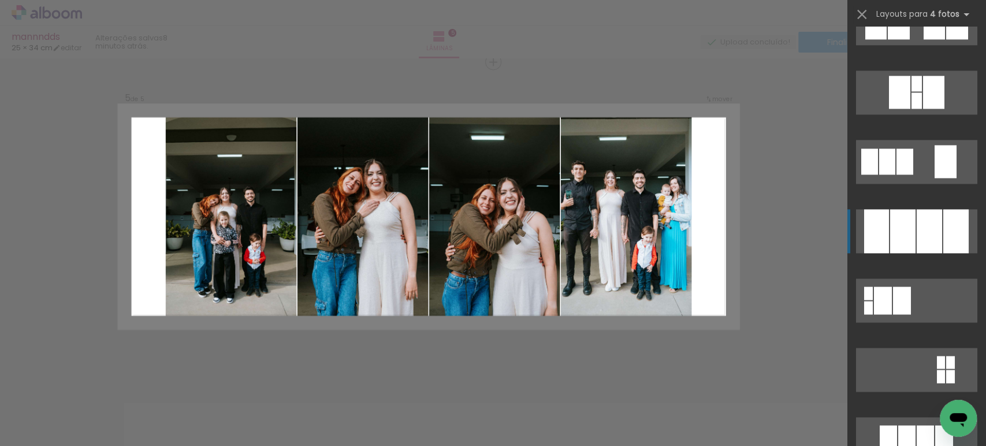
click at [890, 236] on div at bounding box center [902, 231] width 25 height 44
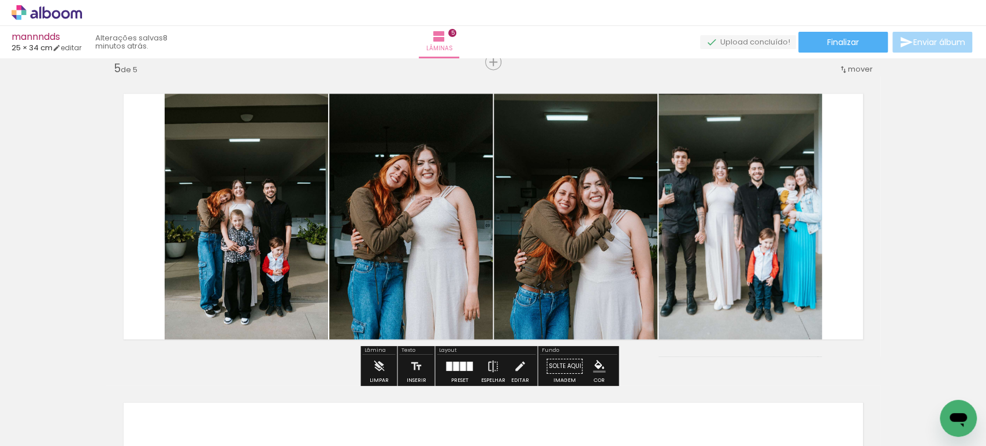
click at [273, 215] on quentale-photo at bounding box center [247, 216] width 164 height 280
click at [0, 0] on div at bounding box center [0, 0] width 0 height 0
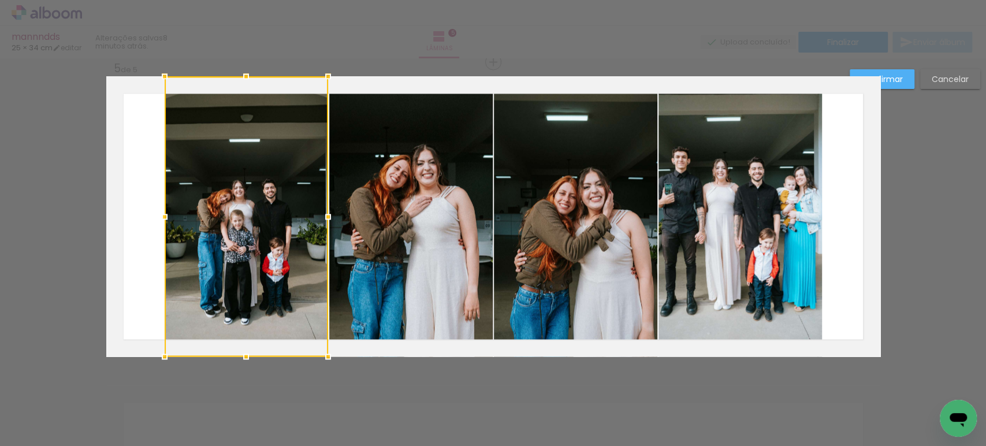
click at [398, 219] on quentale-photo at bounding box center [411, 216] width 164 height 280
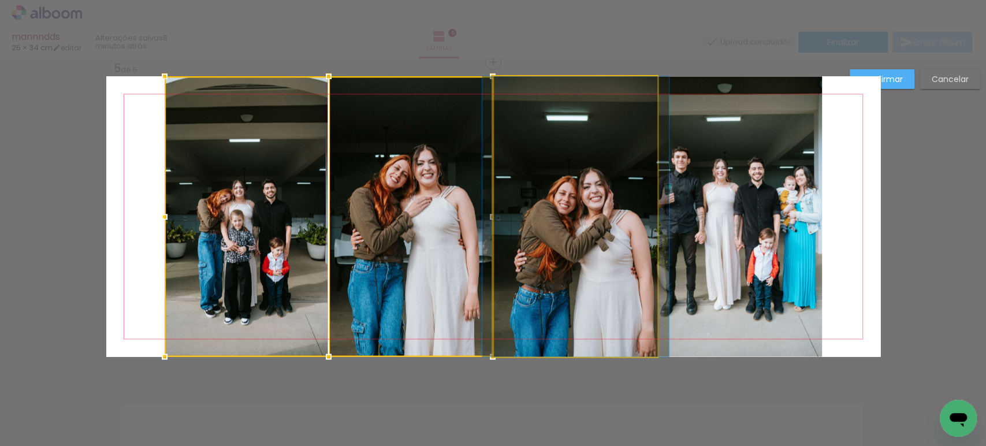
click at [562, 213] on quentale-photo at bounding box center [576, 216] width 164 height 280
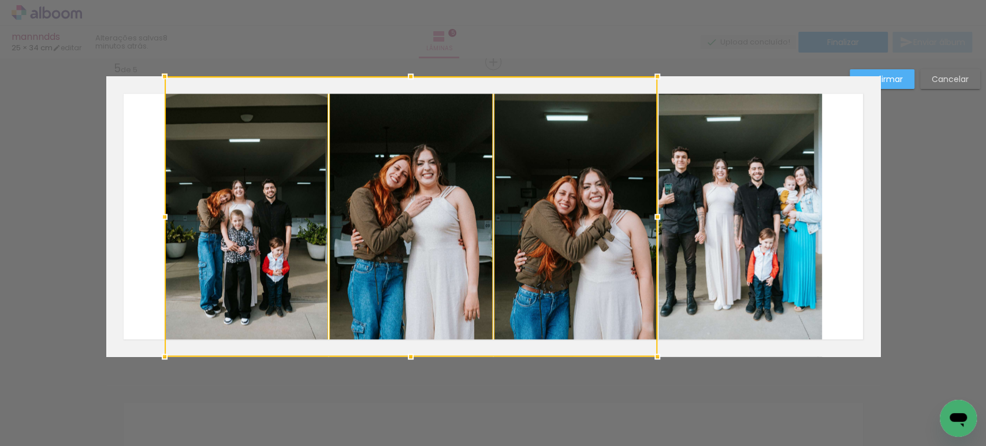
click at [733, 209] on quentale-photo at bounding box center [741, 216] width 164 height 280
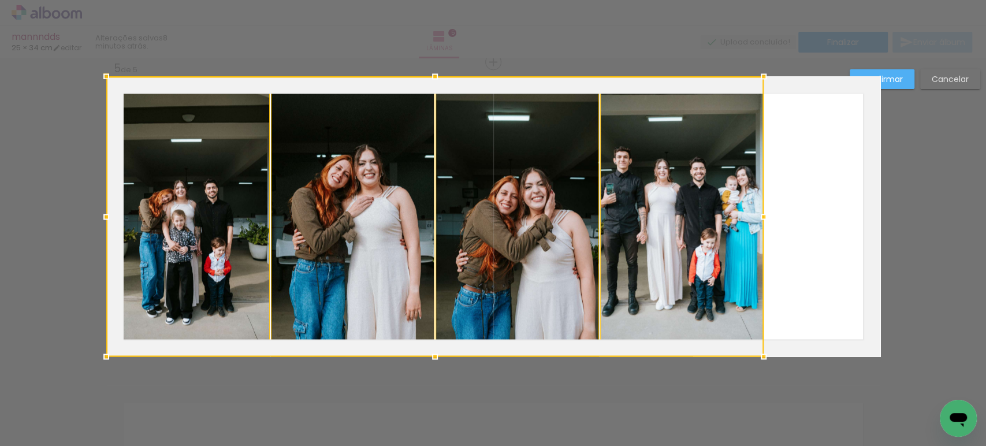
drag, startPoint x: 774, startPoint y: 215, endPoint x: 696, endPoint y: 203, distance: 78.8
click at [696, 203] on div at bounding box center [434, 216] width 657 height 280
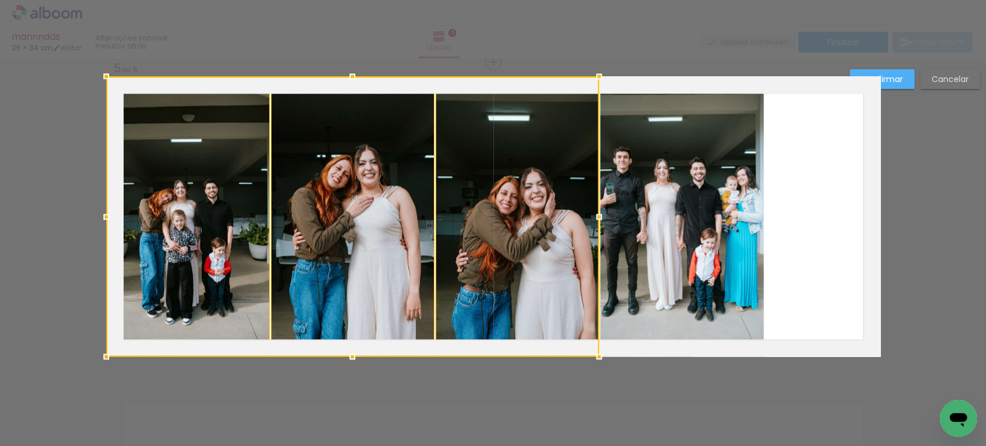
click at [693, 203] on quentale-photo at bounding box center [682, 216] width 164 height 280
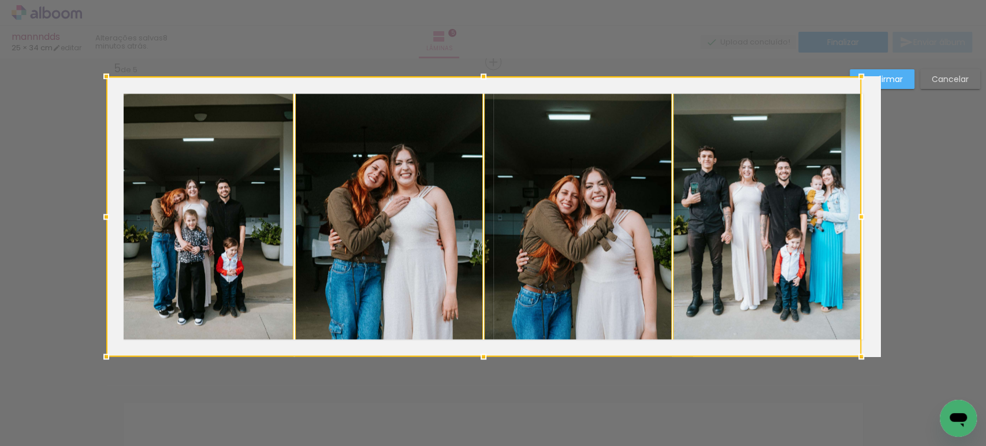
drag, startPoint x: 758, startPoint y: 215, endPoint x: 945, endPoint y: 241, distance: 188.3
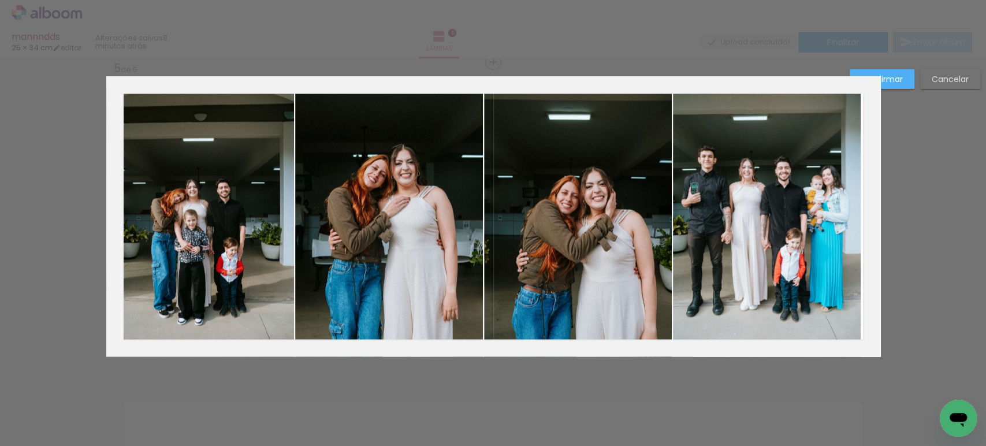
click at [166, 176] on quentale-photo at bounding box center [200, 216] width 188 height 280
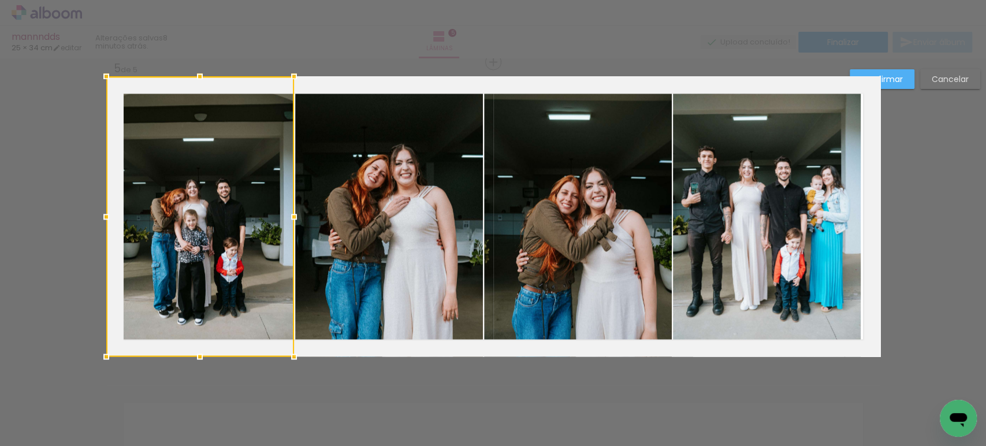
click at [388, 191] on quentale-photo at bounding box center [389, 216] width 188 height 280
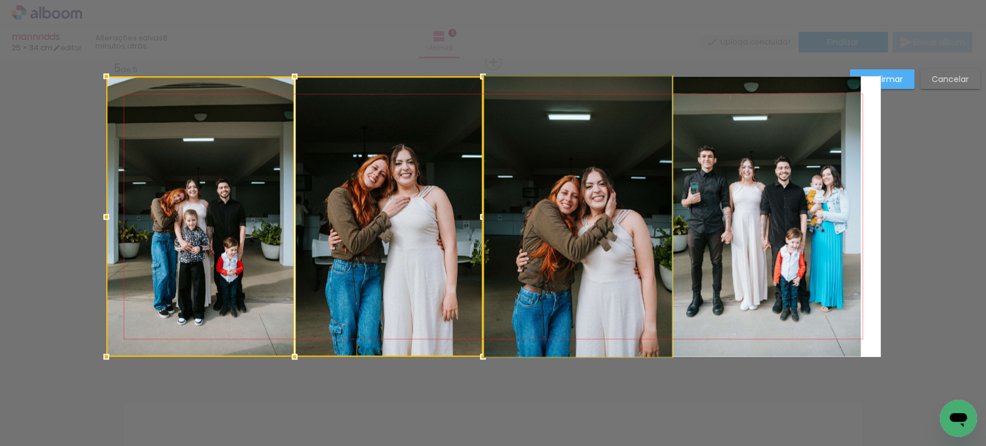
click at [573, 193] on quentale-photo at bounding box center [578, 216] width 188 height 280
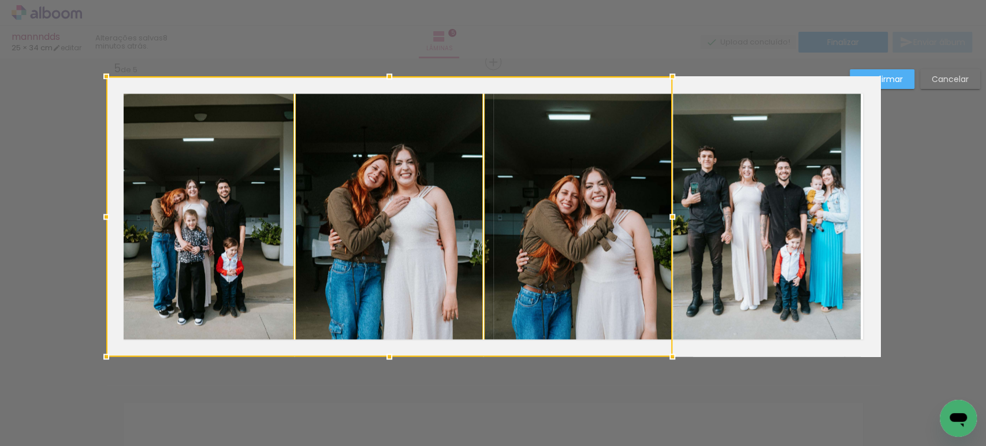
click at [785, 199] on quentale-photo at bounding box center [767, 216] width 188 height 280
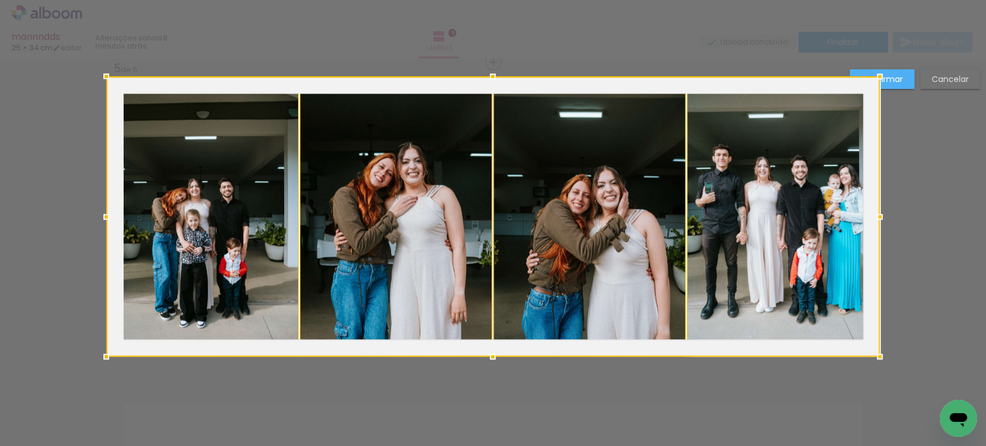
drag, startPoint x: 854, startPoint y: 215, endPoint x: 804, endPoint y: 202, distance: 52.5
click at [804, 202] on div at bounding box center [493, 216] width 774 height 280
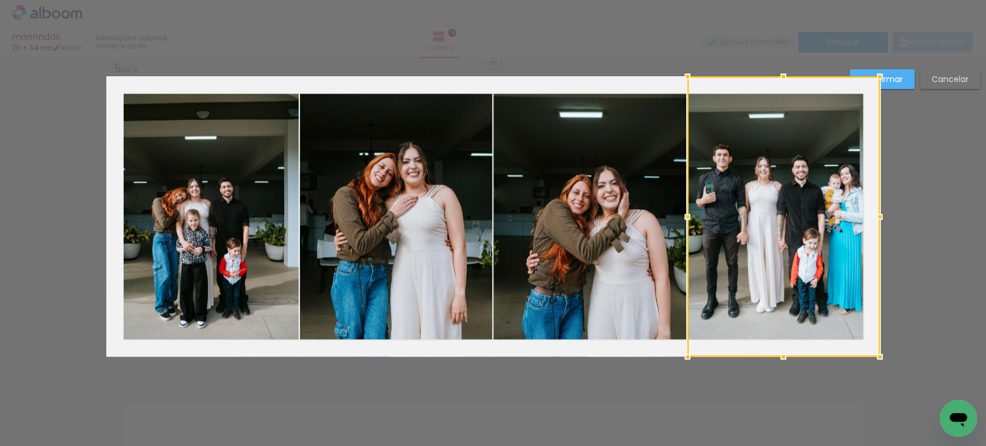
click at [0, 0] on slot "Confirmar" at bounding box center [0, 0] width 0 height 0
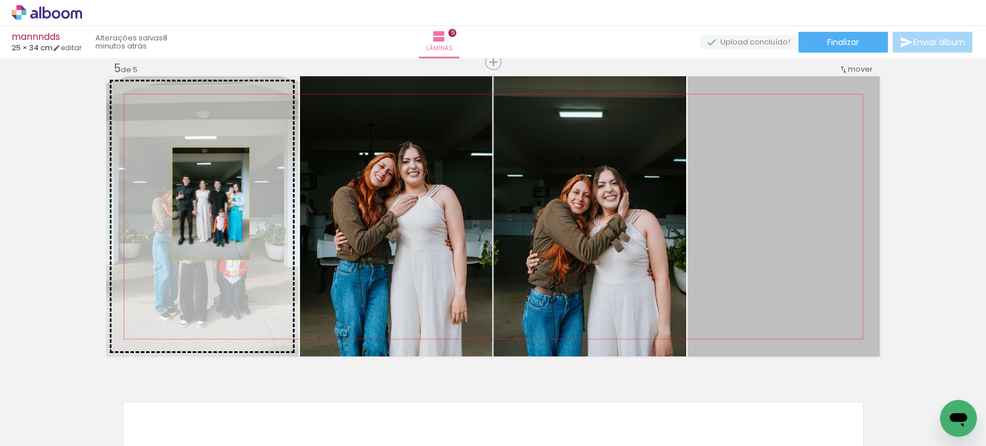
drag, startPoint x: 737, startPoint y: 215, endPoint x: 179, endPoint y: 202, distance: 558.8
click at [0, 0] on slot at bounding box center [0, 0] width 0 height 0
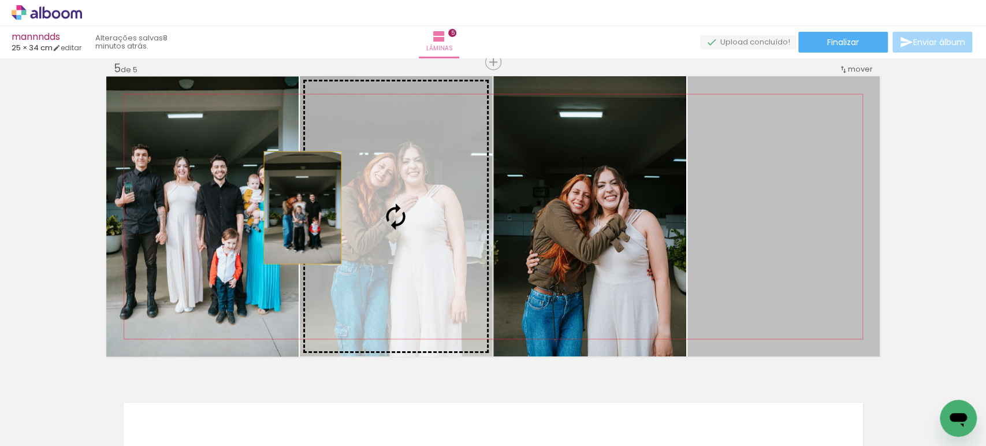
drag, startPoint x: 730, startPoint y: 214, endPoint x: 257, endPoint y: 207, distance: 473.8
click at [0, 0] on slot at bounding box center [0, 0] width 0 height 0
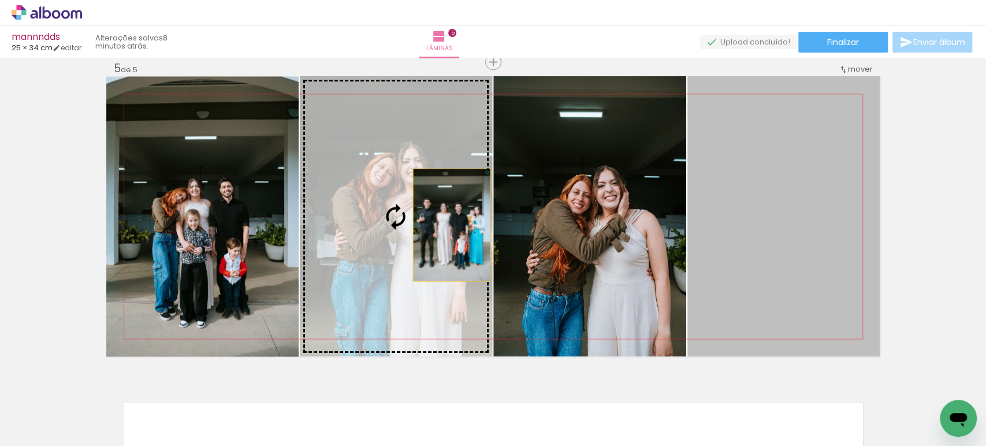
drag, startPoint x: 743, startPoint y: 212, endPoint x: 447, endPoint y: 225, distance: 296.7
click at [0, 0] on slot at bounding box center [0, 0] width 0 height 0
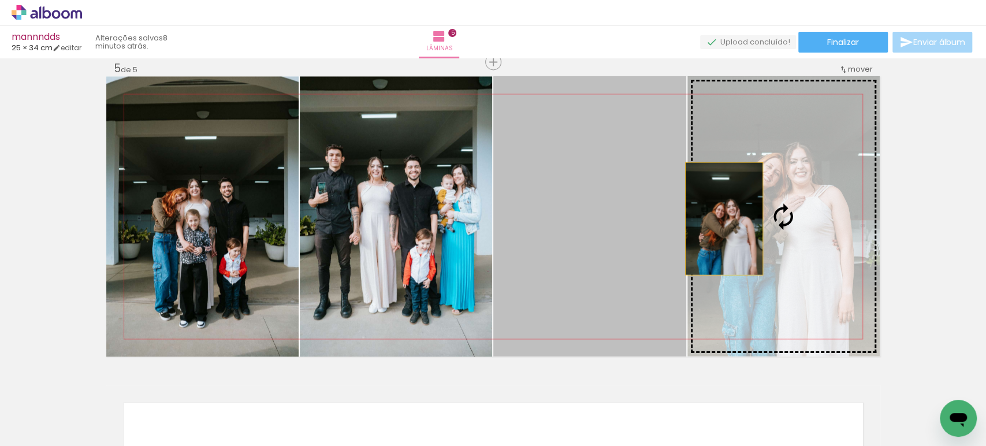
drag, startPoint x: 596, startPoint y: 217, endPoint x: 756, endPoint y: 218, distance: 159.5
click at [0, 0] on slot at bounding box center [0, 0] width 0 height 0
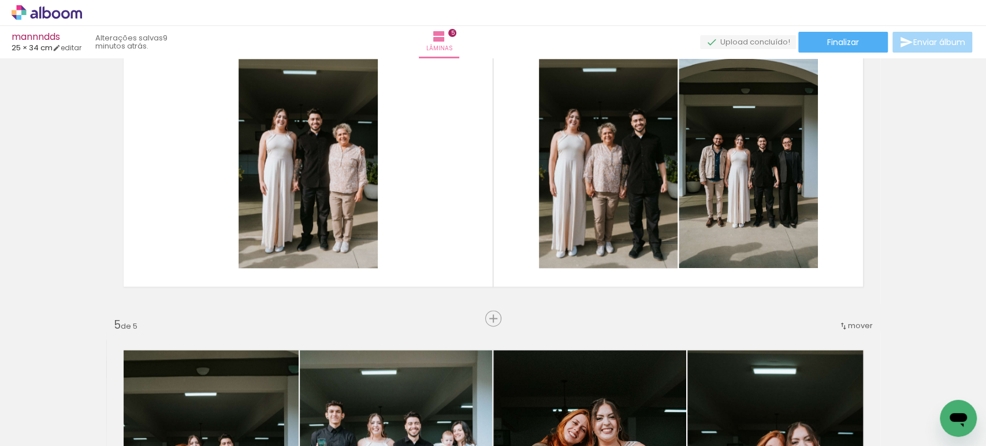
scroll to position [0, 689]
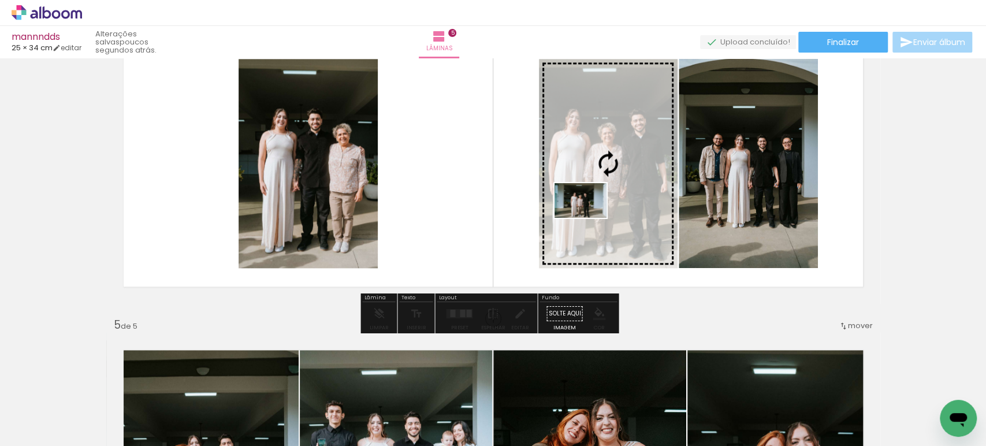
drag, startPoint x: 399, startPoint y: 419, endPoint x: 589, endPoint y: 218, distance: 277.5
click at [589, 218] on quentale-workspace at bounding box center [493, 223] width 986 height 446
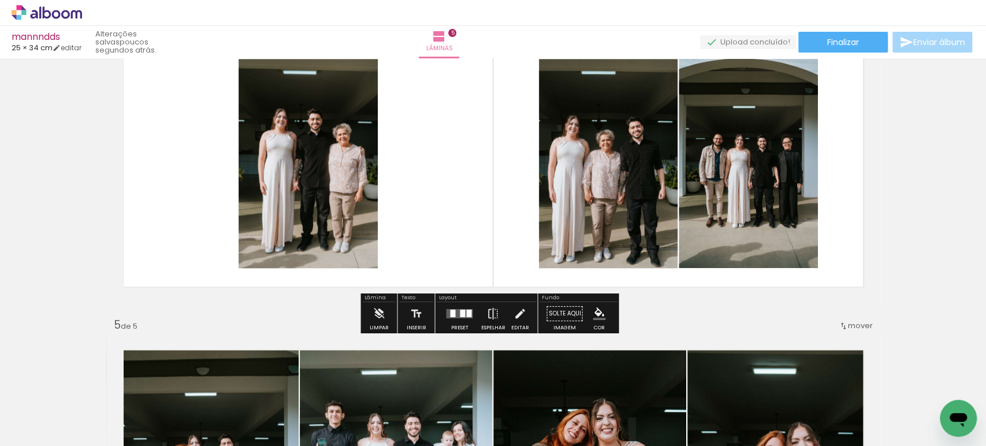
click at [460, 310] on div at bounding box center [462, 314] width 5 height 8
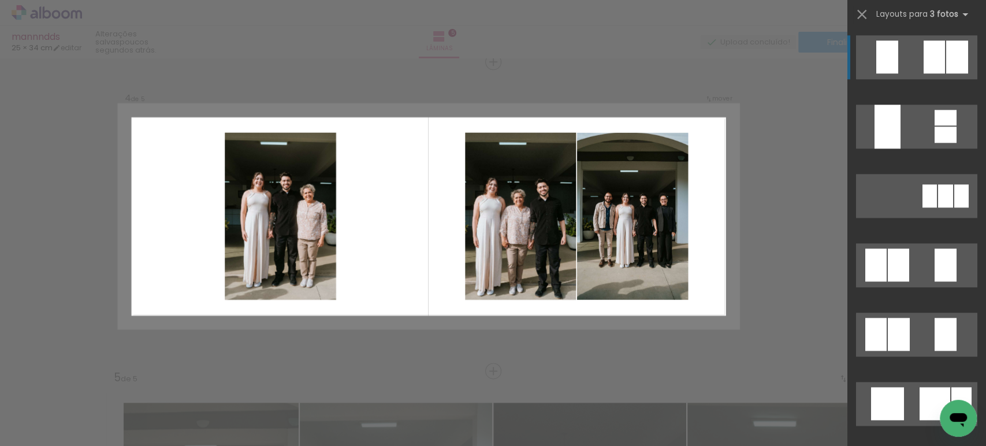
scroll to position [0, 0]
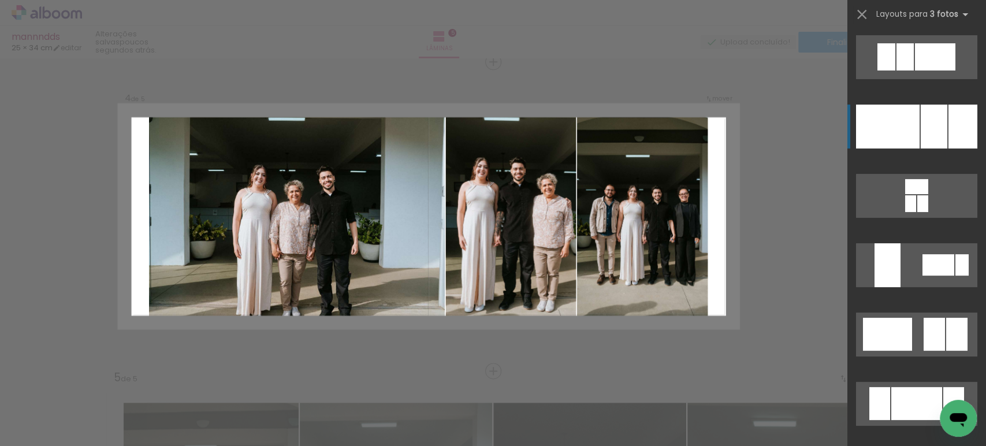
click at [921, 118] on div at bounding box center [934, 127] width 27 height 44
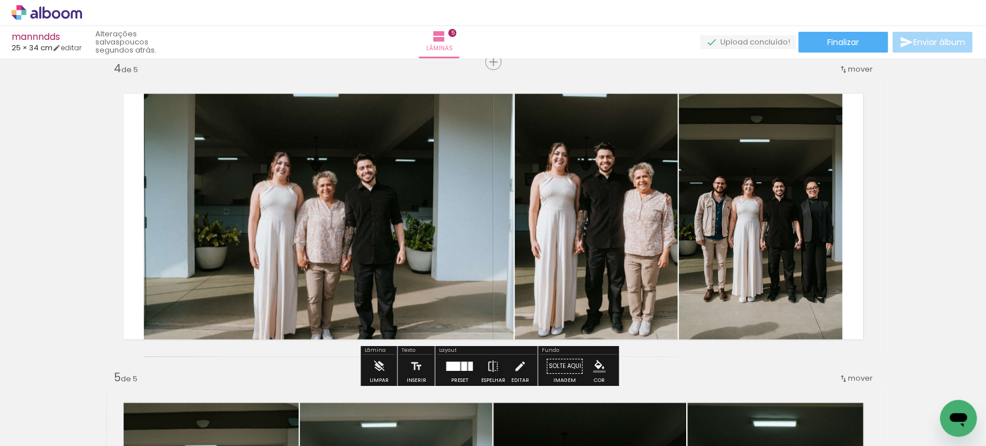
click at [347, 181] on quentale-photo at bounding box center [329, 216] width 370 height 280
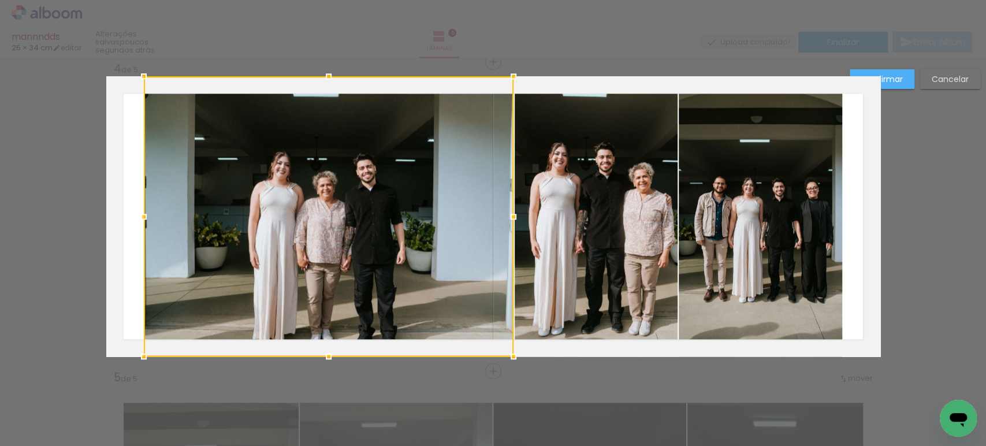
click at [347, 181] on div at bounding box center [329, 216] width 370 height 280
drag, startPoint x: 571, startPoint y: 184, endPoint x: 619, endPoint y: 179, distance: 48.2
click at [571, 184] on quentale-photo at bounding box center [596, 216] width 163 height 280
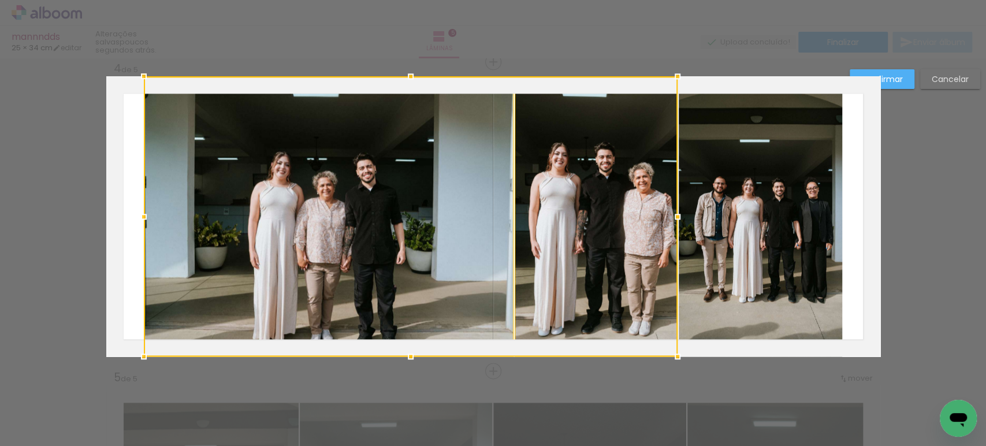
click at [746, 176] on quentale-photo at bounding box center [761, 216] width 164 height 280
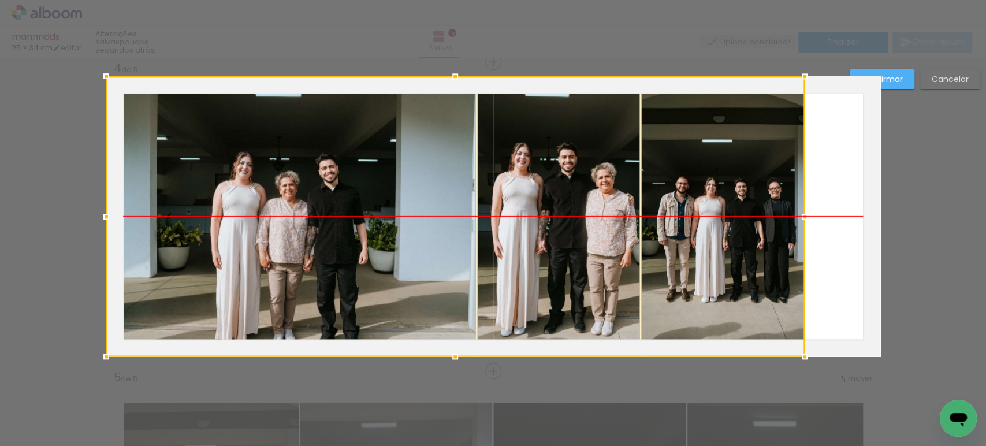
drag, startPoint x: 764, startPoint y: 188, endPoint x: 699, endPoint y: 176, distance: 65.9
click at [699, 176] on div at bounding box center [455, 216] width 698 height 280
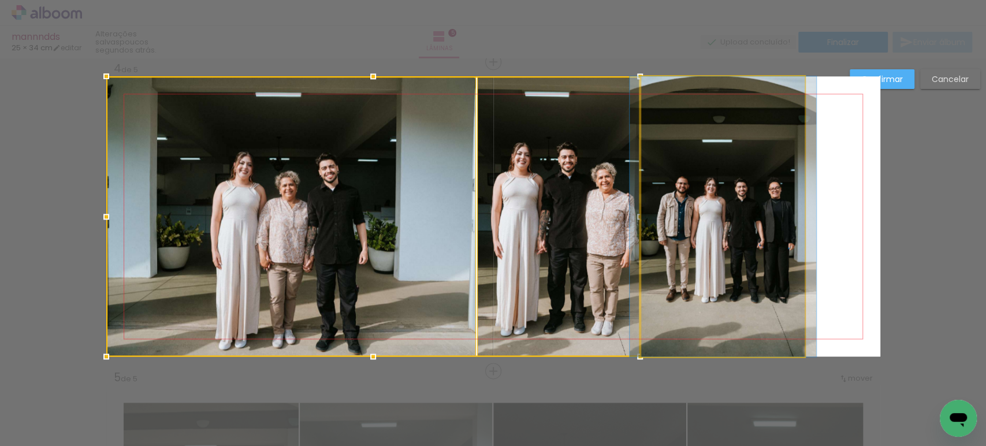
click at [700, 176] on quentale-photo at bounding box center [723, 216] width 164 height 280
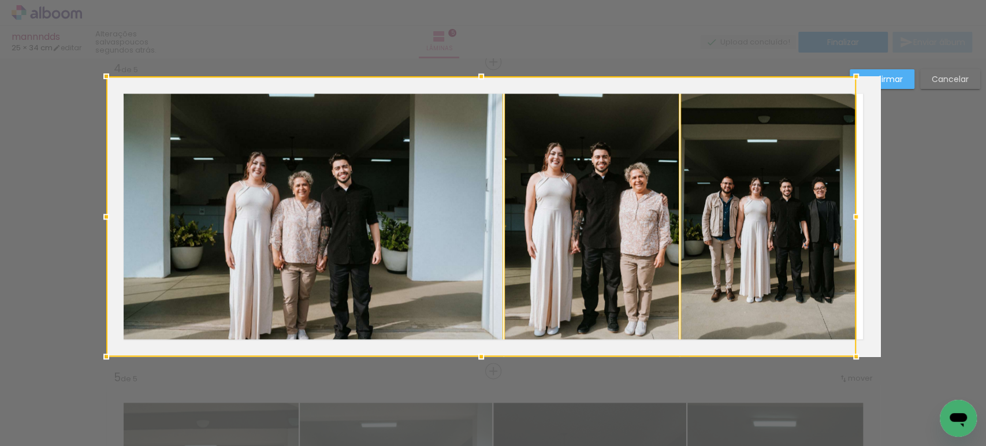
drag, startPoint x: 797, startPoint y: 219, endPoint x: 965, endPoint y: 224, distance: 168.8
click at [965, 224] on div "Inserir lâmina 1 de 5 Inserir lâmina 2 de 5 Inserir lâmina 3 de 5 Inserir lâmin…" at bounding box center [493, 56] width 986 height 1882
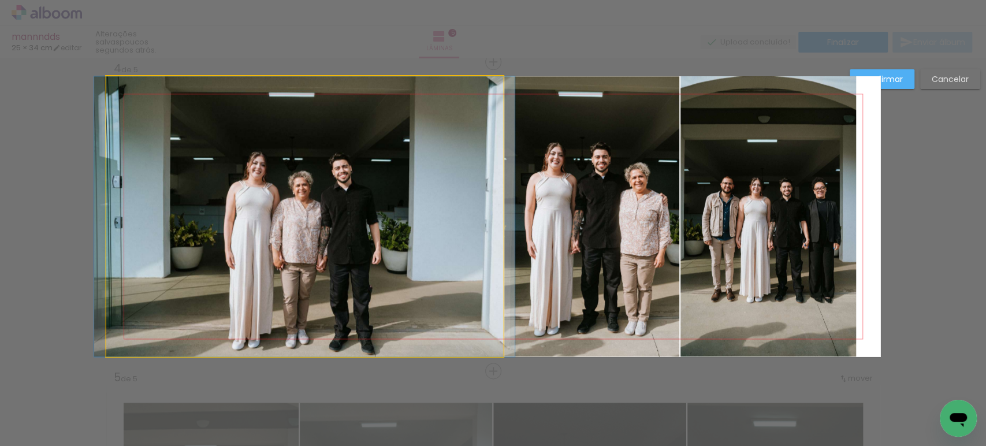
click at [454, 213] on quentale-photo at bounding box center [304, 216] width 397 height 280
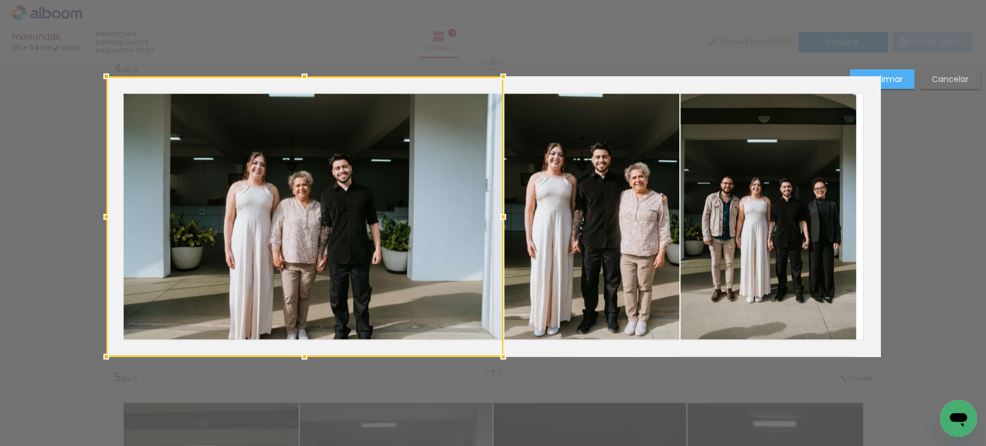
click at [577, 213] on quentale-photo at bounding box center [591, 216] width 175 height 280
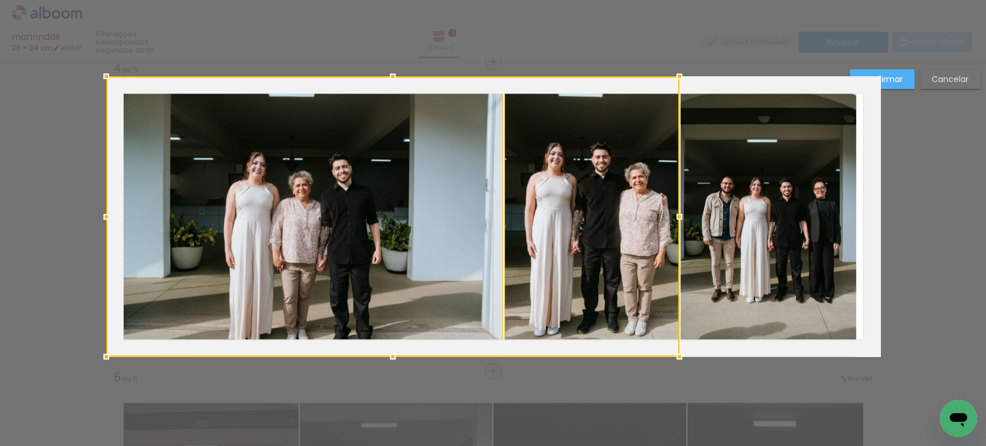
click at [778, 211] on quentale-photo at bounding box center [769, 216] width 176 height 280
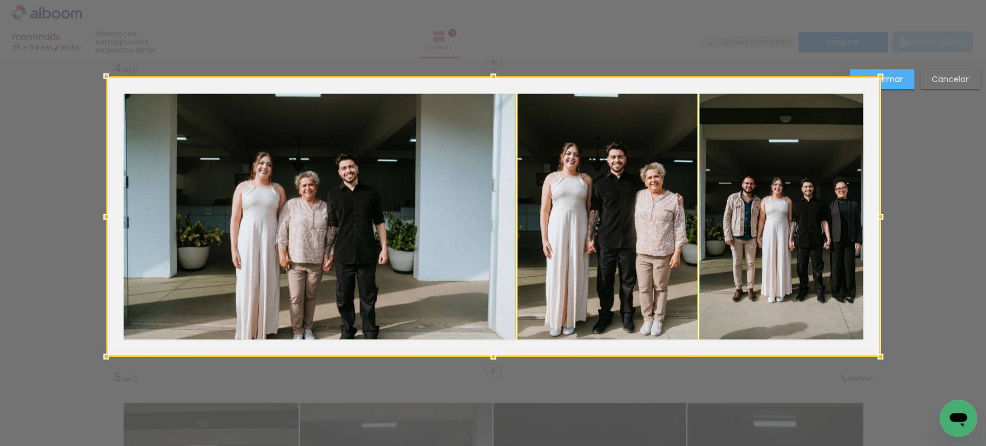
drag, startPoint x: 853, startPoint y: 215, endPoint x: 787, endPoint y: 211, distance: 66.5
click at [787, 211] on div at bounding box center [493, 216] width 774 height 280
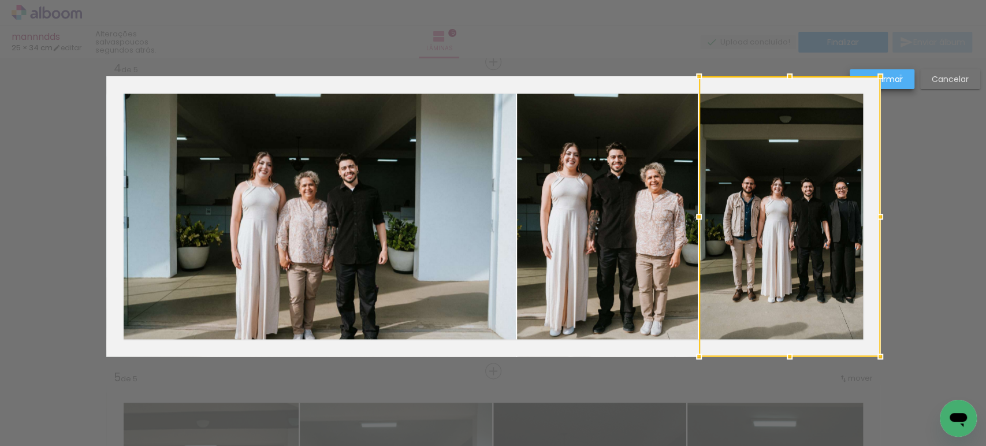
click at [0, 0] on slot "Confirmar" at bounding box center [0, 0] width 0 height 0
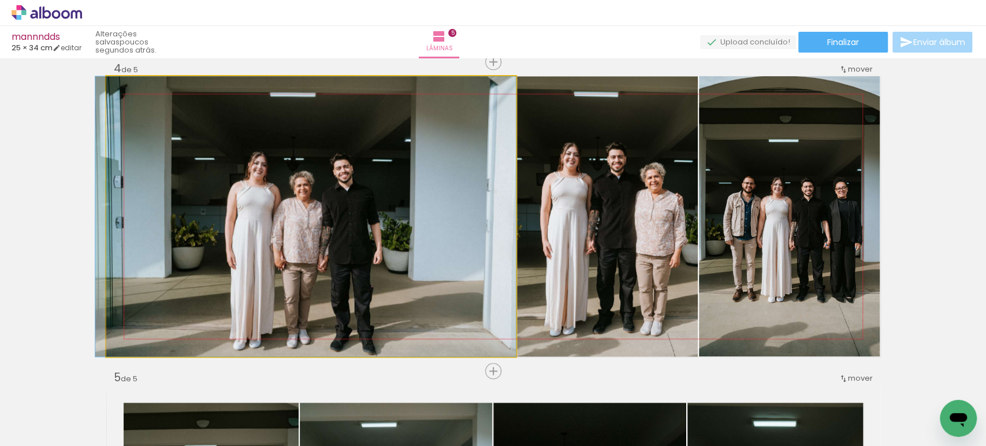
drag, startPoint x: 377, startPoint y: 205, endPoint x: 365, endPoint y: 170, distance: 36.7
click at [436, 191] on quentale-photo at bounding box center [311, 216] width 410 height 280
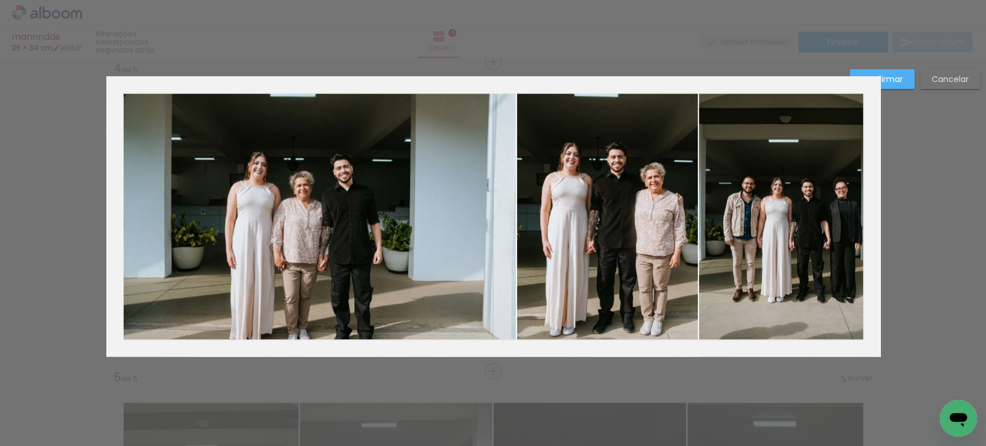
click at [436, 191] on quentale-photo at bounding box center [311, 216] width 410 height 280
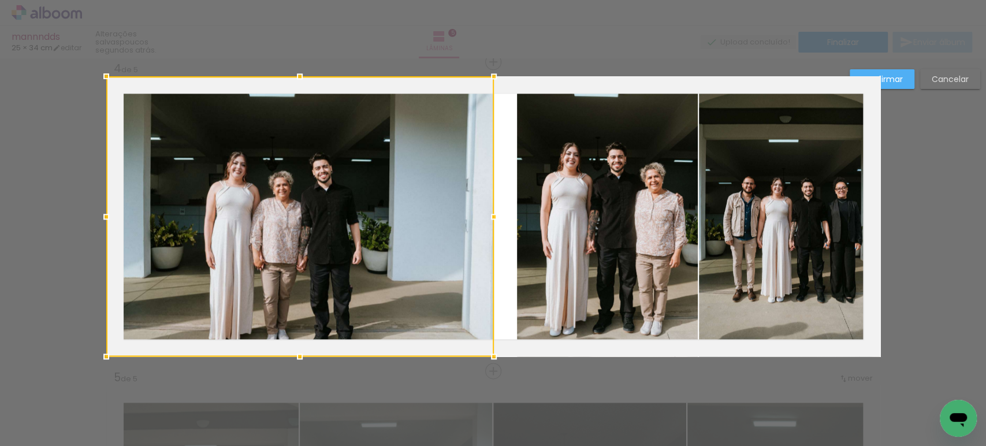
drag, startPoint x: 513, startPoint y: 213, endPoint x: 491, endPoint y: 214, distance: 22.0
click at [491, 214] on div at bounding box center [493, 216] width 23 height 23
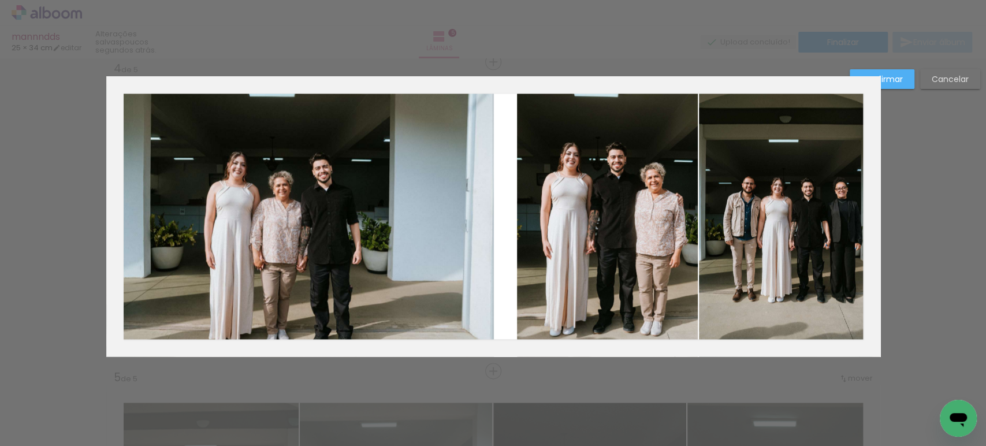
click at [593, 206] on quentale-photo at bounding box center [607, 216] width 181 height 280
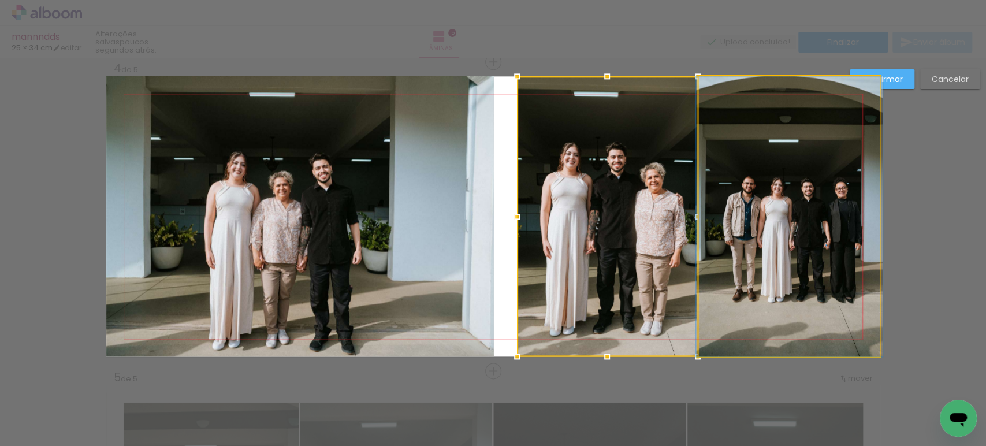
click at [761, 209] on quentale-photo at bounding box center [789, 216] width 181 height 280
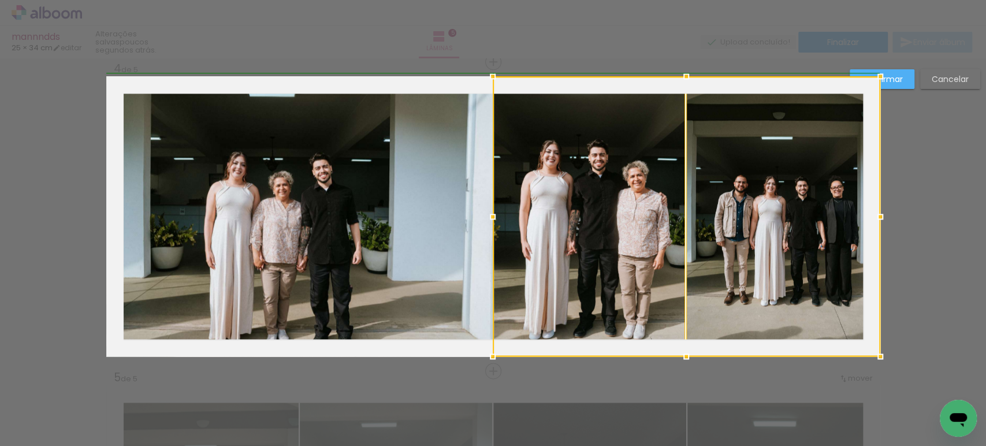
drag, startPoint x: 516, startPoint y: 218, endPoint x: 494, endPoint y: 216, distance: 22.6
click at [494, 216] on div at bounding box center [492, 216] width 23 height 23
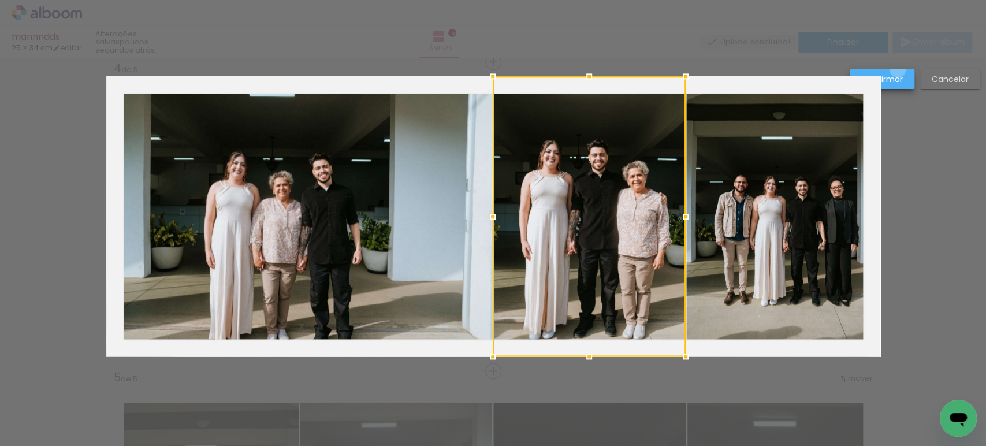
click at [898, 69] on paper-button "Confirmar" at bounding box center [882, 79] width 65 height 20
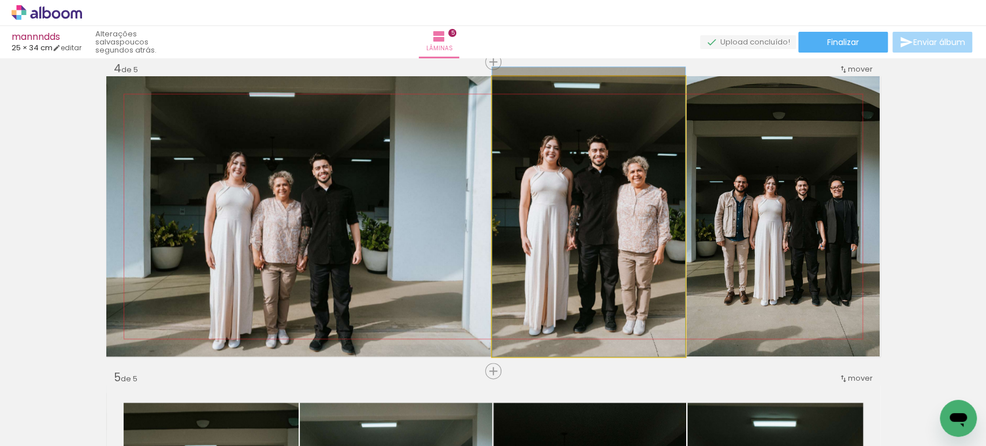
drag, startPoint x: 540, startPoint y: 241, endPoint x: 541, endPoint y: 210, distance: 31.2
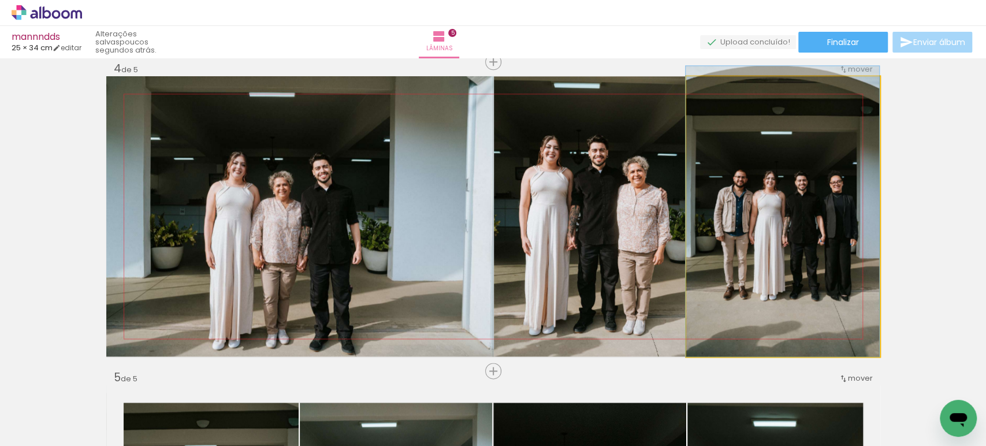
drag, startPoint x: 792, startPoint y: 239, endPoint x: 790, endPoint y: 221, distance: 18.5
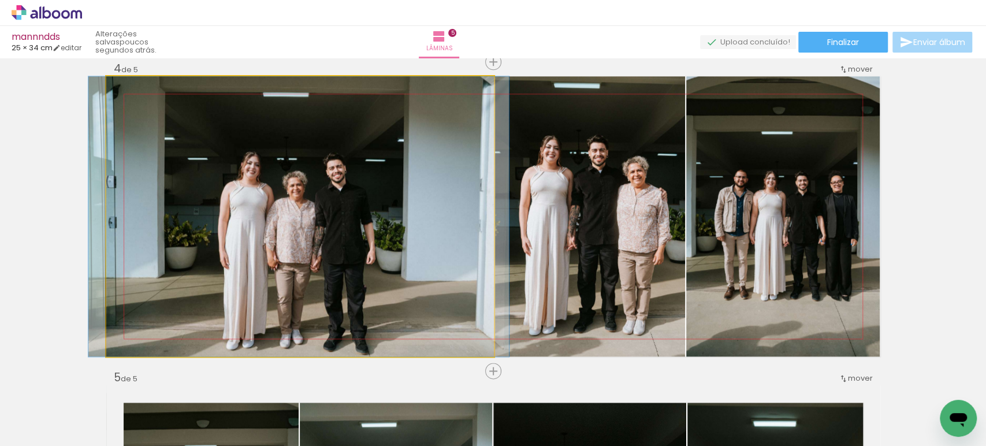
drag, startPoint x: 279, startPoint y: 245, endPoint x: 295, endPoint y: 198, distance: 49.9
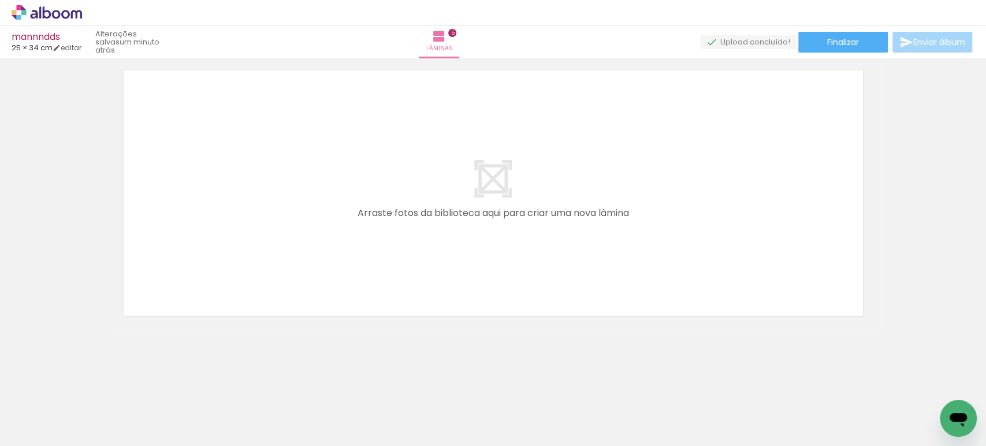
scroll to position [0, 1368]
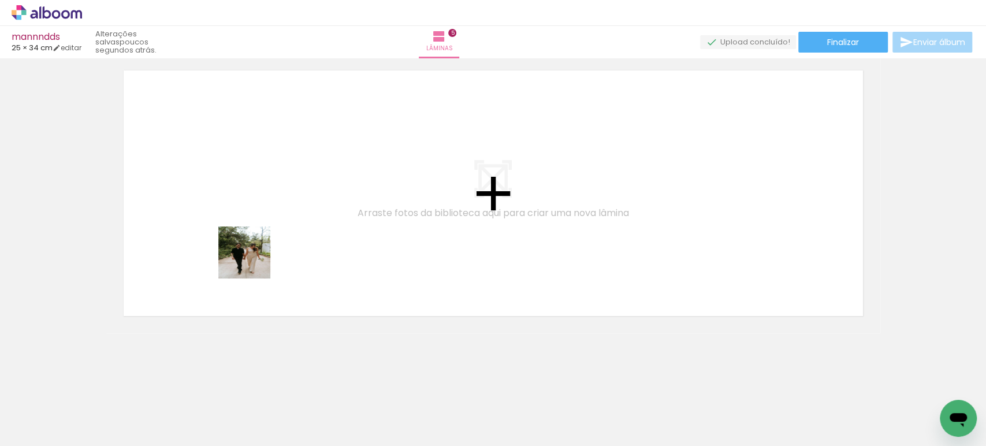
drag, startPoint x: 240, startPoint y: 408, endPoint x: 266, endPoint y: 270, distance: 140.6
click at [254, 237] on quentale-workspace at bounding box center [493, 223] width 986 height 446
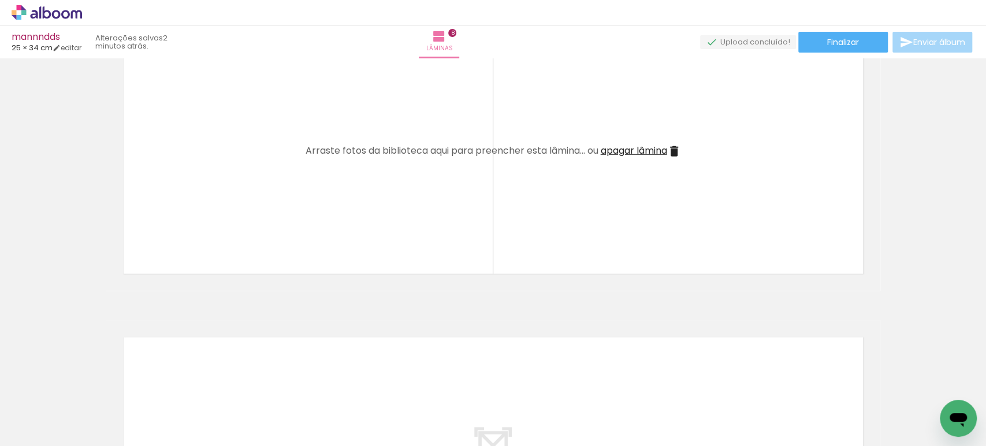
scroll to position [0, 1875]
click at [648, 151] on span "apagar lâmina" at bounding box center [634, 150] width 66 height 13
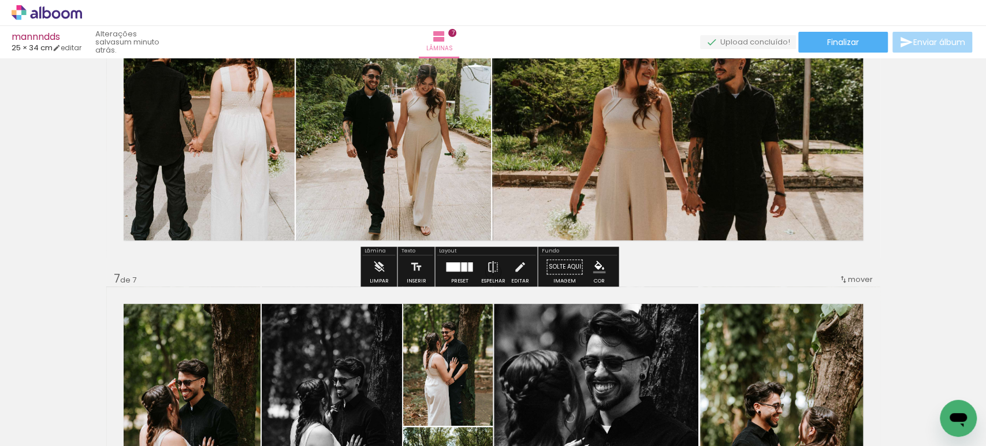
scroll to position [1755, 0]
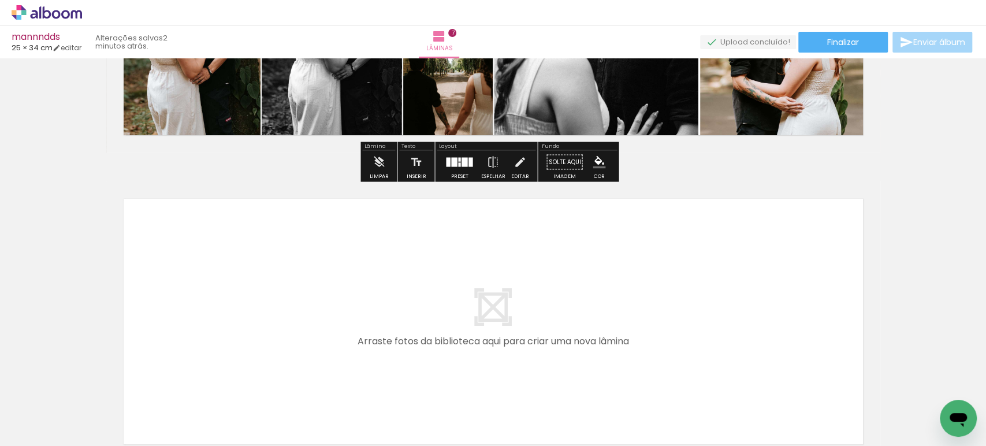
scroll to position [2012, 0]
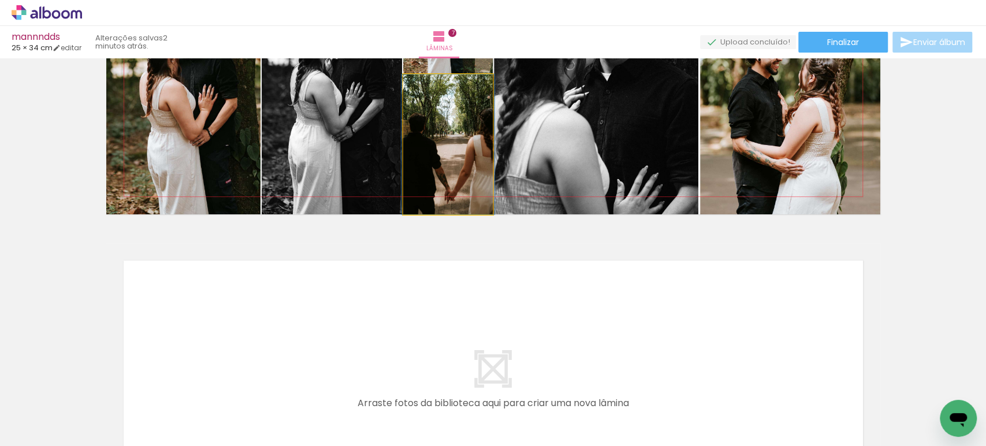
click at [451, 158] on quentale-photo at bounding box center [448, 145] width 90 height 140
click at [448, 158] on quentale-photo at bounding box center [448, 145] width 90 height 140
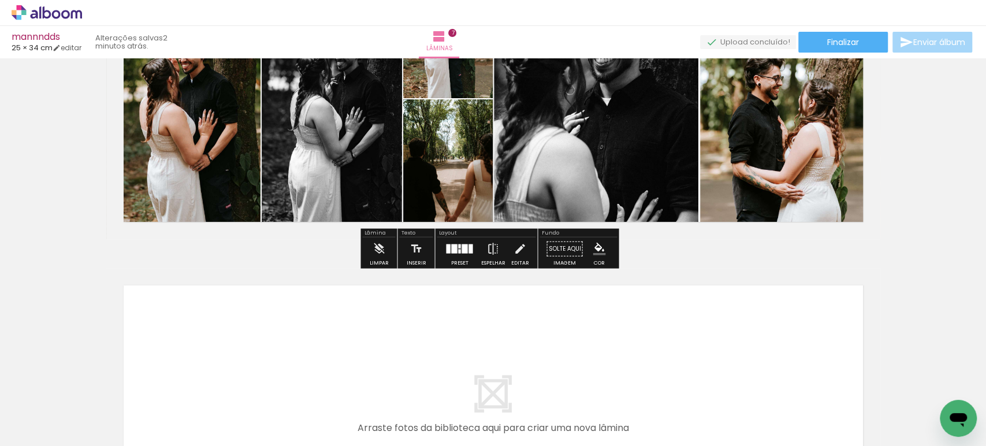
scroll to position [2076, 0]
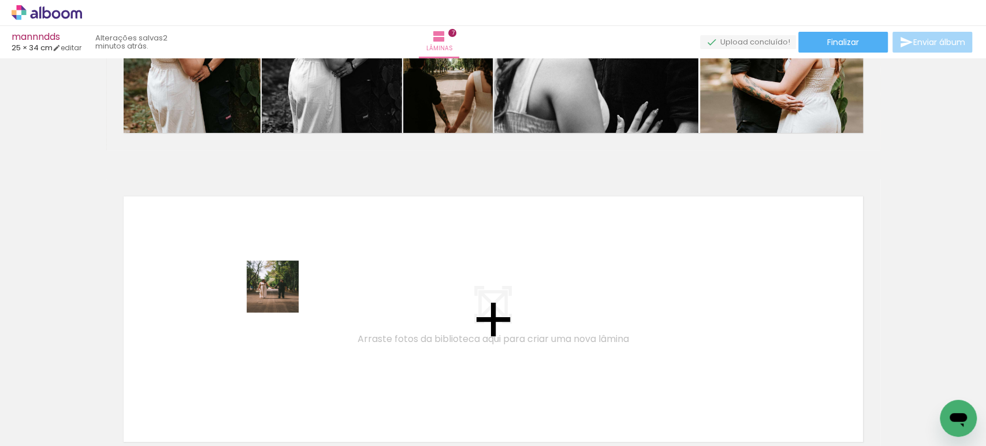
drag, startPoint x: 324, startPoint y: 392, endPoint x: 256, endPoint y: 240, distance: 166.3
click at [256, 240] on quentale-workspace at bounding box center [493, 223] width 986 height 446
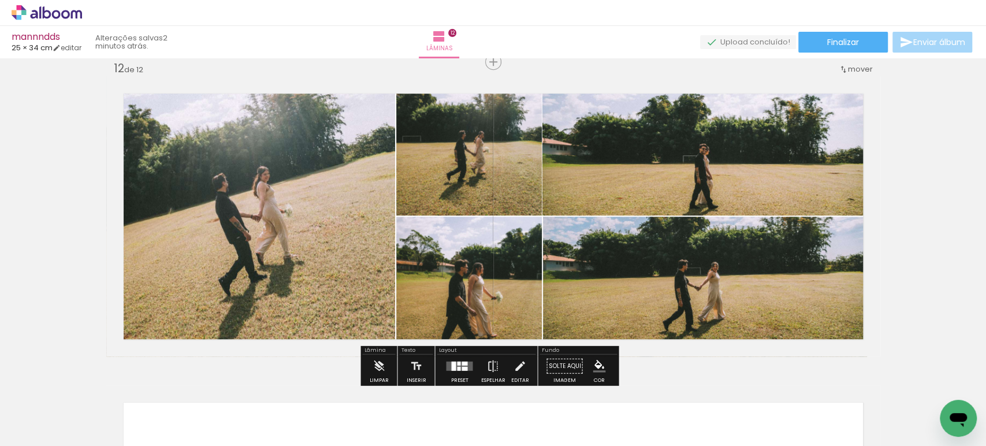
scroll to position [0, 3220]
click at [458, 371] on div at bounding box center [459, 366] width 31 height 23
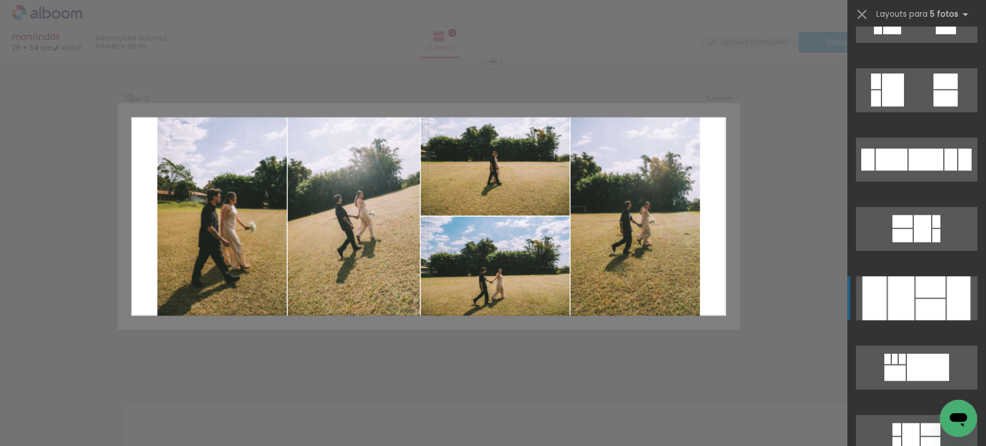
scroll to position [730, 0]
click at [900, 300] on div at bounding box center [901, 298] width 27 height 44
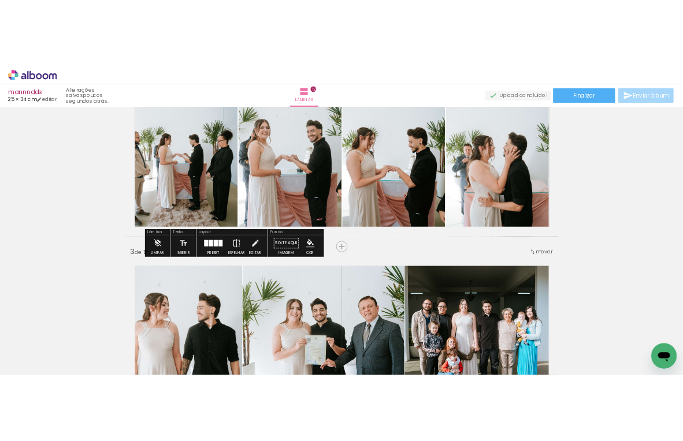
scroll to position [275, 0]
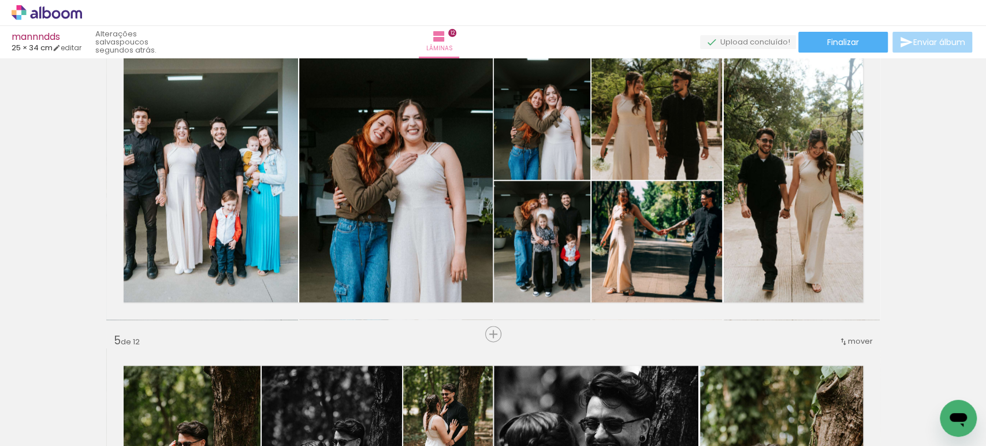
scroll to position [980, 0]
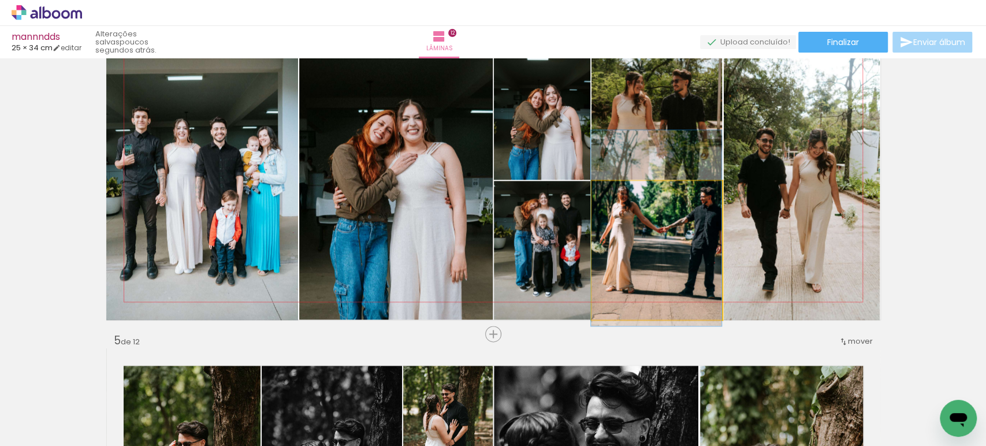
drag, startPoint x: 679, startPoint y: 265, endPoint x: 667, endPoint y: 262, distance: 11.8
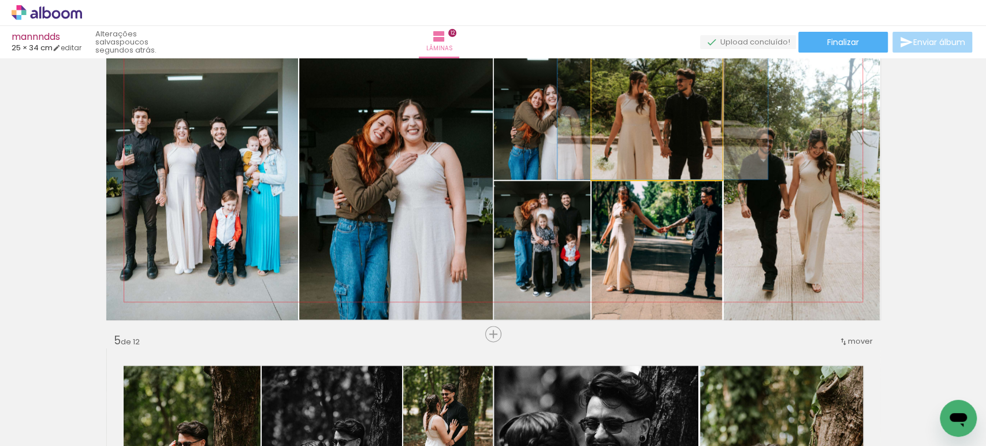
drag, startPoint x: 693, startPoint y: 155, endPoint x: 695, endPoint y: 143, distance: 12.3
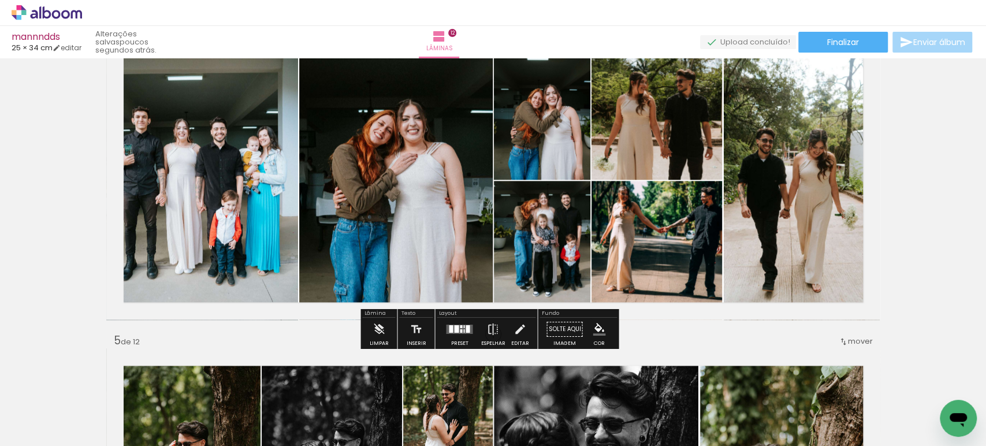
click at [223, 206] on quentale-photo at bounding box center [202, 179] width 192 height 281
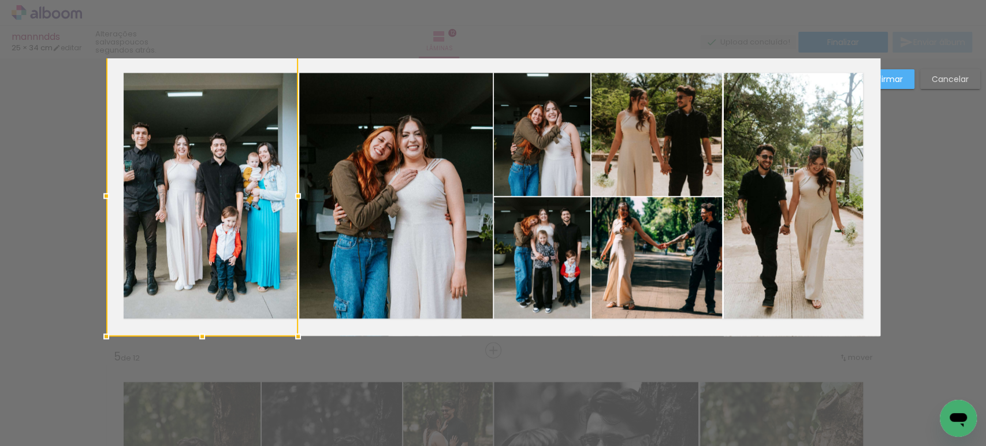
click at [223, 206] on div at bounding box center [202, 195] width 192 height 281
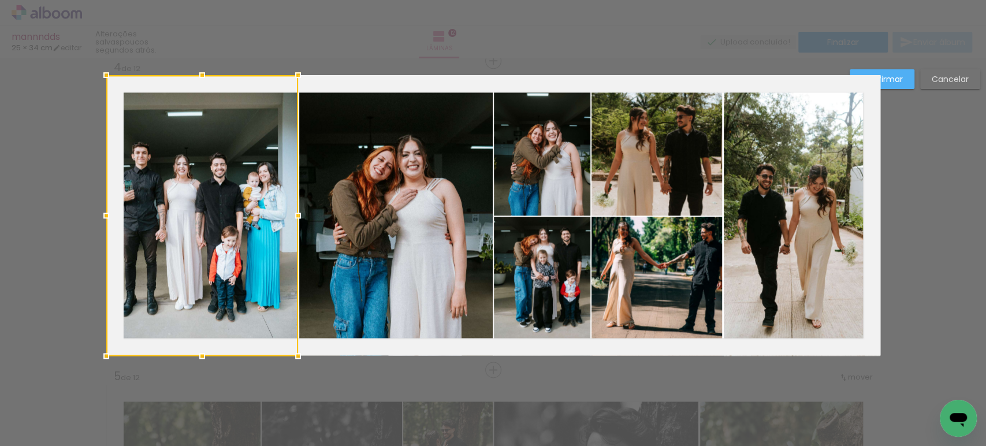
scroll to position [943, 0]
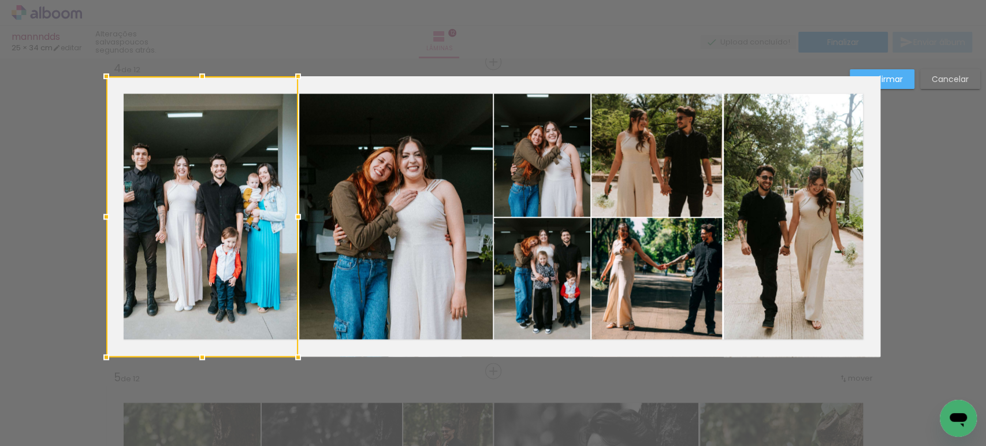
click at [426, 231] on quentale-photo at bounding box center [396, 216] width 194 height 281
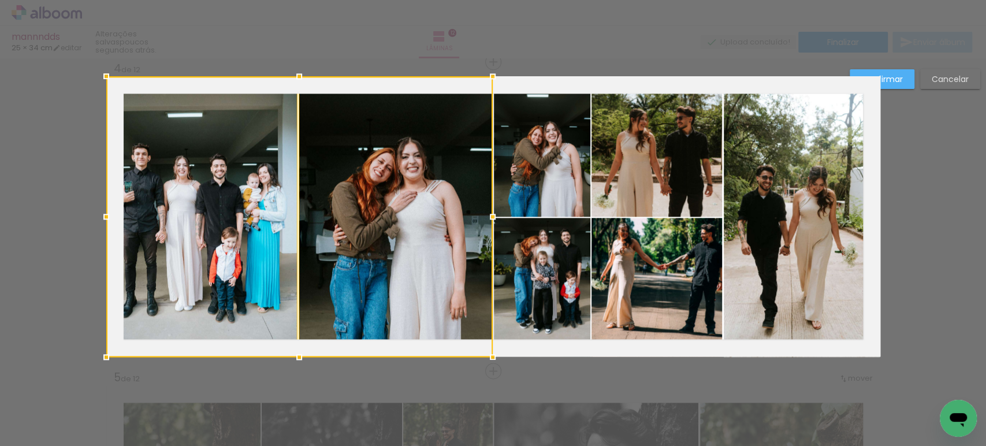
click at [489, 211] on div at bounding box center [492, 216] width 23 height 23
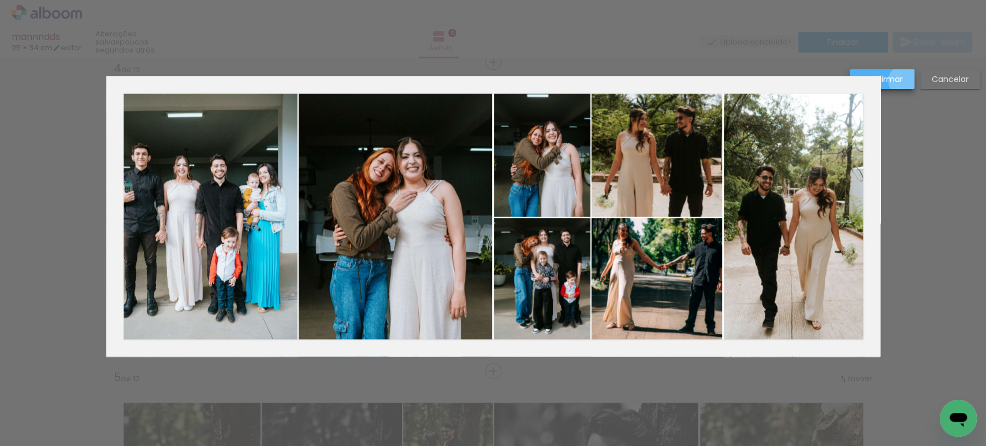
click at [905, 81] on paper-button "Confirmar" at bounding box center [882, 79] width 65 height 20
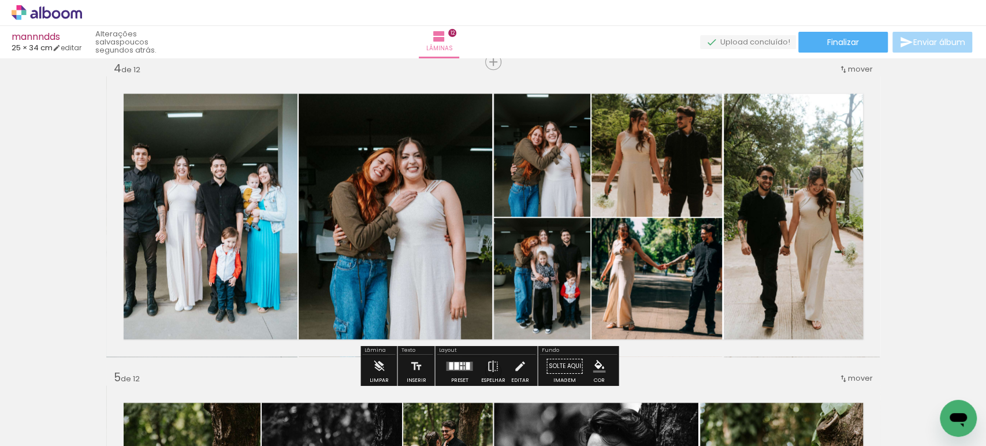
click at [256, 184] on quentale-photo at bounding box center [202, 216] width 192 height 281
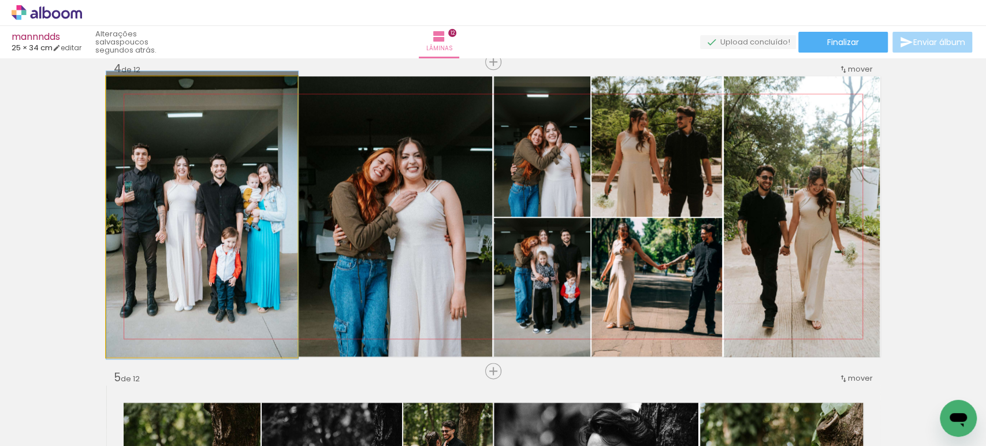
click at [256, 184] on quentale-photo at bounding box center [202, 216] width 192 height 281
click at [254, 185] on quentale-photo at bounding box center [202, 216] width 192 height 281
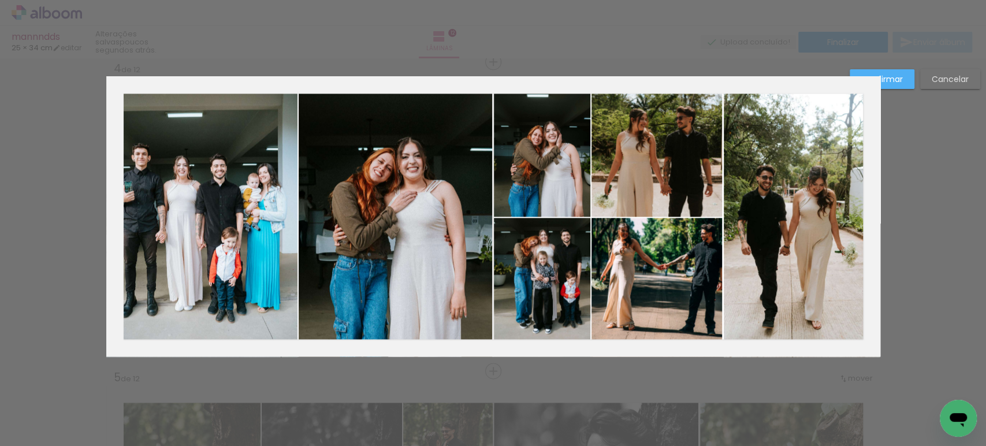
click at [254, 185] on quentale-photo at bounding box center [202, 216] width 192 height 281
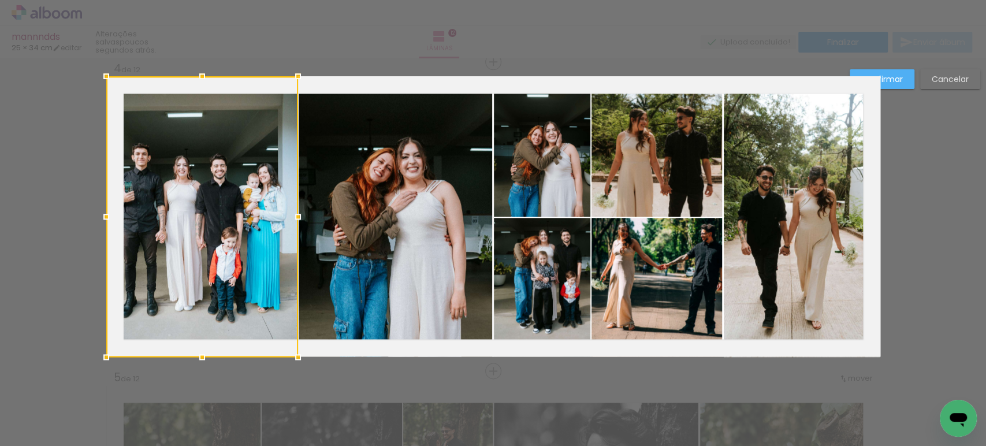
click at [392, 193] on quentale-photo at bounding box center [396, 216] width 194 height 281
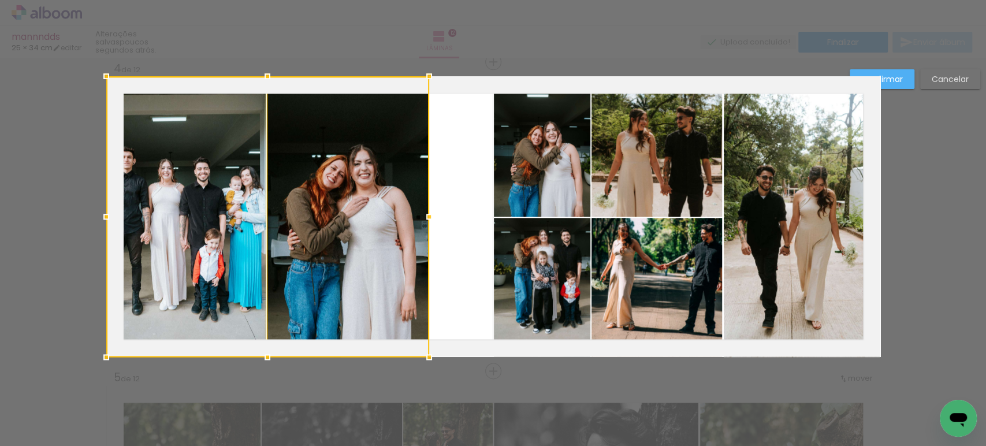
drag, startPoint x: 486, startPoint y: 214, endPoint x: 422, endPoint y: 205, distance: 64.2
click at [422, 205] on div at bounding box center [429, 216] width 23 height 23
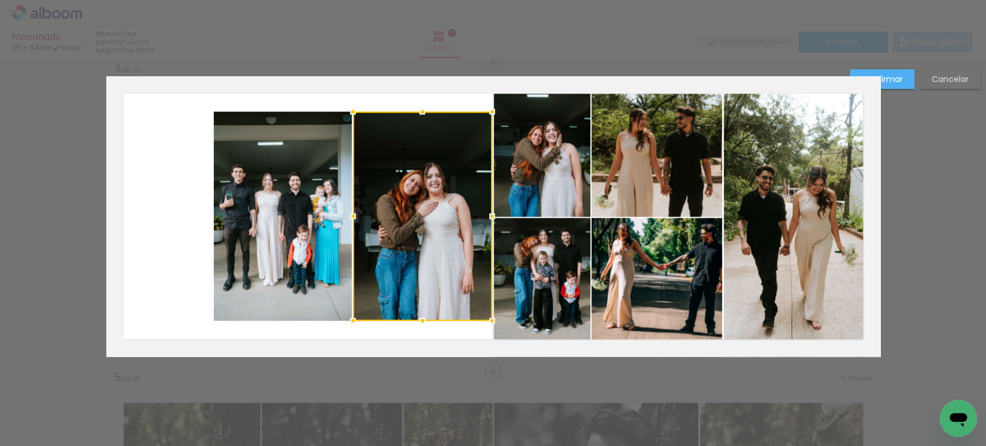
click at [944, 88] on paper-button "Cancelar" at bounding box center [950, 79] width 60 height 20
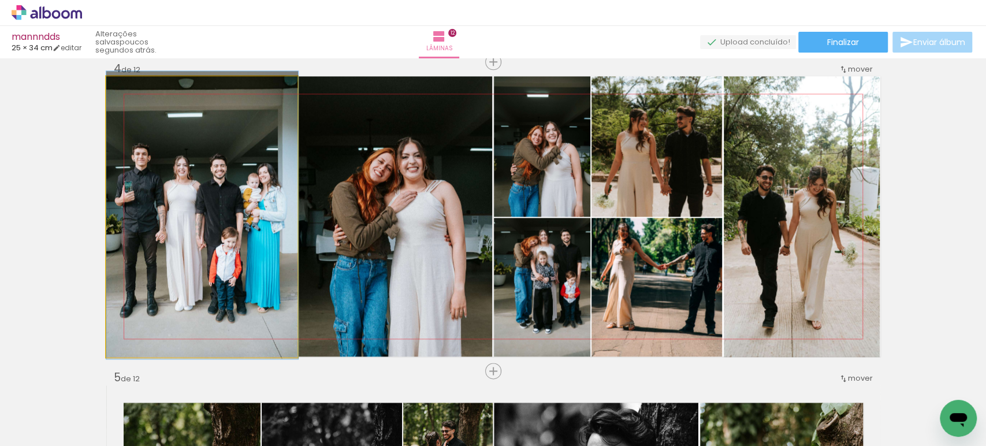
click at [178, 200] on quentale-photo at bounding box center [202, 216] width 192 height 281
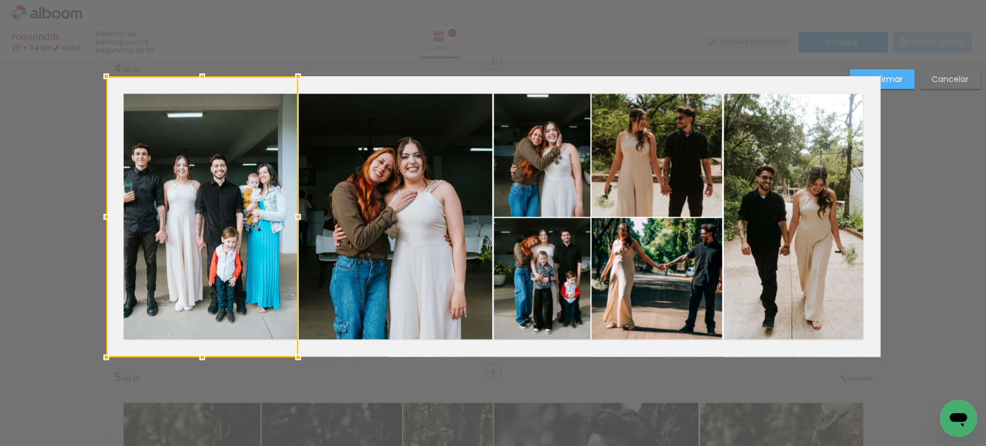
drag, startPoint x: 384, startPoint y: 202, endPoint x: 393, endPoint y: 202, distance: 9.2
click at [385, 202] on quentale-photo at bounding box center [396, 216] width 194 height 281
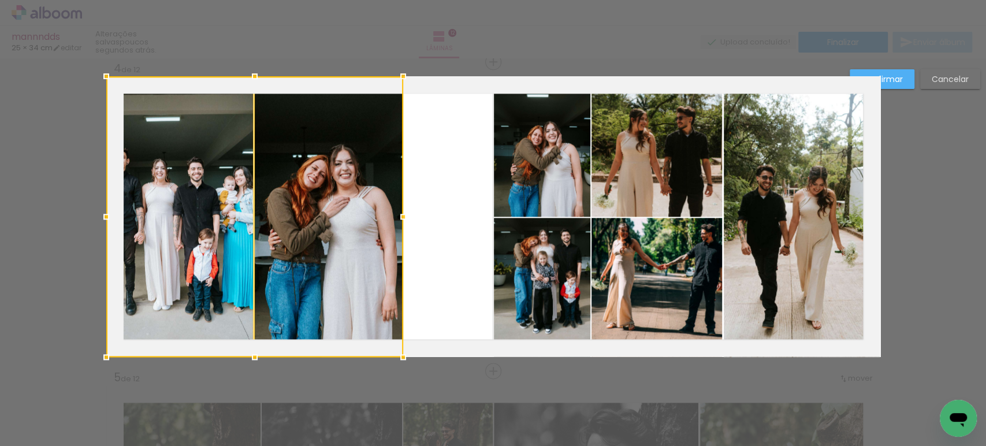
drag, startPoint x: 485, startPoint y: 218, endPoint x: 396, endPoint y: 206, distance: 89.9
click at [396, 206] on div at bounding box center [403, 216] width 23 height 23
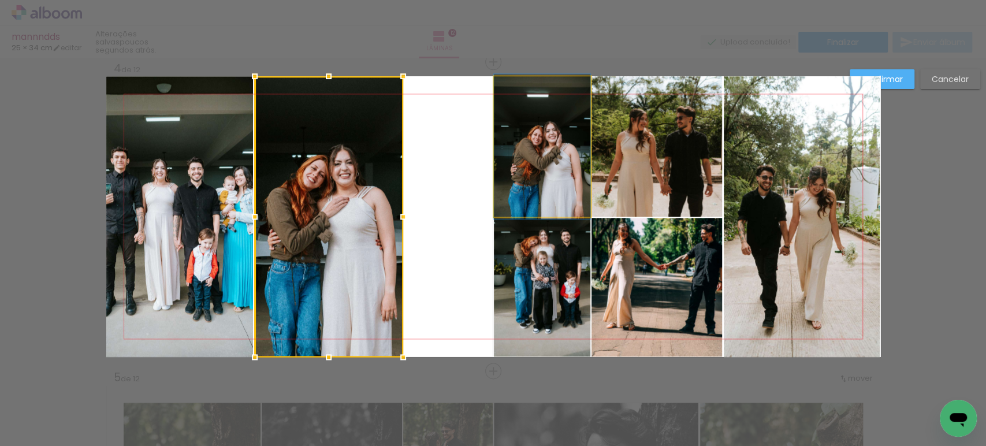
click at [544, 185] on quentale-photo at bounding box center [542, 146] width 96 height 140
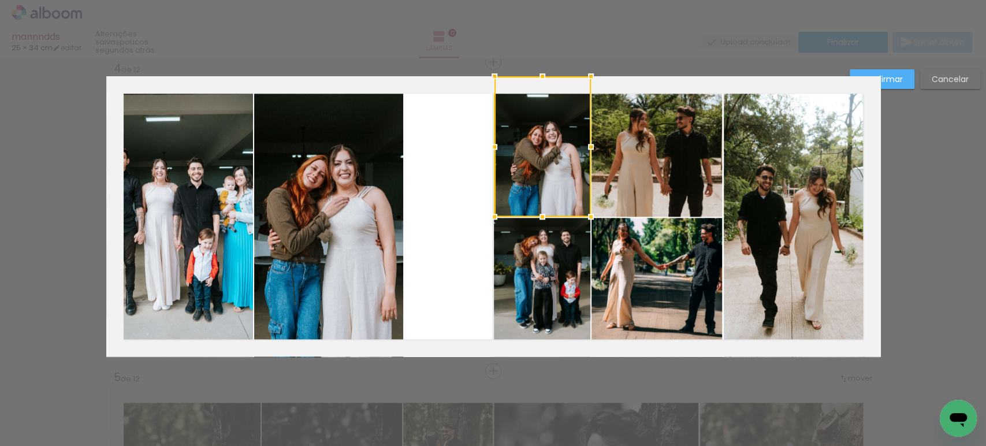
click at [518, 248] on quentale-photo at bounding box center [542, 287] width 96 height 139
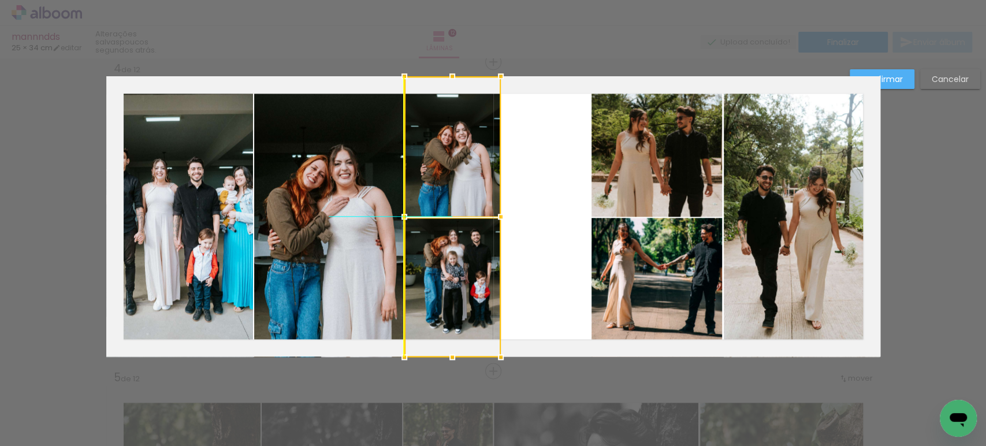
drag, startPoint x: 526, startPoint y: 198, endPoint x: 440, endPoint y: 193, distance: 86.2
click at [440, 193] on div at bounding box center [452, 216] width 96 height 281
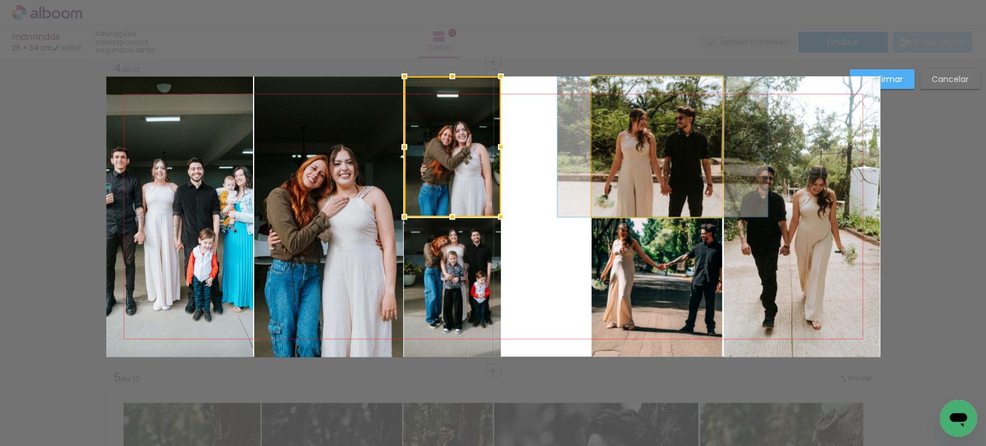
click at [608, 188] on quentale-photo at bounding box center [657, 146] width 131 height 140
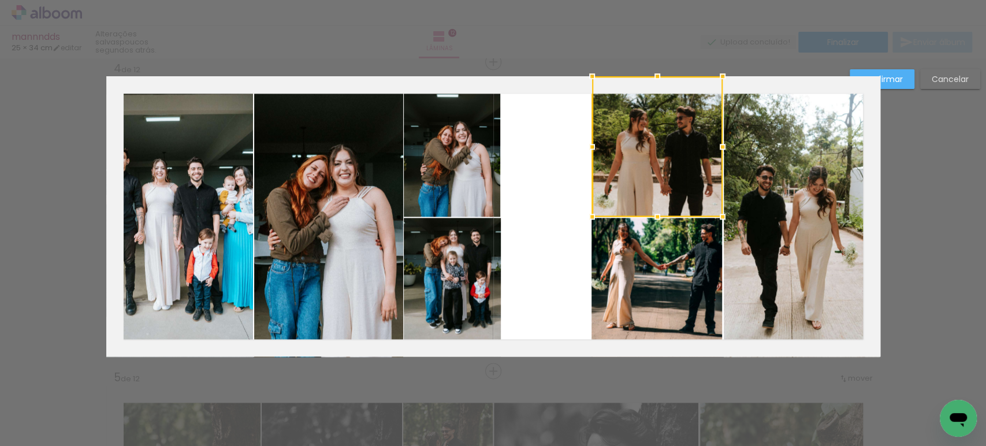
click at [612, 266] on quentale-photo at bounding box center [657, 287] width 131 height 139
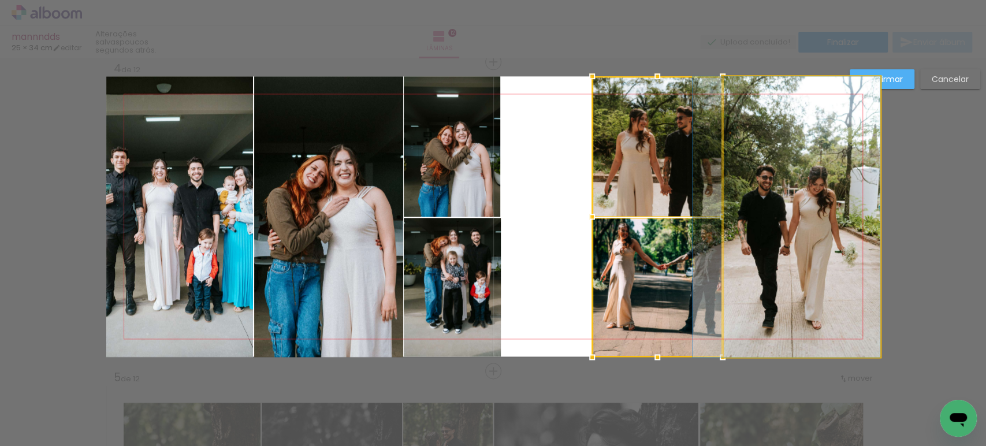
click at [813, 239] on quentale-photo at bounding box center [802, 216] width 156 height 281
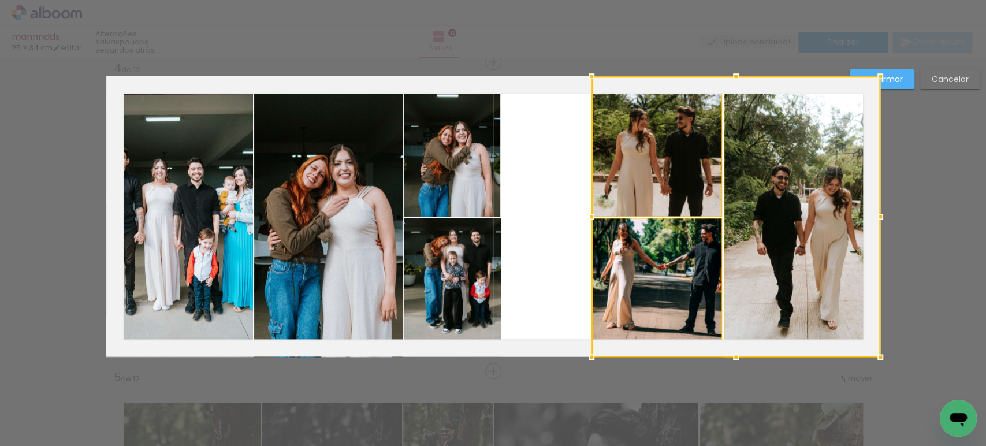
drag, startPoint x: 591, startPoint y: 218, endPoint x: 490, endPoint y: 217, distance: 101.1
click at [490, 217] on album-spread "4 de 12" at bounding box center [493, 216] width 774 height 280
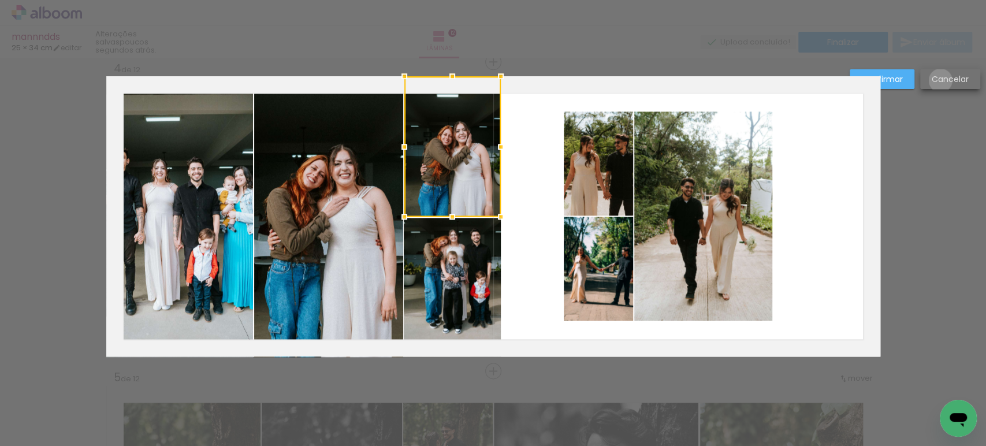
click at [0, 0] on slot "Cancelar" at bounding box center [0, 0] width 0 height 0
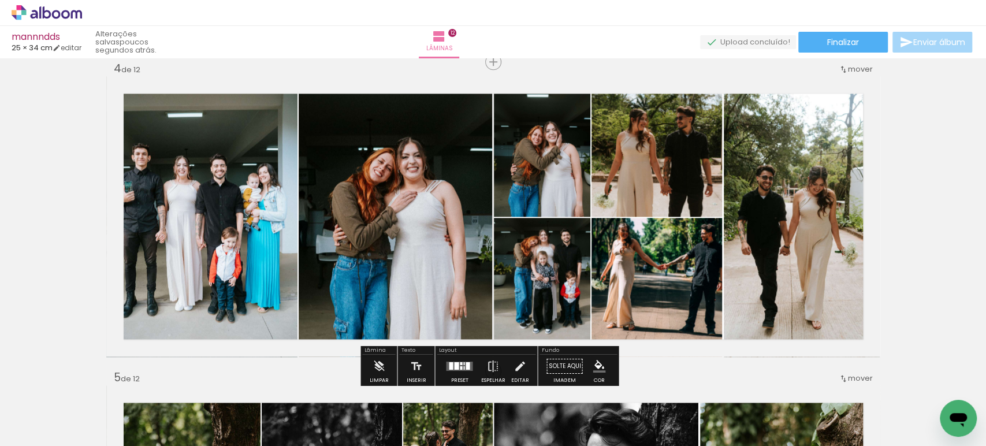
click at [252, 183] on quentale-photo at bounding box center [202, 216] width 192 height 281
click at [251, 183] on quentale-photo at bounding box center [202, 216] width 192 height 281
click at [0, 0] on div at bounding box center [0, 0] width 0 height 0
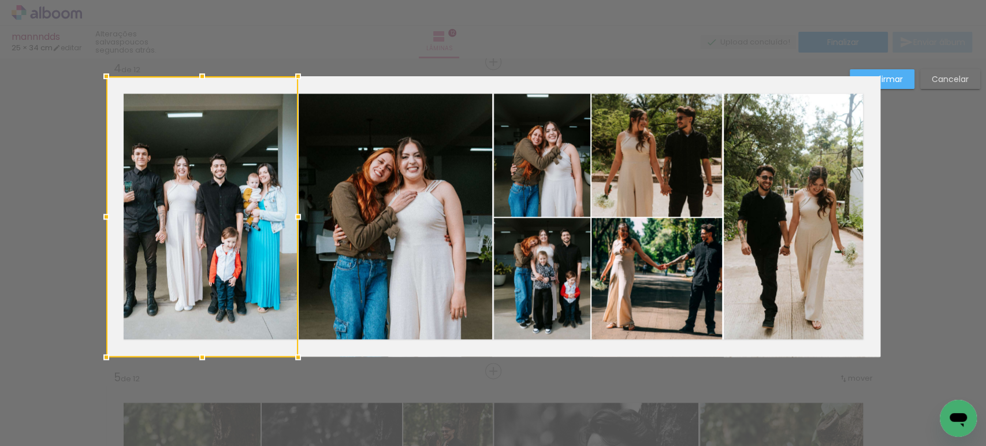
click at [385, 185] on quentale-photo at bounding box center [396, 216] width 194 height 281
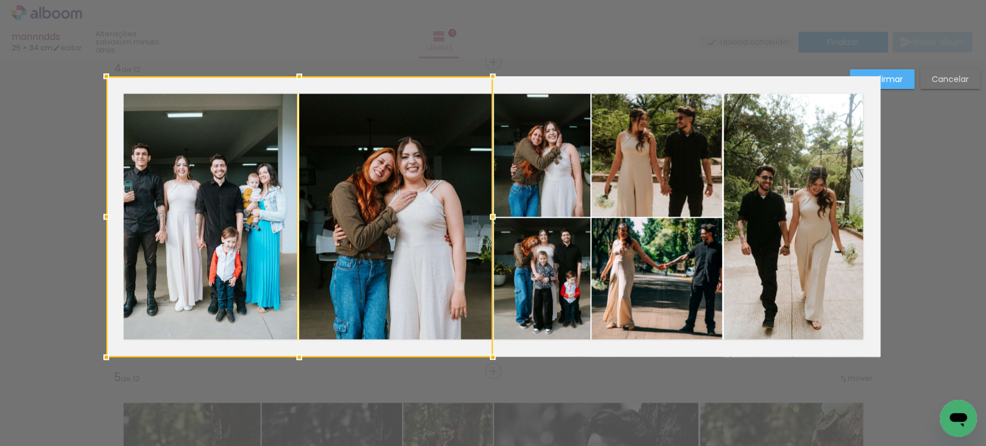
click at [565, 171] on quentale-photo at bounding box center [542, 146] width 96 height 140
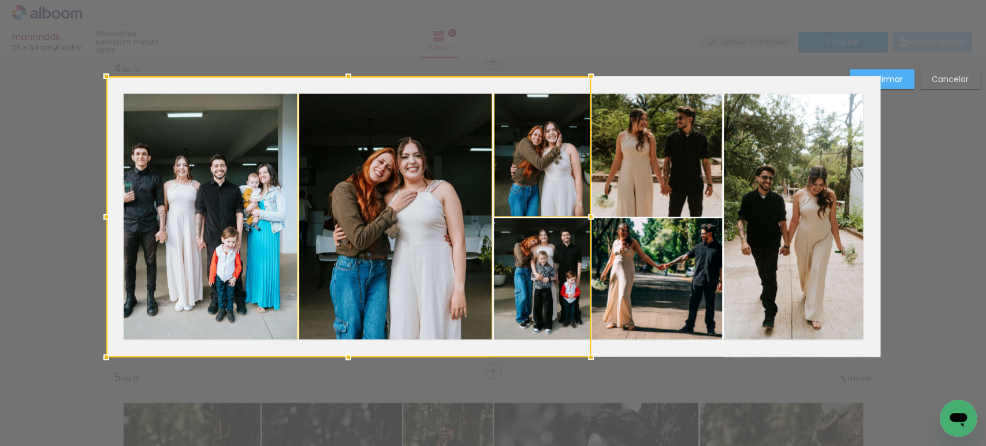
click at [533, 261] on div at bounding box center [348, 216] width 485 height 281
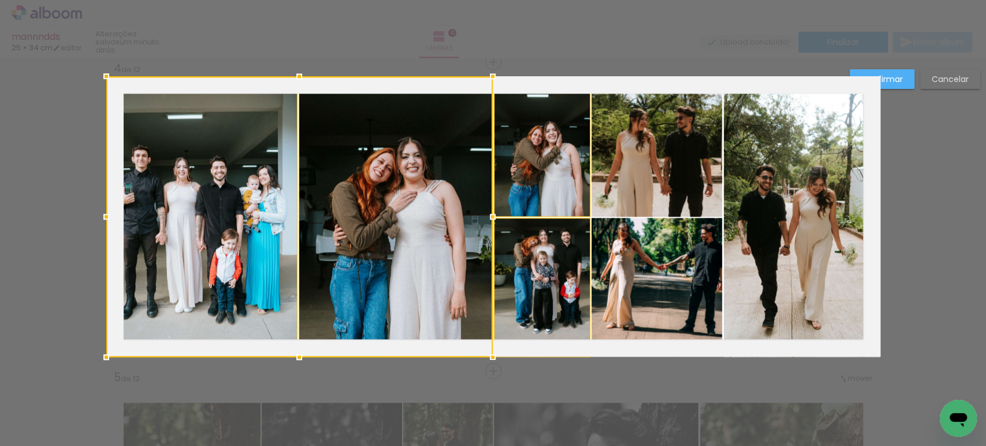
drag, startPoint x: 587, startPoint y: 218, endPoint x: 489, endPoint y: 213, distance: 98.3
click at [489, 213] on div at bounding box center [492, 216] width 23 height 23
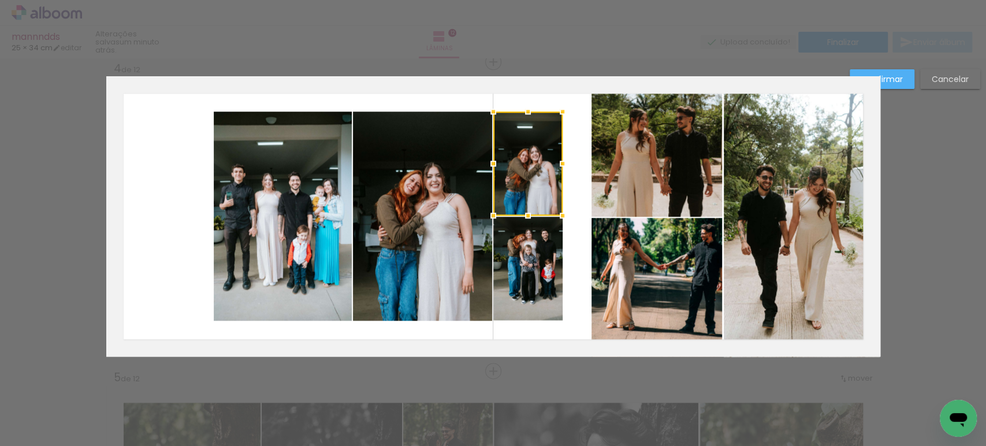
drag, startPoint x: 968, startPoint y: 73, endPoint x: 811, endPoint y: 142, distance: 171.5
click at [968, 72] on paper-button "Cancelar" at bounding box center [950, 79] width 60 height 20
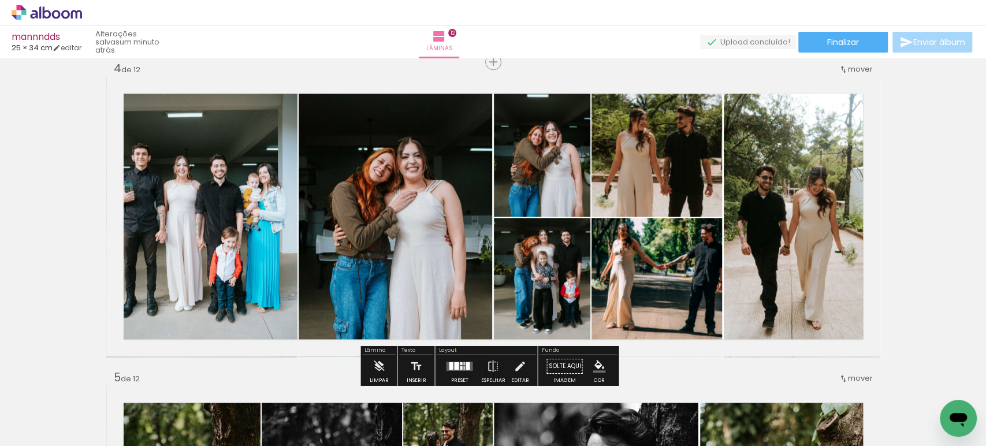
click at [267, 215] on quentale-photo at bounding box center [202, 216] width 192 height 281
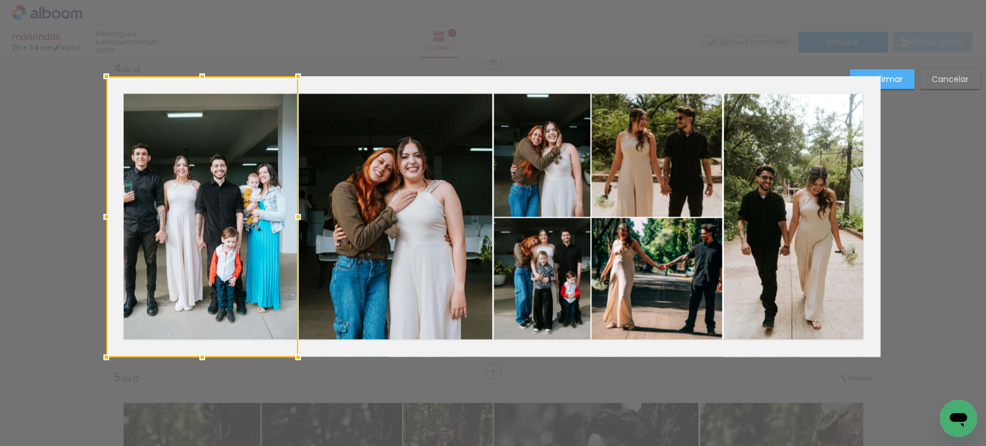
click at [267, 215] on div at bounding box center [202, 216] width 192 height 281
click at [344, 210] on quentale-photo at bounding box center [396, 216] width 194 height 281
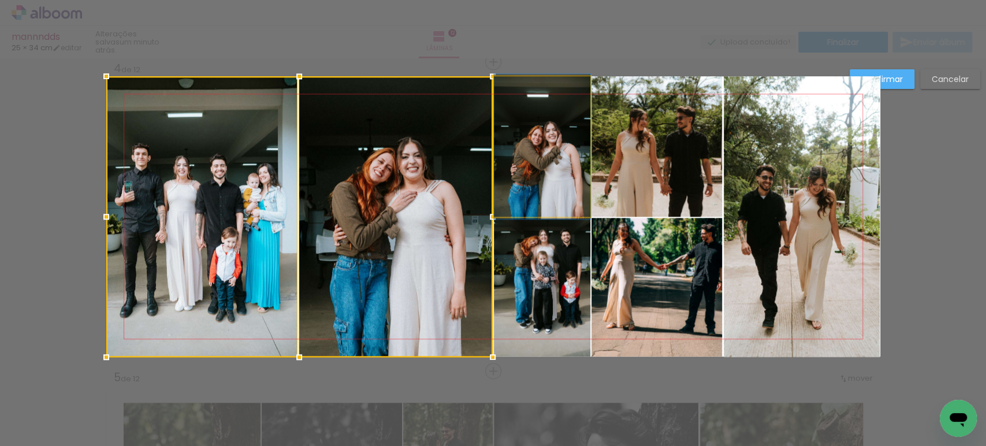
click at [550, 178] on quentale-photo at bounding box center [542, 146] width 96 height 140
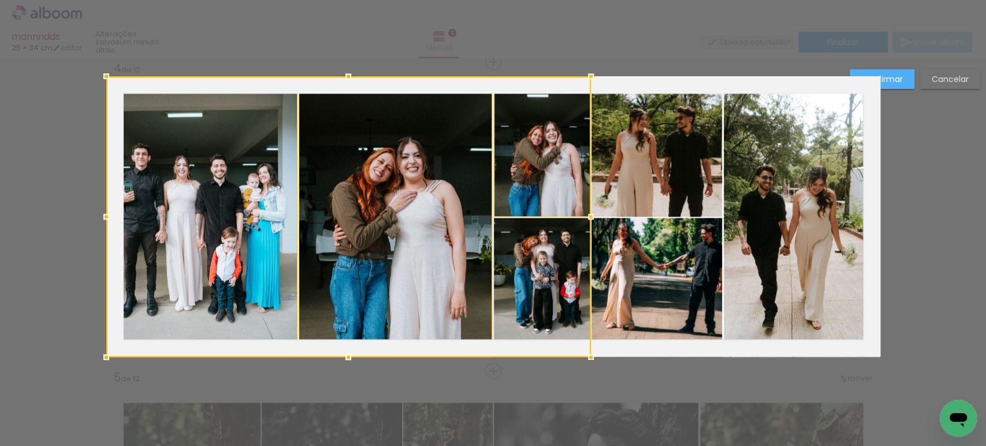
click at [540, 246] on div at bounding box center [348, 216] width 485 height 281
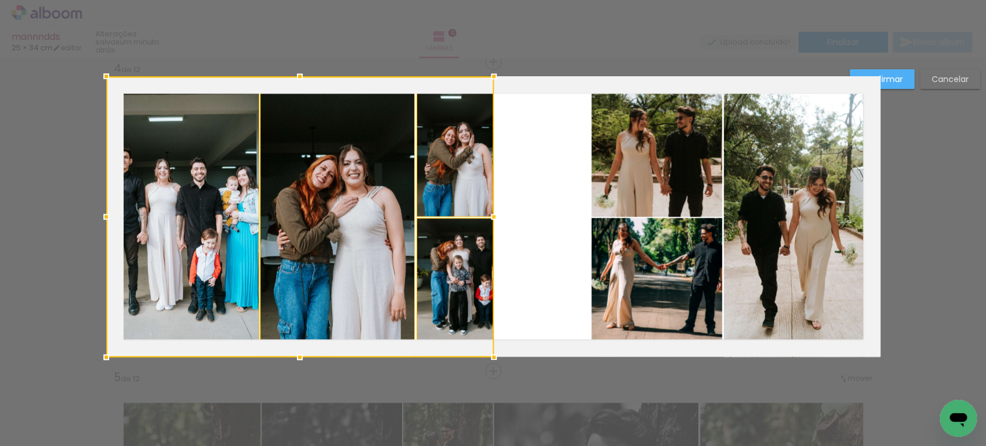
drag, startPoint x: 584, startPoint y: 217, endPoint x: 487, endPoint y: 211, distance: 97.2
click at [487, 211] on div at bounding box center [493, 216] width 23 height 23
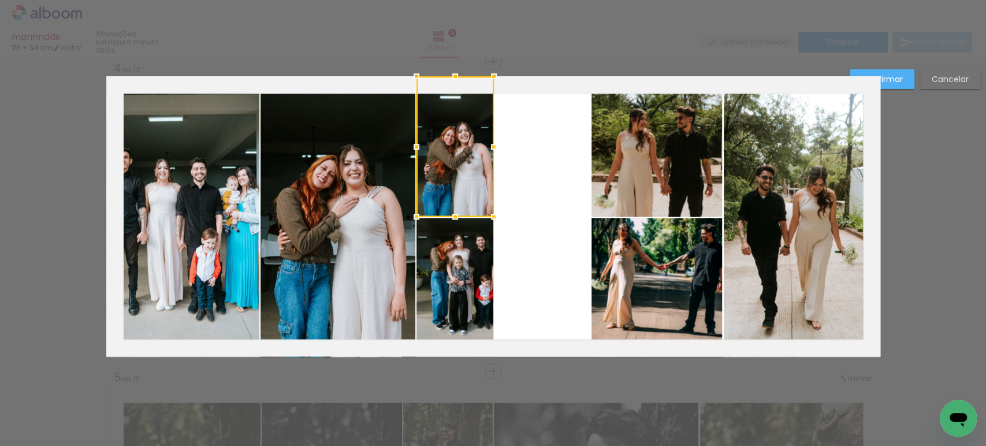
click at [653, 191] on quentale-photo at bounding box center [657, 146] width 131 height 140
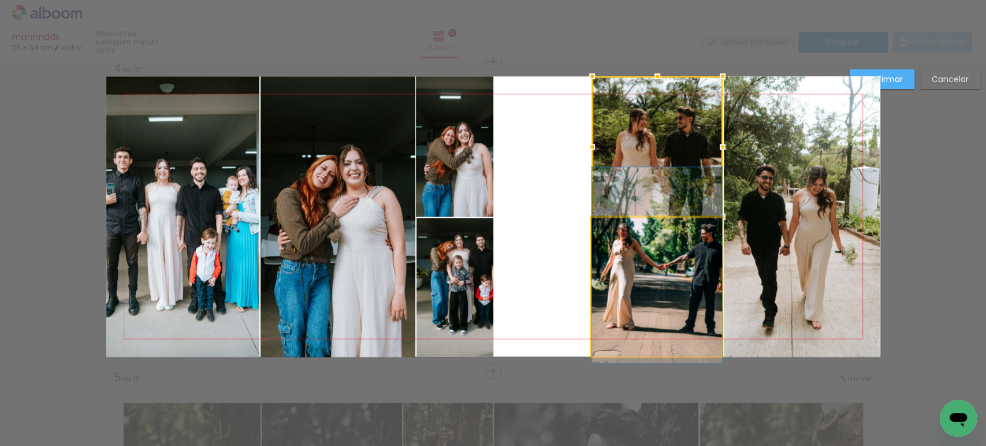
click at [652, 256] on quentale-photo at bounding box center [657, 287] width 131 height 139
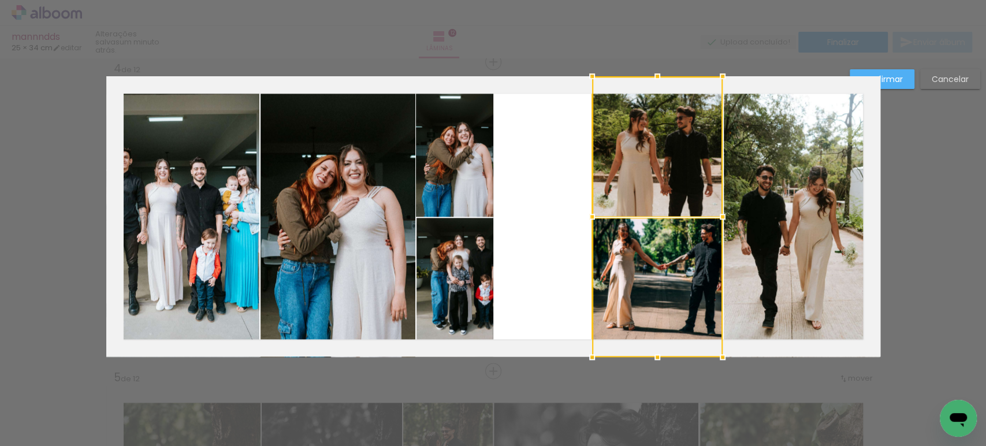
click at [779, 211] on quentale-photo at bounding box center [802, 216] width 156 height 281
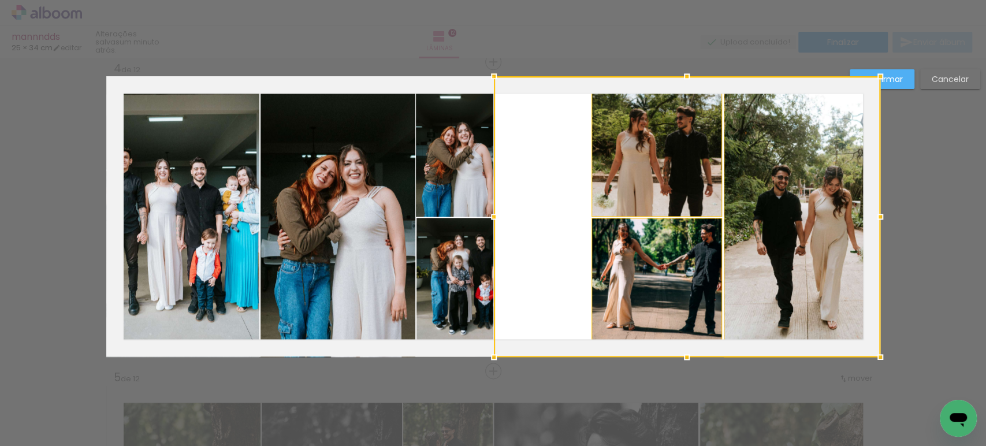
drag, startPoint x: 577, startPoint y: 218, endPoint x: 492, endPoint y: 219, distance: 85.5
click at [492, 219] on div at bounding box center [493, 216] width 23 height 23
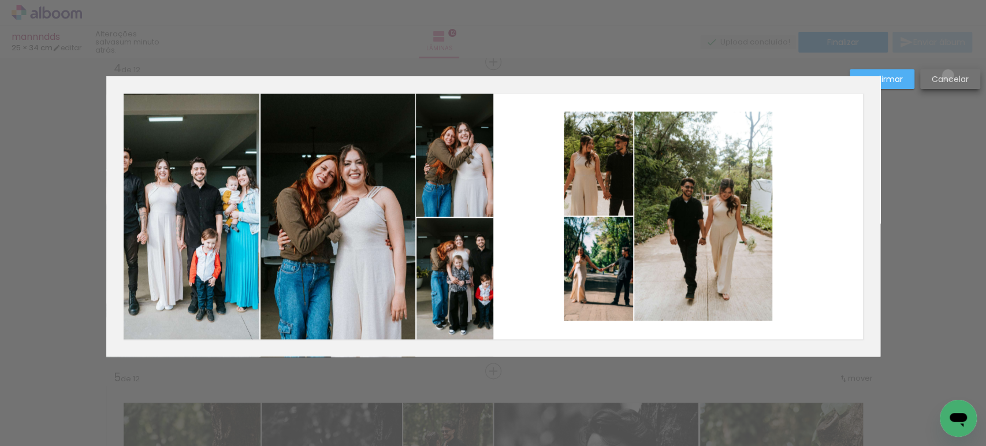
click at [0, 0] on slot "Cancelar" at bounding box center [0, 0] width 0 height 0
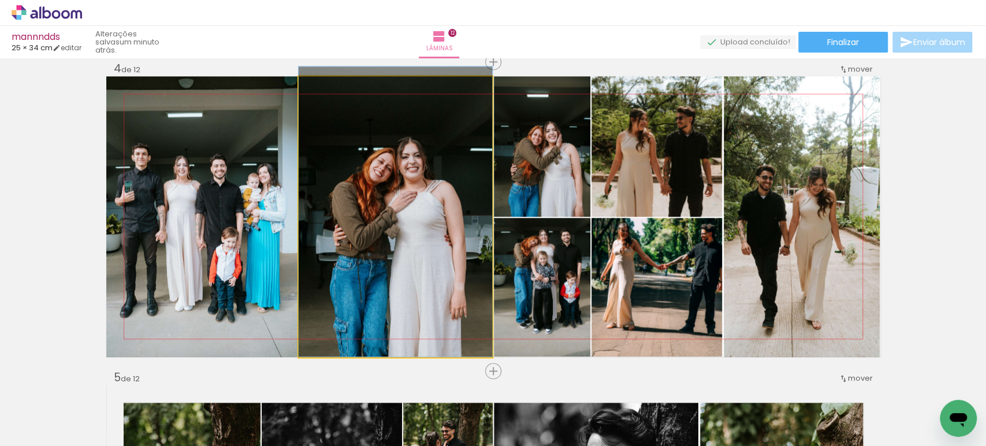
click at [430, 221] on quentale-photo at bounding box center [396, 216] width 194 height 281
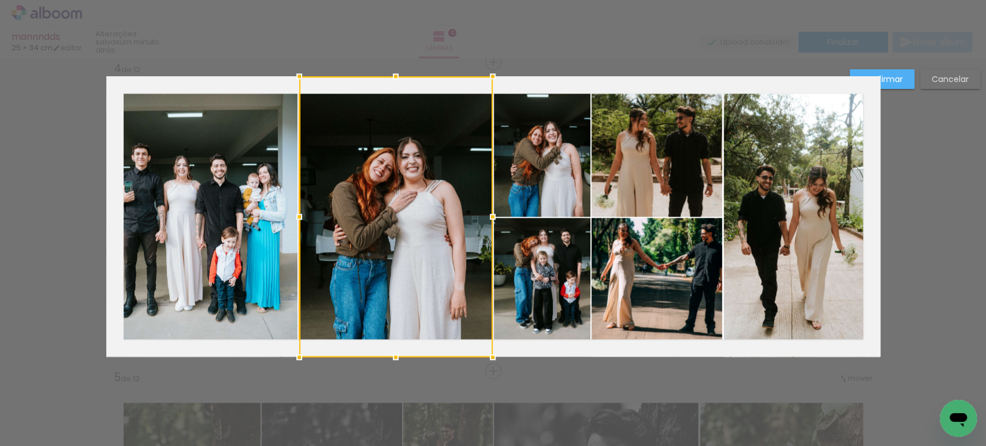
click at [430, 221] on div at bounding box center [396, 216] width 194 height 281
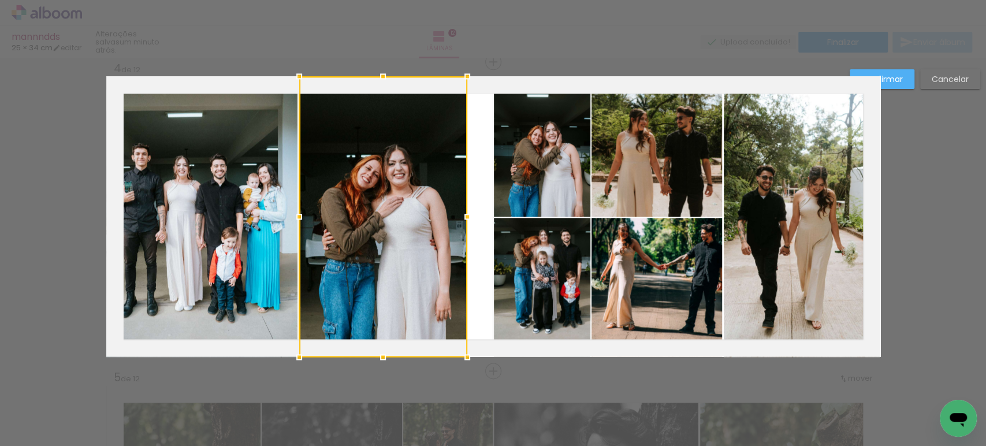
drag, startPoint x: 486, startPoint y: 214, endPoint x: 460, endPoint y: 211, distance: 25.5
click at [460, 211] on div at bounding box center [467, 216] width 23 height 23
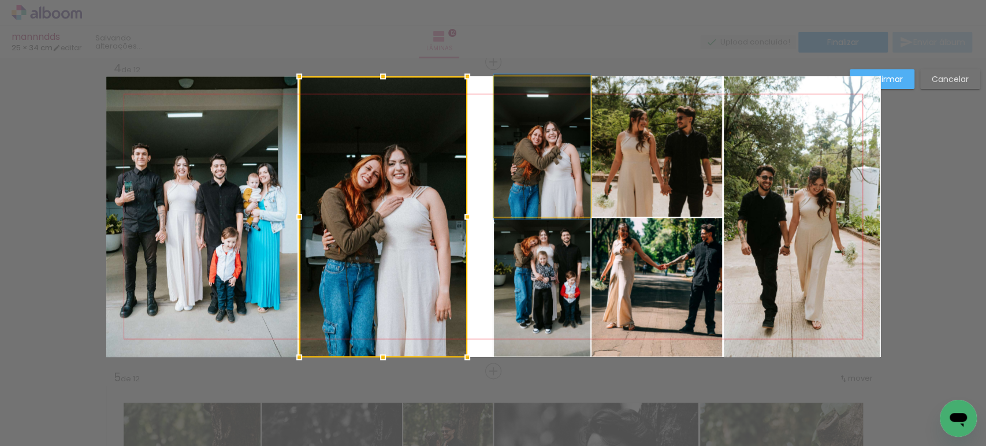
click at [522, 192] on quentale-photo at bounding box center [542, 146] width 96 height 140
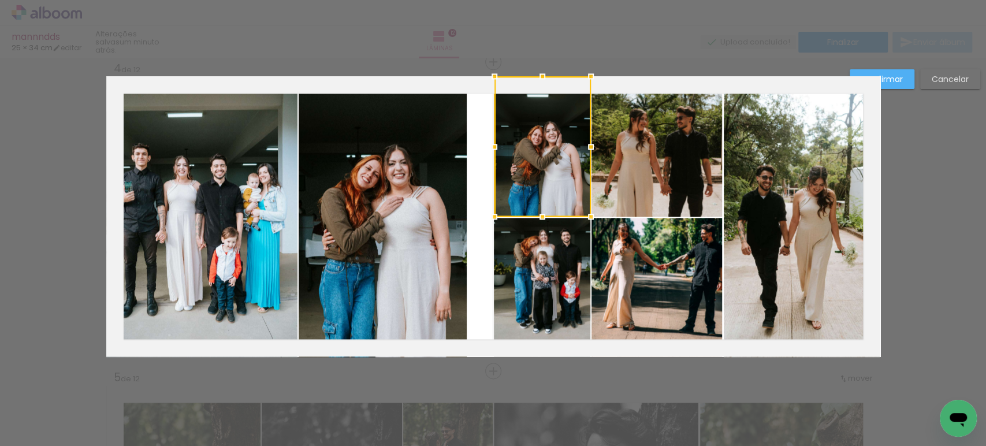
click at [522, 248] on quentale-photo at bounding box center [542, 287] width 96 height 139
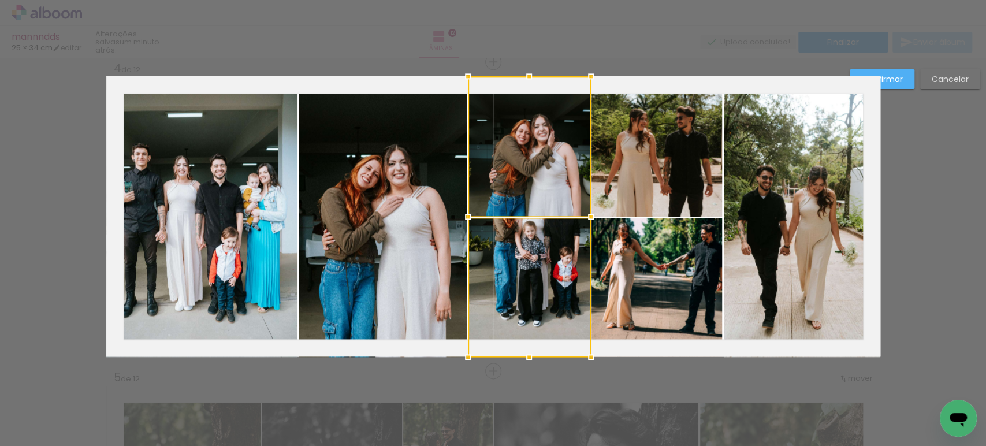
drag, startPoint x: 490, startPoint y: 216, endPoint x: 465, endPoint y: 215, distance: 24.8
click at [465, 215] on div at bounding box center [467, 216] width 23 height 23
click at [0, 0] on slot "Confirmar" at bounding box center [0, 0] width 0 height 0
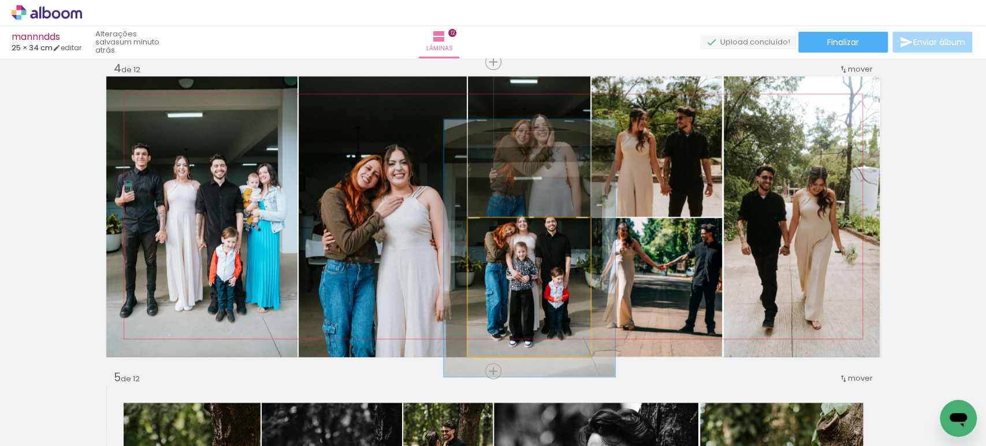
drag, startPoint x: 548, startPoint y: 266, endPoint x: 540, endPoint y: 287, distance: 22.5
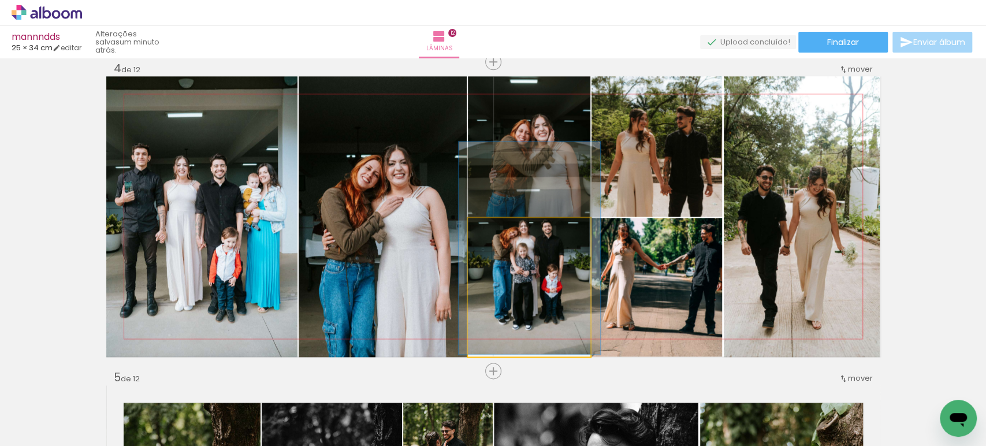
drag, startPoint x: 508, startPoint y: 235, endPoint x: 497, endPoint y: 233, distance: 11.1
type paper-slider "115"
click at [497, 233] on div at bounding box center [501, 230] width 18 height 18
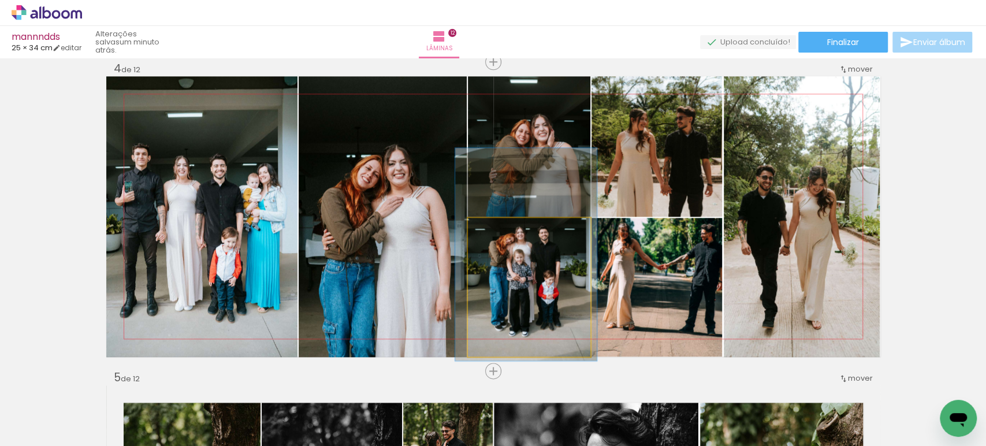
drag, startPoint x: 553, startPoint y: 291, endPoint x: 550, endPoint y: 297, distance: 7.2
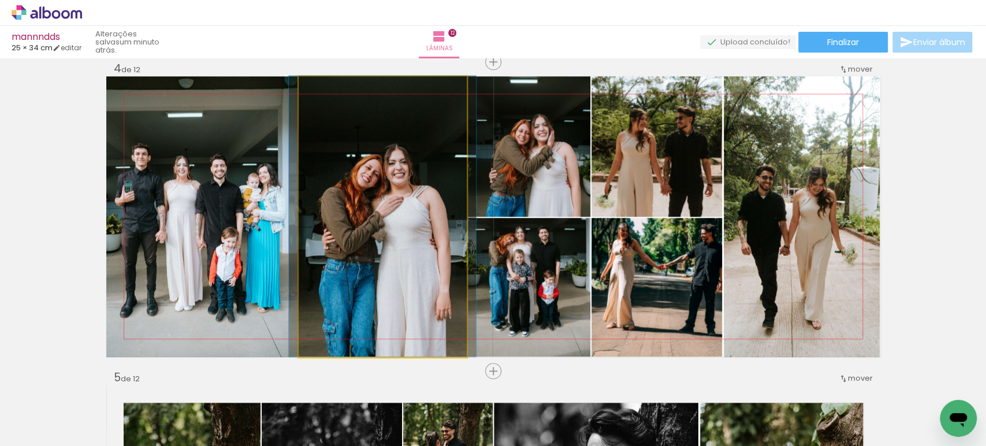
drag, startPoint x: 402, startPoint y: 239, endPoint x: 402, endPoint y: 221, distance: 18.5
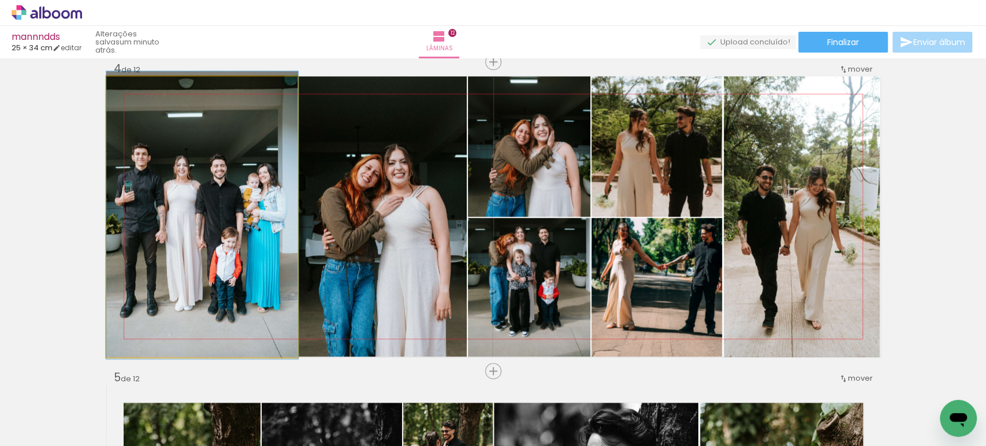
drag, startPoint x: 225, startPoint y: 222, endPoint x: 252, endPoint y: 222, distance: 26.6
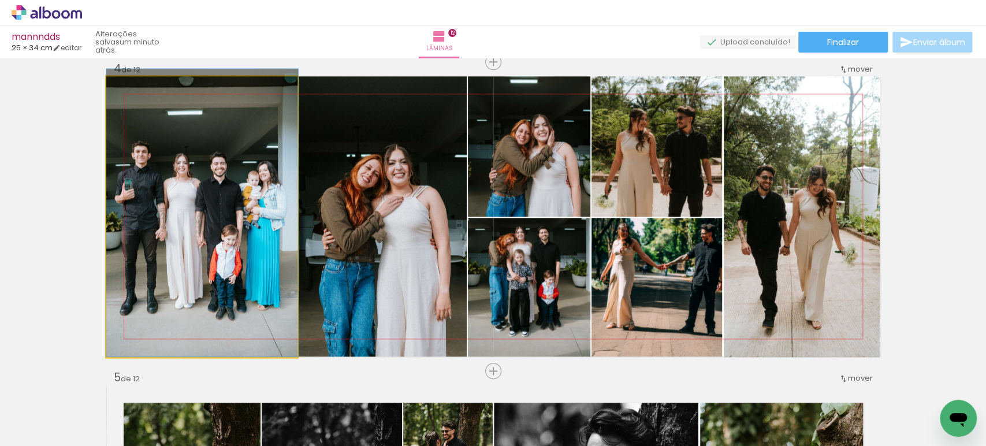
drag, startPoint x: 220, startPoint y: 222, endPoint x: 245, endPoint y: 216, distance: 26.2
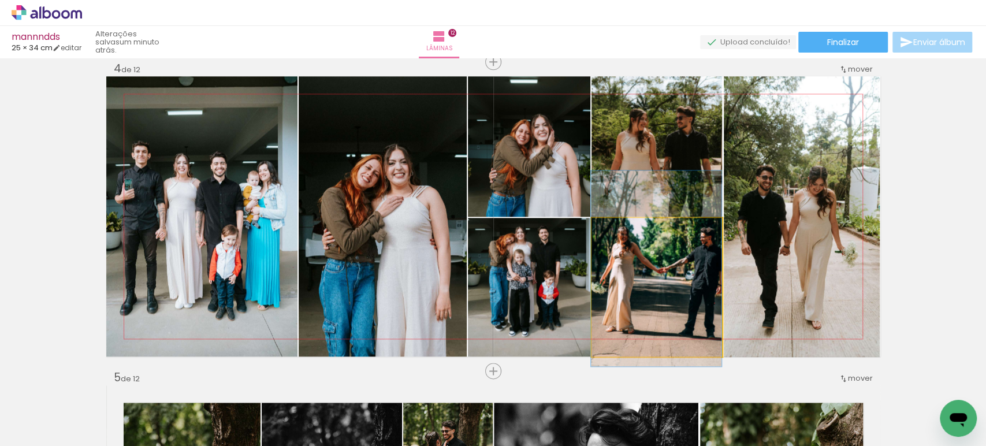
drag, startPoint x: 647, startPoint y: 268, endPoint x: 636, endPoint y: 272, distance: 11.5
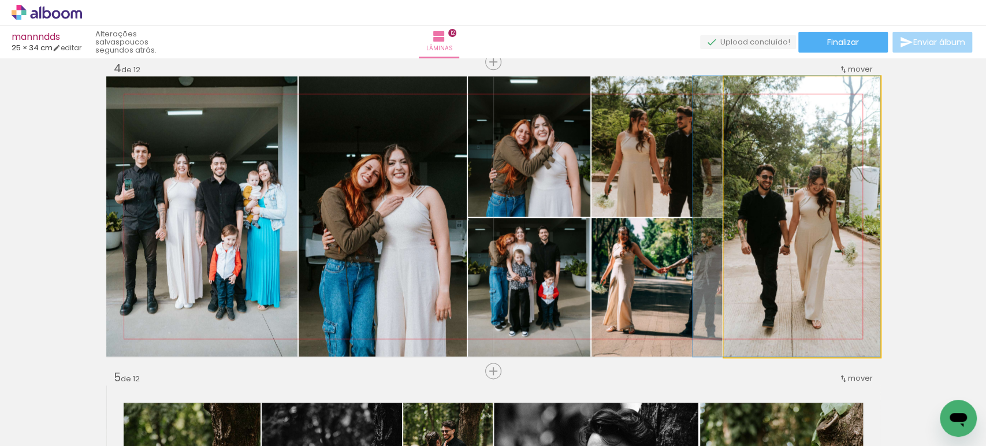
drag, startPoint x: 801, startPoint y: 251, endPoint x: 797, endPoint y: 244, distance: 8.3
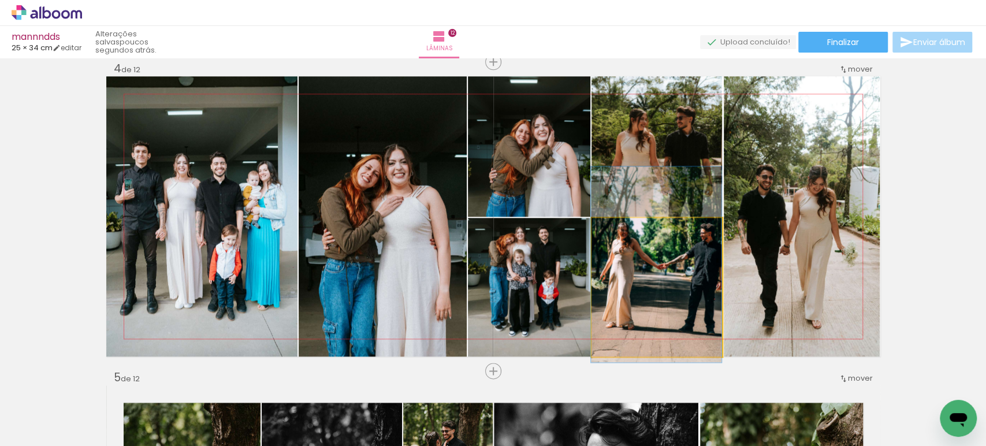
drag, startPoint x: 686, startPoint y: 289, endPoint x: 679, endPoint y: 286, distance: 7.2
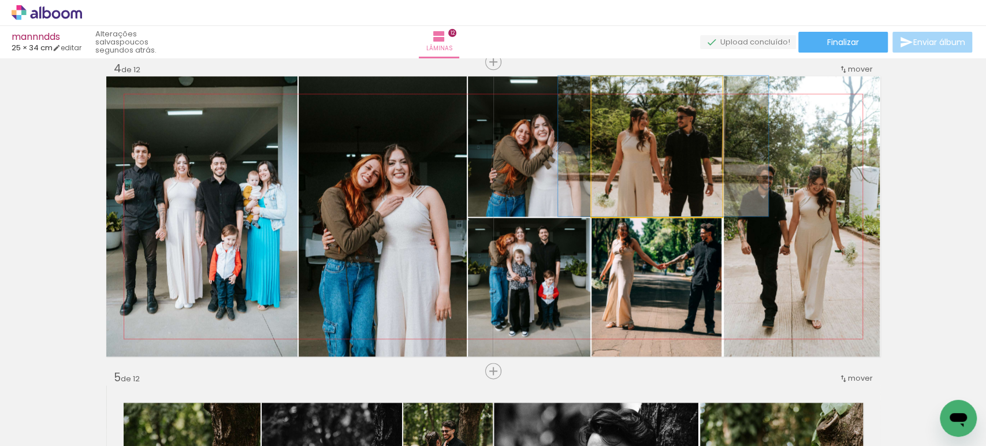
drag, startPoint x: 692, startPoint y: 195, endPoint x: 692, endPoint y: 184, distance: 10.4
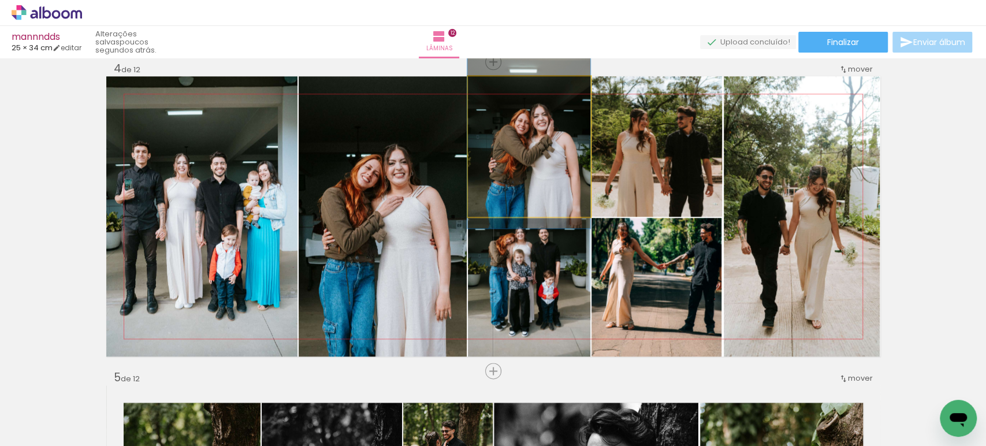
drag, startPoint x: 510, startPoint y: 193, endPoint x: 508, endPoint y: 183, distance: 10.0
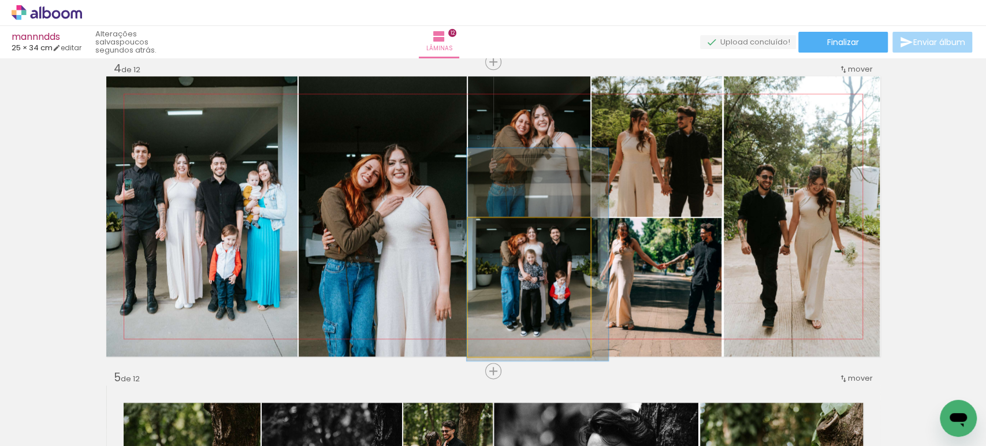
drag, startPoint x: 515, startPoint y: 297, endPoint x: 523, endPoint y: 295, distance: 7.9
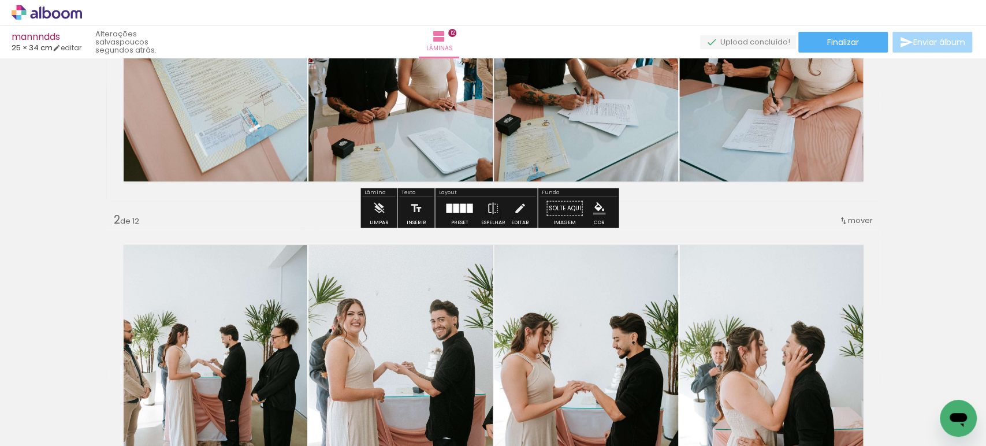
scroll to position [173, 0]
click at [827, 55] on div "mannndds 25 × 34 cm editar poucos segundos atrás. Lâminas 12 Finalizar Enviar á…" at bounding box center [493, 29] width 986 height 58
click at [829, 46] on span "Finalizar" at bounding box center [843, 42] width 32 height 8
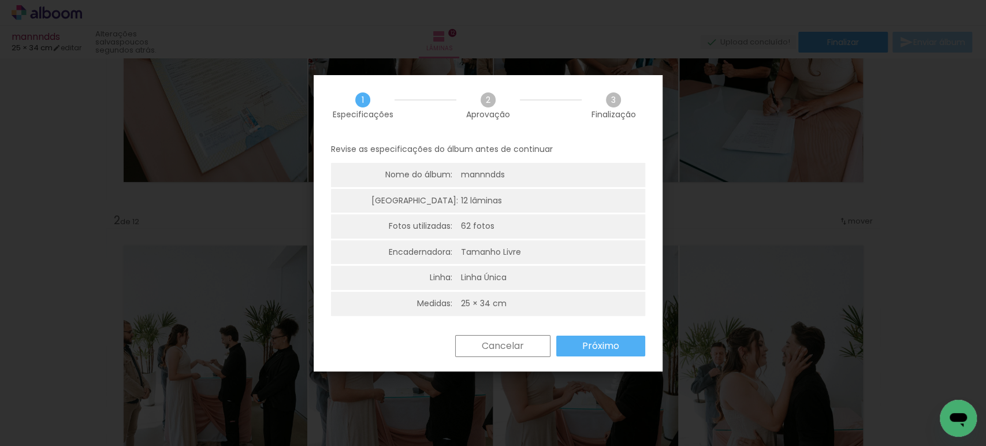
click at [582, 347] on paper-button "Próximo" at bounding box center [600, 346] width 89 height 21
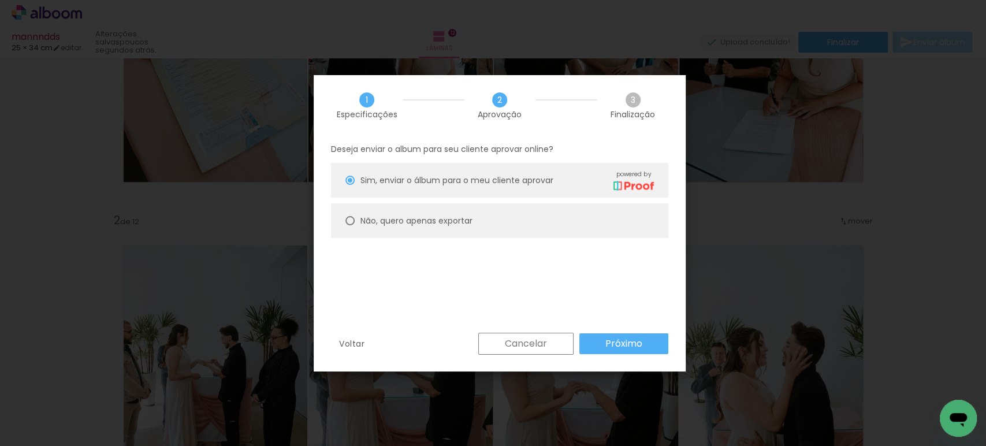
click at [0, 0] on slot "Não, quero apenas exportar" at bounding box center [0, 0] width 0 height 0
type paper-radio-button "on"
click at [0, 0] on slot "Próximo" at bounding box center [0, 0] width 0 height 0
type input "Alta, 300 DPI"
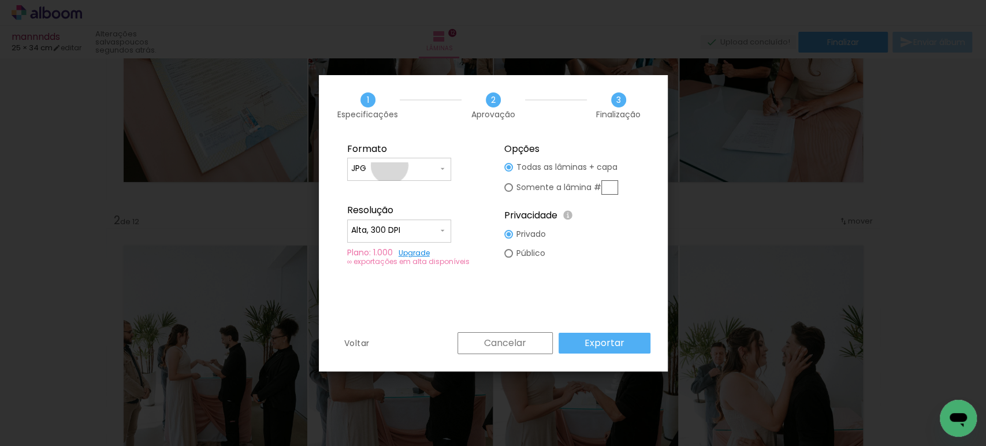
click at [389, 165] on input "JPG" at bounding box center [394, 169] width 87 height 12
click at [384, 191] on paper-item "PDF" at bounding box center [399, 190] width 104 height 23
type input "PDF"
click at [385, 236] on div at bounding box center [399, 236] width 96 height 1
click at [0, 0] on slot "Baixa" at bounding box center [0, 0] width 0 height 0
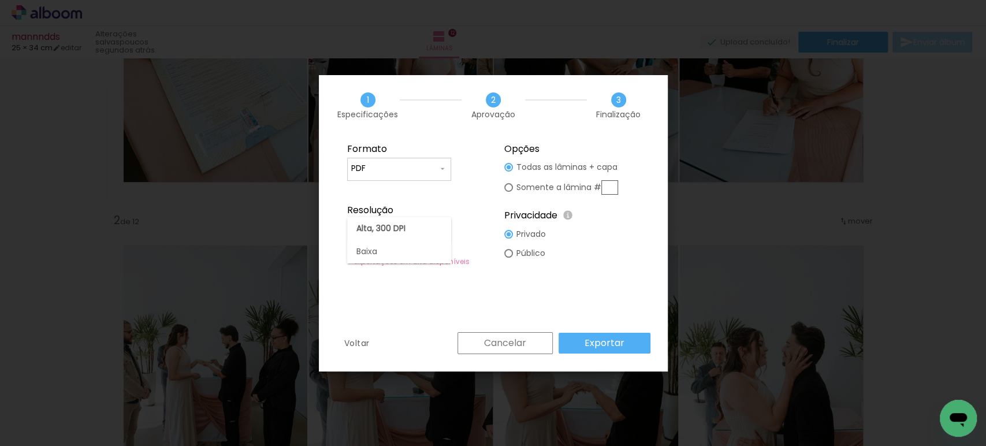
type input "Baixa"
click at [0, 0] on slot "Exportar" at bounding box center [0, 0] width 0 height 0
